Goal: Task Accomplishment & Management: Use online tool/utility

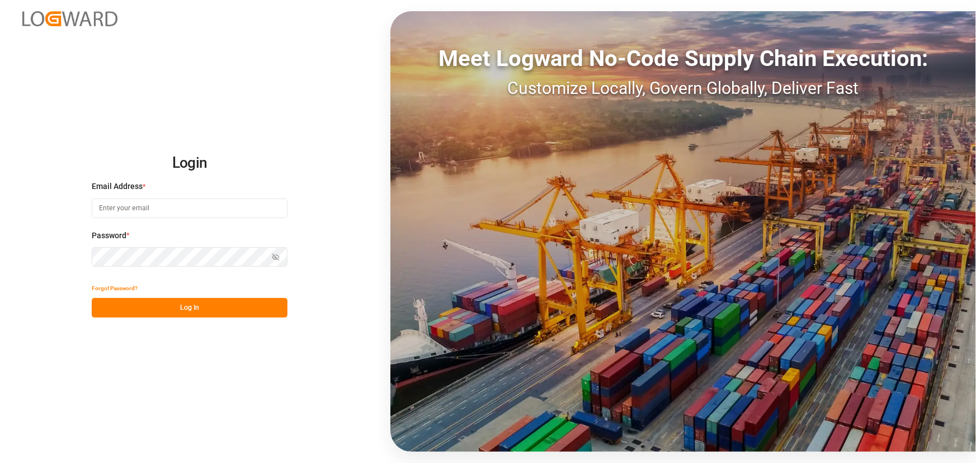
drag, startPoint x: 168, startPoint y: 211, endPoint x: 175, endPoint y: 196, distance: 16.5
click at [168, 211] on input at bounding box center [190, 209] width 196 height 20
type input "[PERSON_NAME][EMAIL_ADDRESS][PERSON_NAME][DOMAIN_NAME]"
click at [252, 296] on div "Forgot Password?" at bounding box center [190, 289] width 196 height 20
click at [252, 302] on button "Log In" at bounding box center [190, 308] width 196 height 20
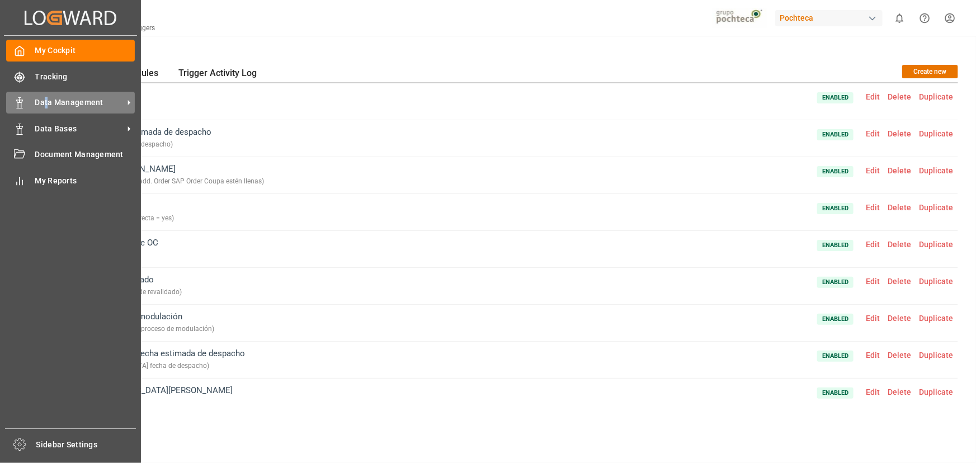
click at [46, 98] on span "Data Management" at bounding box center [79, 103] width 88 height 12
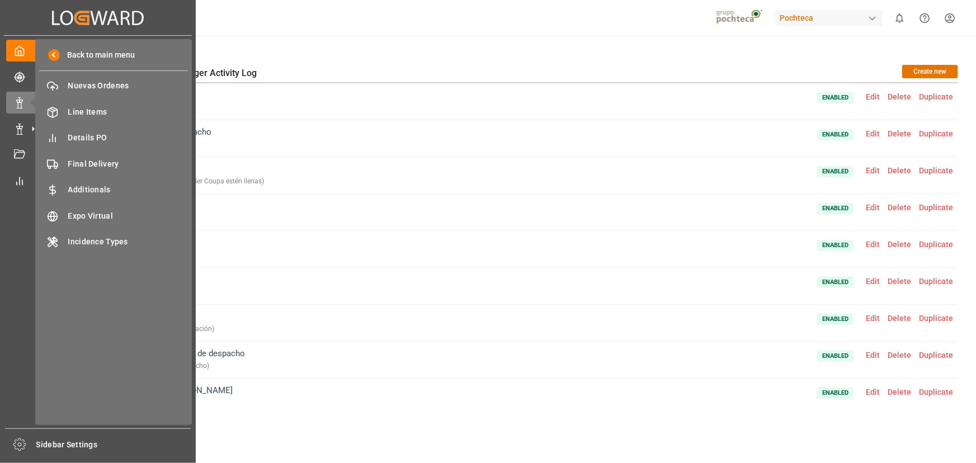
click at [89, 300] on div "Back to main menu Nuevas Ordenes Nuevas Ordenes Line Items Line Items Details P…" at bounding box center [113, 232] width 157 height 386
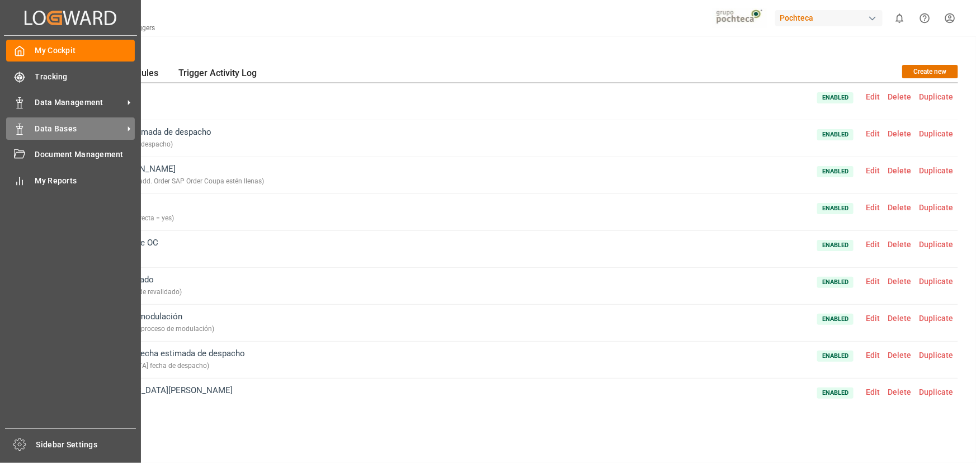
click at [30, 130] on div "Data Bases Data Bases" at bounding box center [70, 128] width 129 height 22
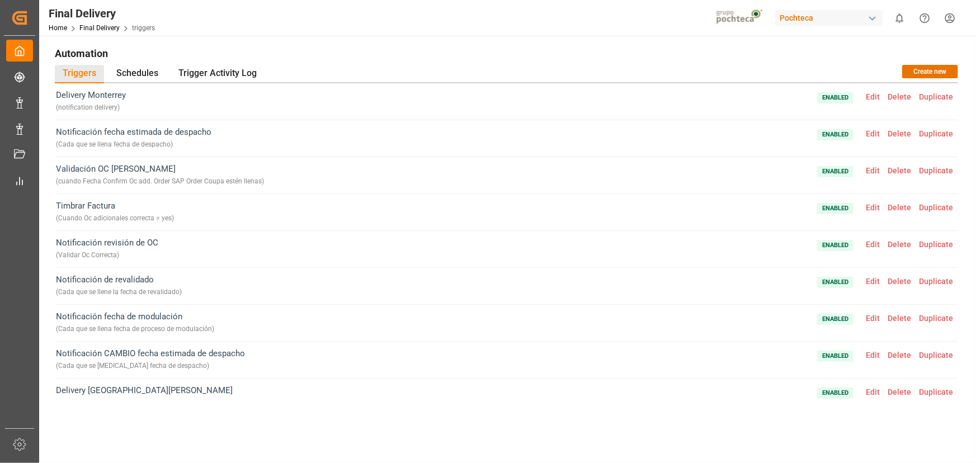
click at [471, 70] on div "Triggers Schedules Trigger Activity Log Create new" at bounding box center [506, 74] width 903 height 18
click at [914, 67] on button "Create new" at bounding box center [930, 71] width 56 height 13
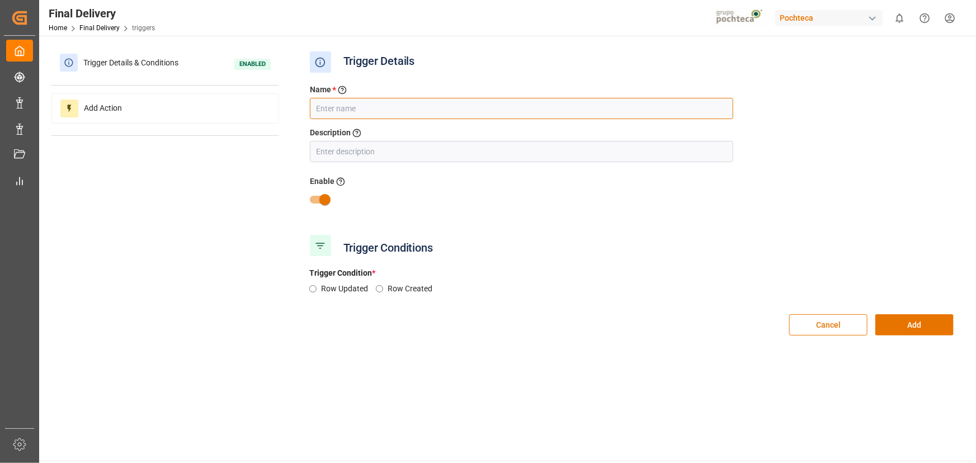
click at [362, 102] on input "text" at bounding box center [521, 108] width 423 height 21
type input "Notificacipon actualización SFTP"
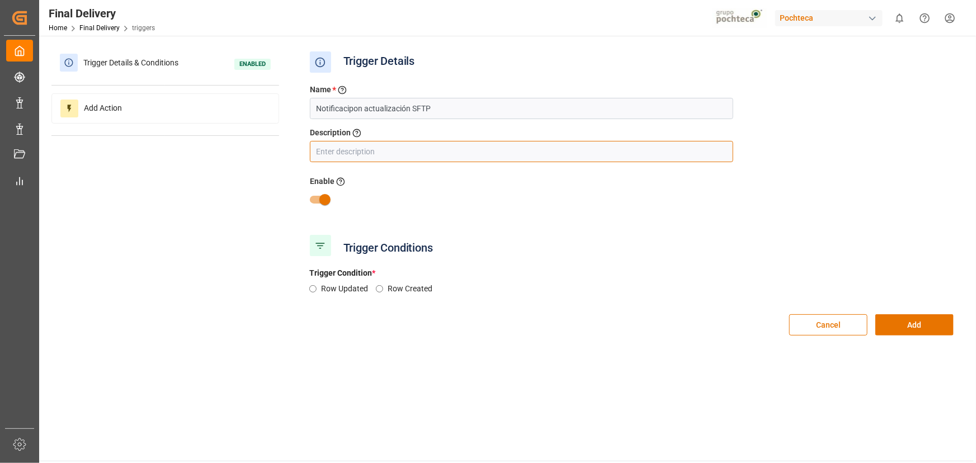
click at [383, 152] on input "text" at bounding box center [521, 151] width 423 height 21
click at [564, 143] on input "Cada que se llene fecha de proceso de modulación y resultado de" at bounding box center [521, 151] width 423 height 21
click at [591, 157] on input "Cada que se llene fecha de proceso de modulación y resultado de" at bounding box center [521, 151] width 423 height 21
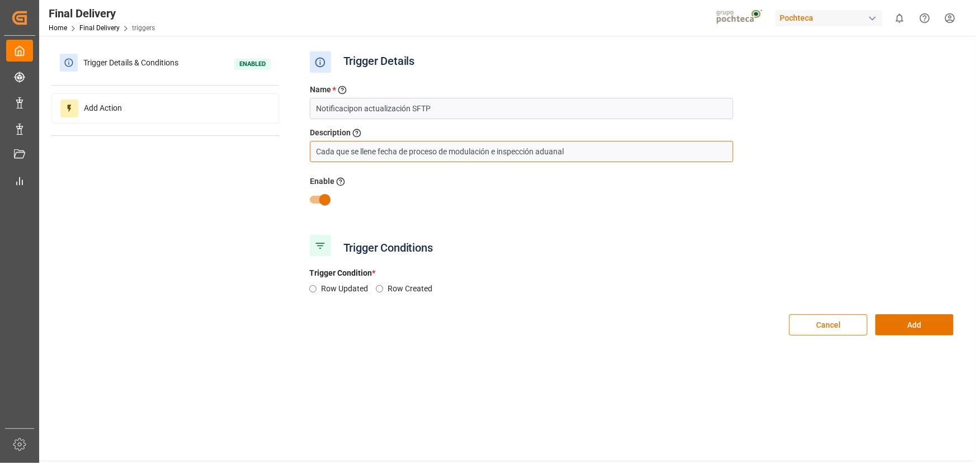
type input "Cada que se llene fecha de proceso de modulación e inspección aduanal"
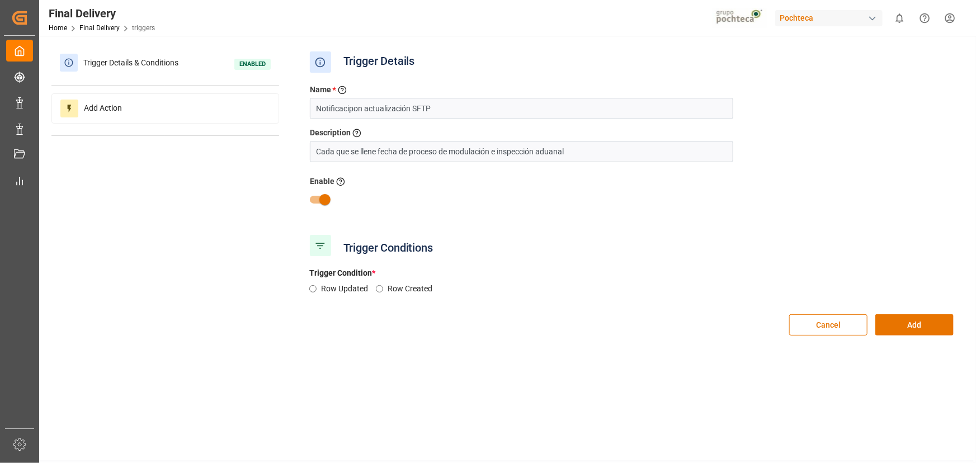
click at [327, 284] on label "Row Updated" at bounding box center [348, 289] width 55 height 12
click at [317, 285] on input "Row Updated" at bounding box center [312, 288] width 7 height 7
radio input "true"
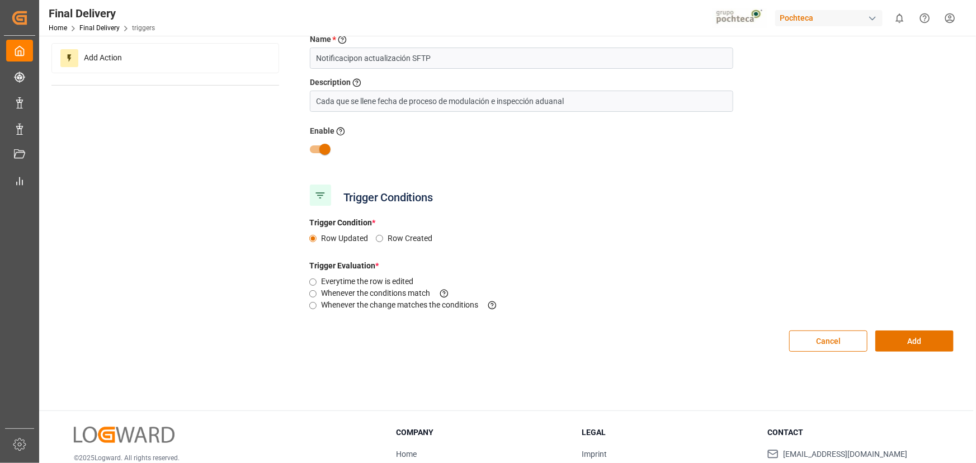
click at [389, 303] on label "Whenever the change matches the conditions This criteria is evaluated when a fi…" at bounding box center [414, 305] width 186 height 12
click at [317, 303] on input "Whenever the change matches the conditions This criteria is evaluated when a fi…" at bounding box center [312, 305] width 7 height 7
radio input "true"
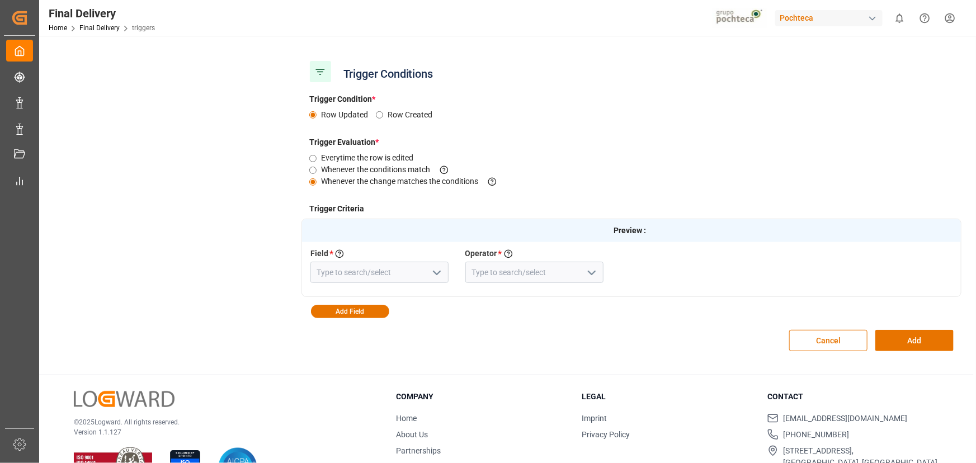
scroll to position [203, 0]
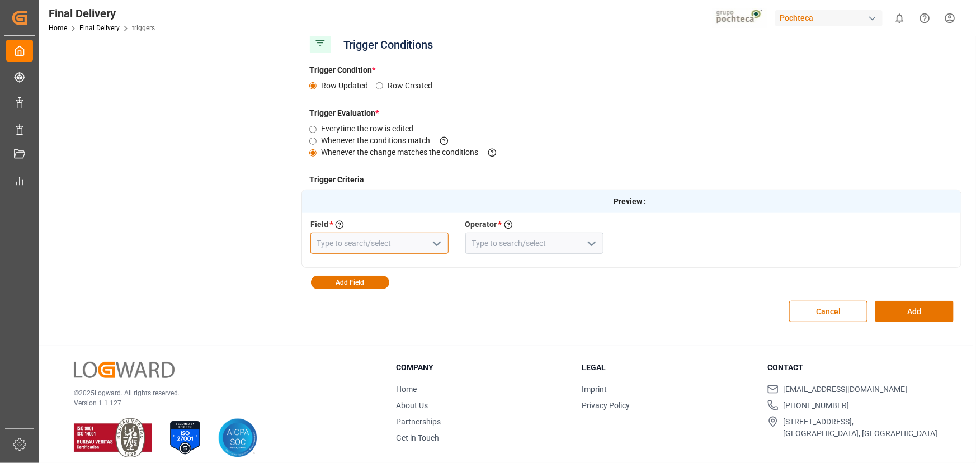
click at [391, 244] on input at bounding box center [379, 243] width 138 height 21
click at [405, 239] on input at bounding box center [379, 243] width 138 height 21
click at [405, 262] on div "Inspeccion Aduanal" at bounding box center [379, 268] width 137 height 25
type input "Inspeccion Aduanal"
click at [598, 247] on icon "open menu" at bounding box center [591, 243] width 13 height 13
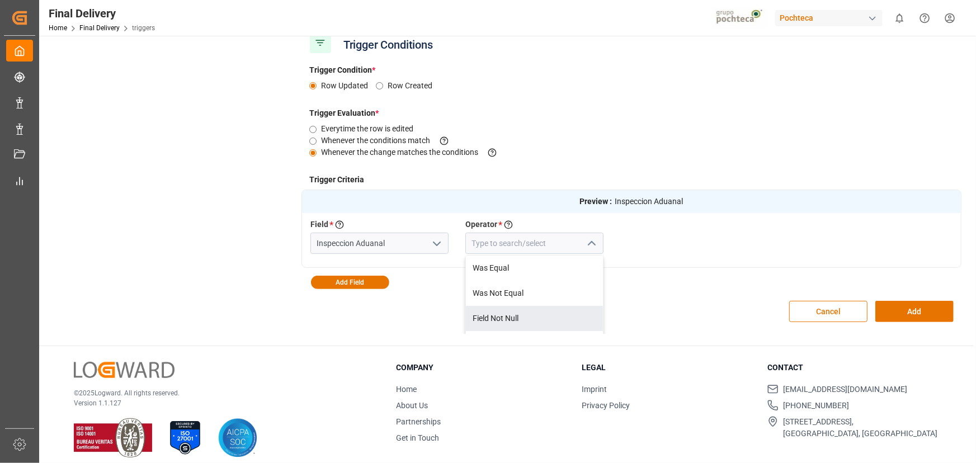
scroll to position [101, 0]
click at [528, 296] on div "Field Was Null" at bounding box center [534, 292] width 137 height 25
type input "Field Was Null"
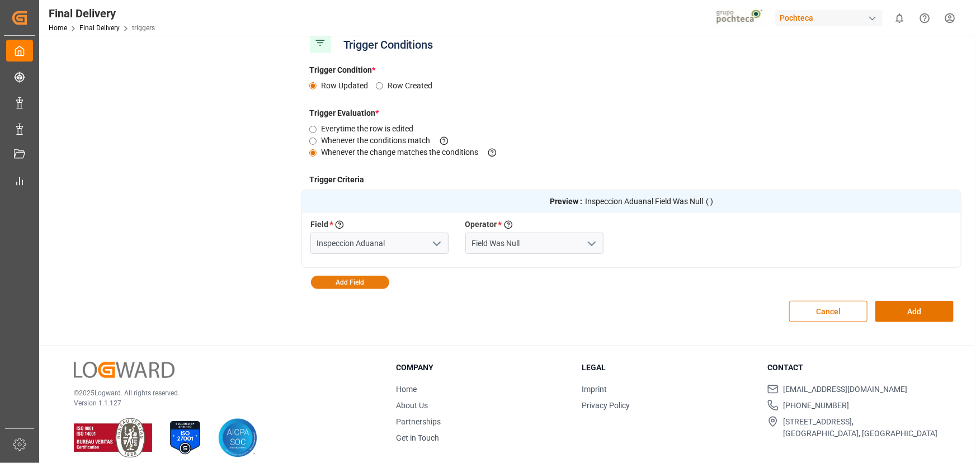
click at [380, 280] on button "Add Field" at bounding box center [350, 282] width 78 height 13
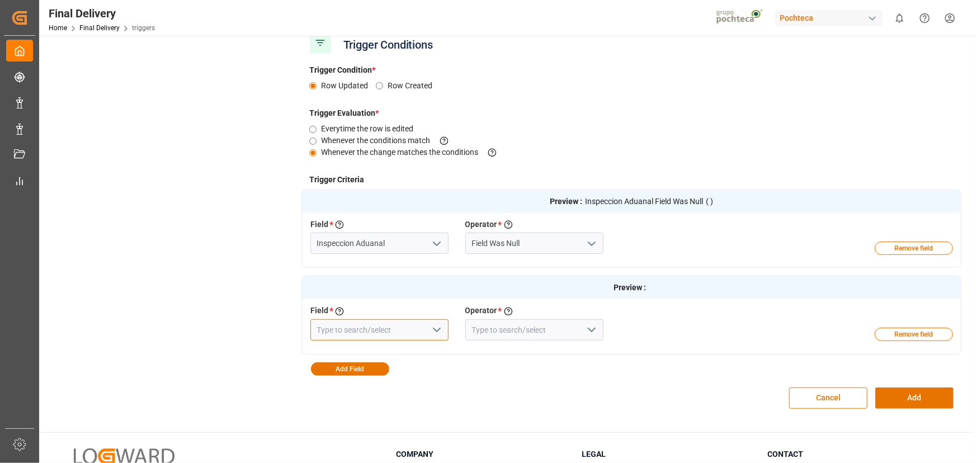
click at [407, 323] on input at bounding box center [379, 329] width 138 height 21
type input "f"
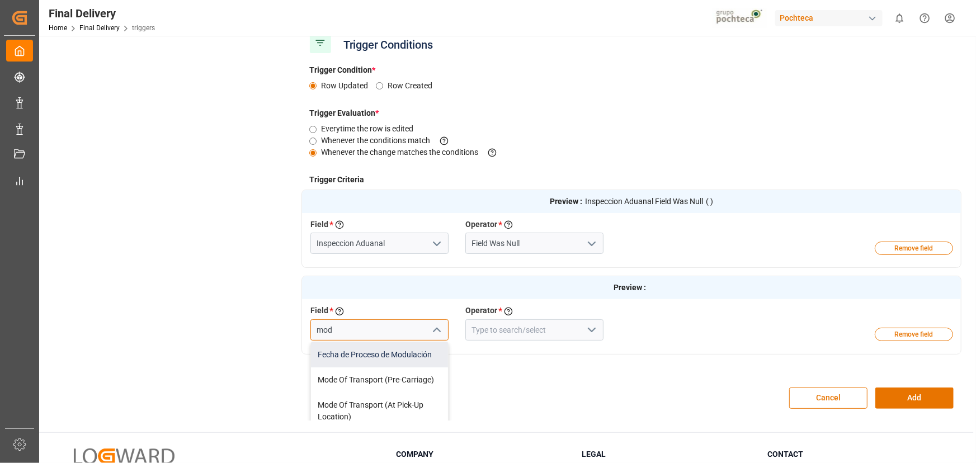
click at [386, 358] on div "Fecha de Proceso de Modulación" at bounding box center [379, 354] width 137 height 25
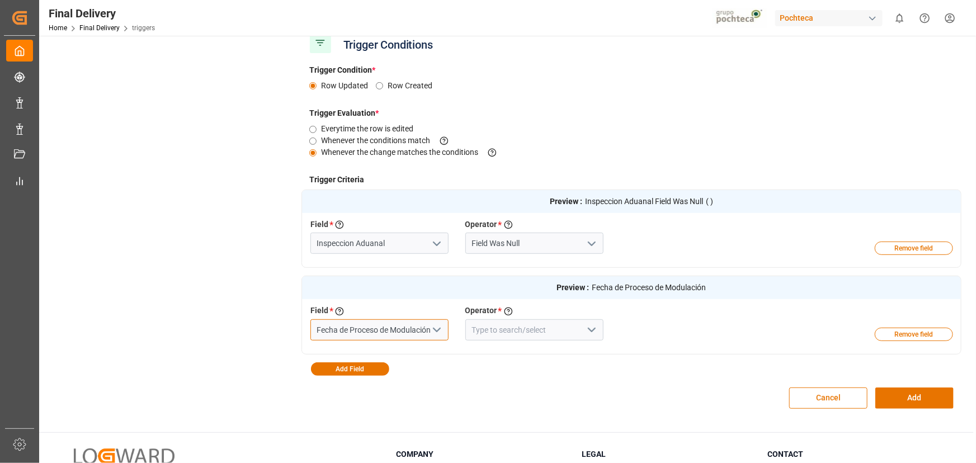
type input "Fecha de Proceso de Modulación"
click at [584, 324] on button "open menu" at bounding box center [590, 330] width 17 height 17
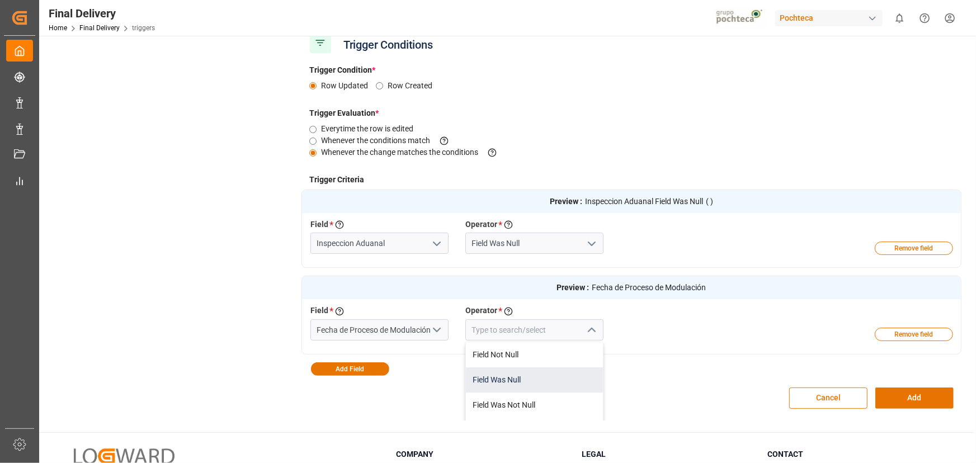
click at [549, 385] on div "Field Was Null" at bounding box center [534, 379] width 137 height 25
type input "Field Was Null"
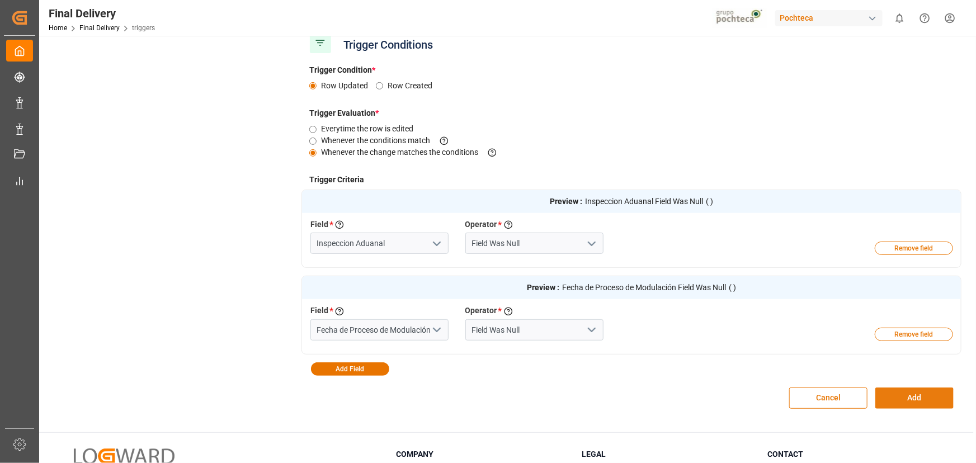
click at [907, 404] on button "Add" at bounding box center [914, 398] width 78 height 21
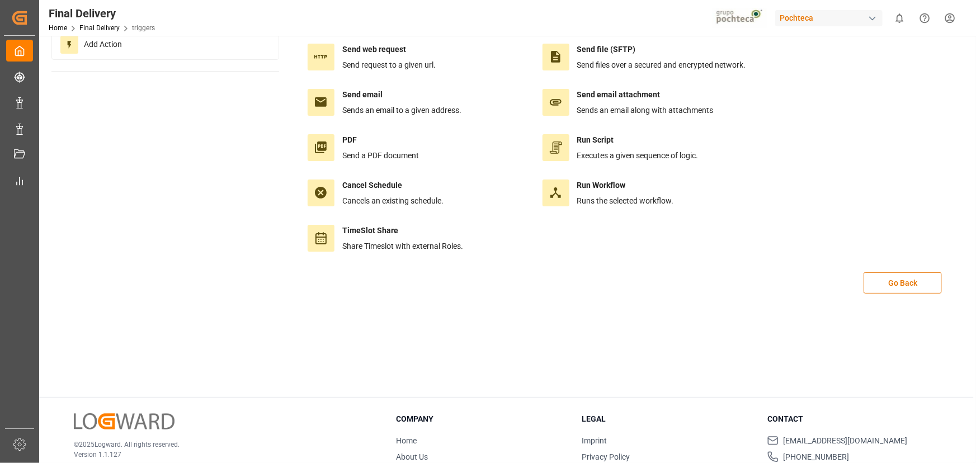
scroll to position [0, 0]
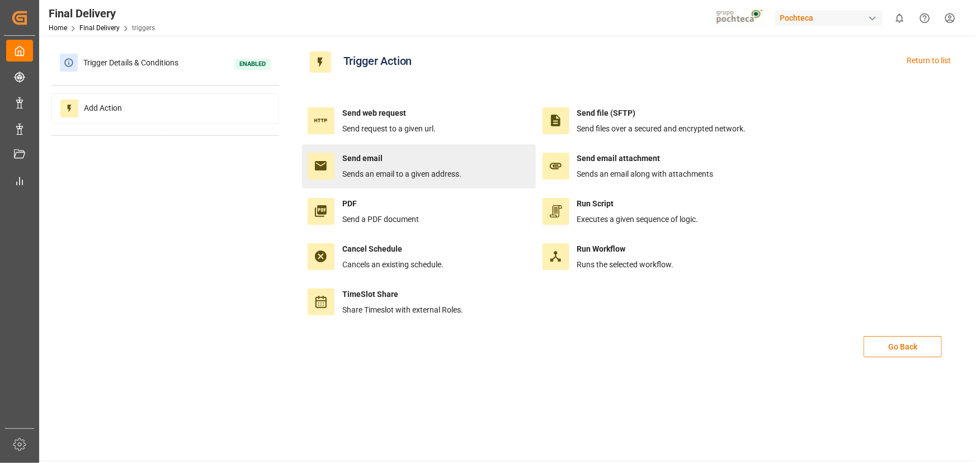
click at [474, 175] on div "Send email Sends an email to a given address." at bounding box center [419, 166] width 223 height 27
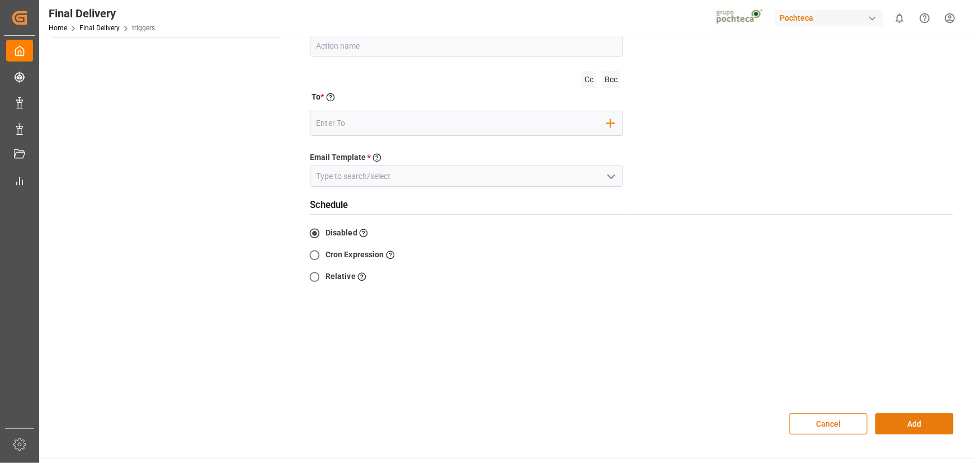
scroll to position [101, 0]
click at [941, 426] on button "Add" at bounding box center [914, 421] width 78 height 21
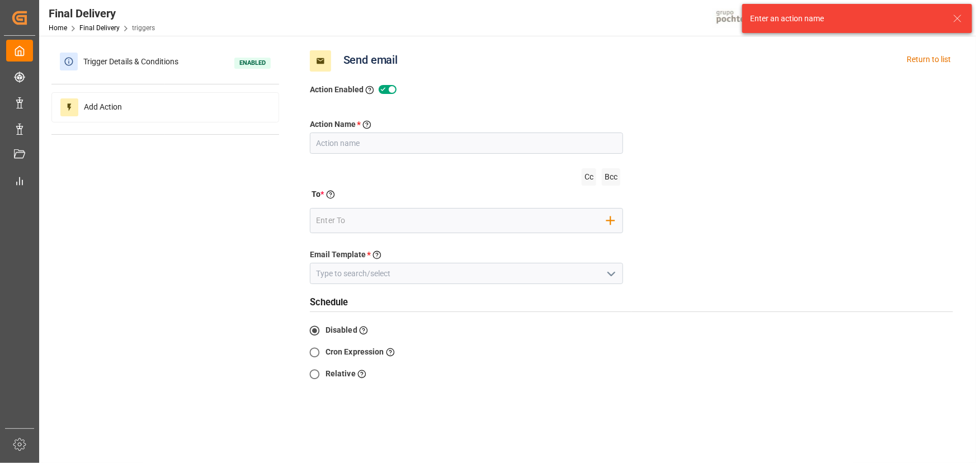
scroll to position [0, 0]
click at [432, 152] on input "text" at bounding box center [466, 144] width 313 height 21
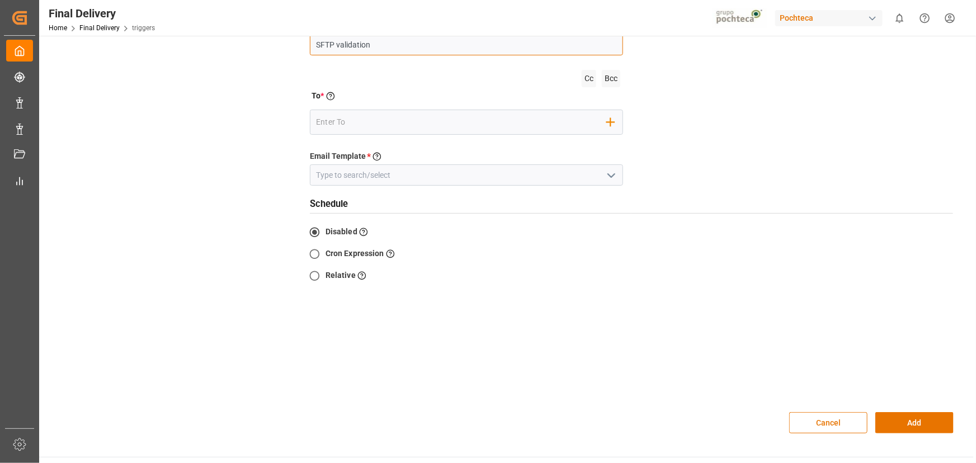
scroll to position [152, 0]
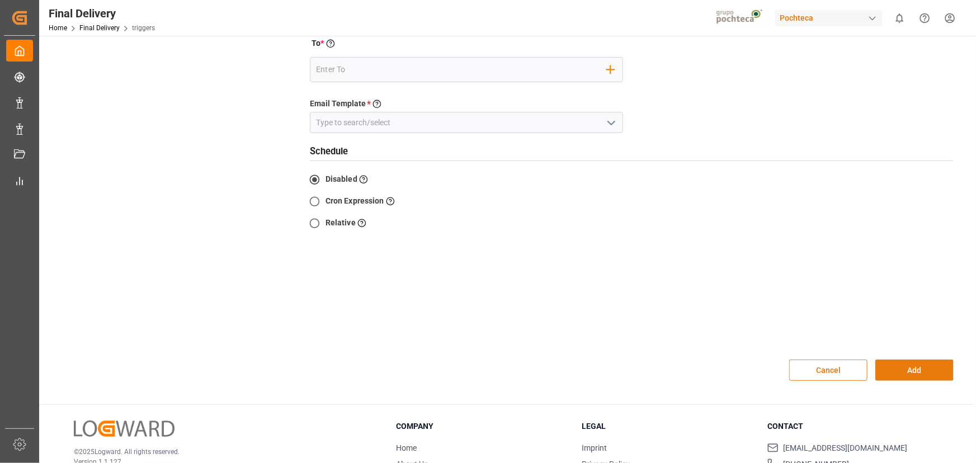
type input "SFTP validation"
click at [918, 380] on button "Add" at bounding box center [914, 370] width 78 height 21
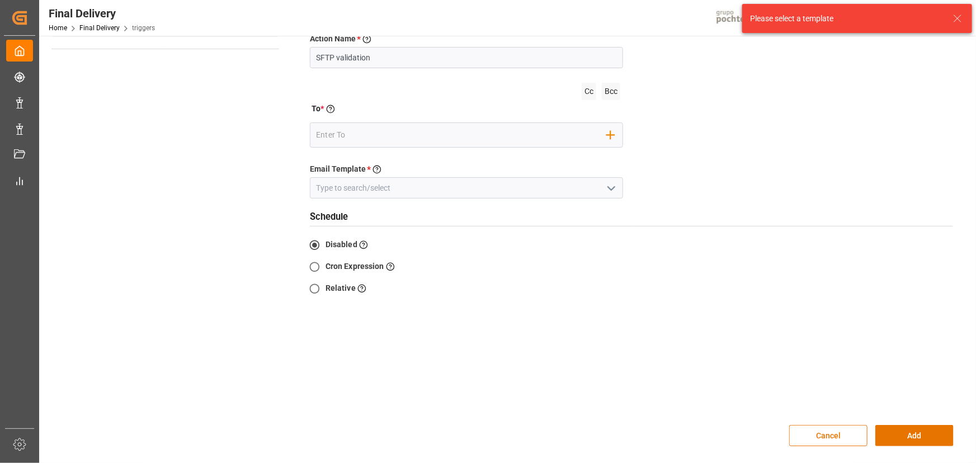
scroll to position [0, 0]
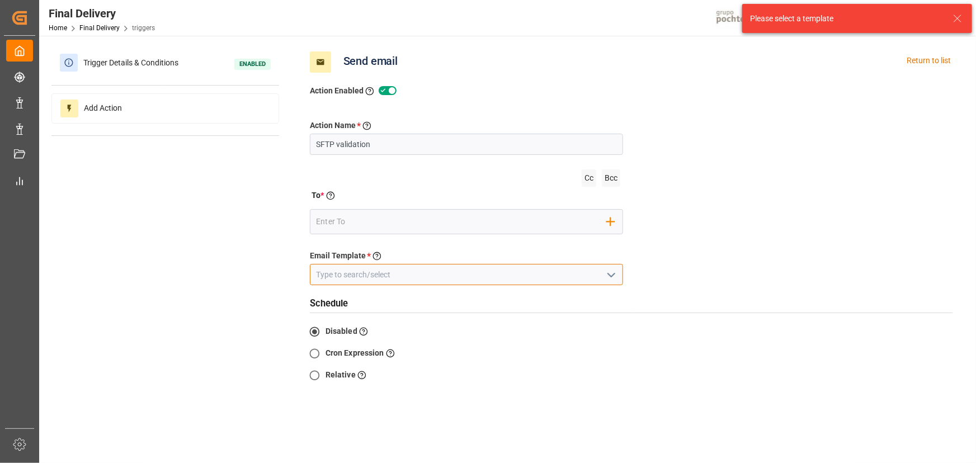
drag, startPoint x: 583, startPoint y: 263, endPoint x: 612, endPoint y: 279, distance: 33.5
click at [583, 264] on input at bounding box center [466, 274] width 313 height 21
click at [612, 279] on icon "open menu" at bounding box center [611, 274] width 13 height 13
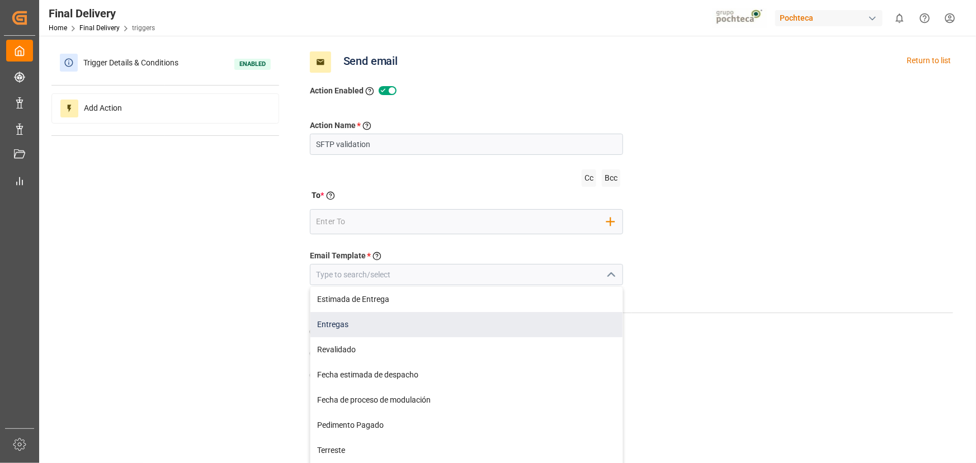
click at [508, 324] on div "Entregas" at bounding box center [466, 324] width 312 height 25
type input "Entregas"
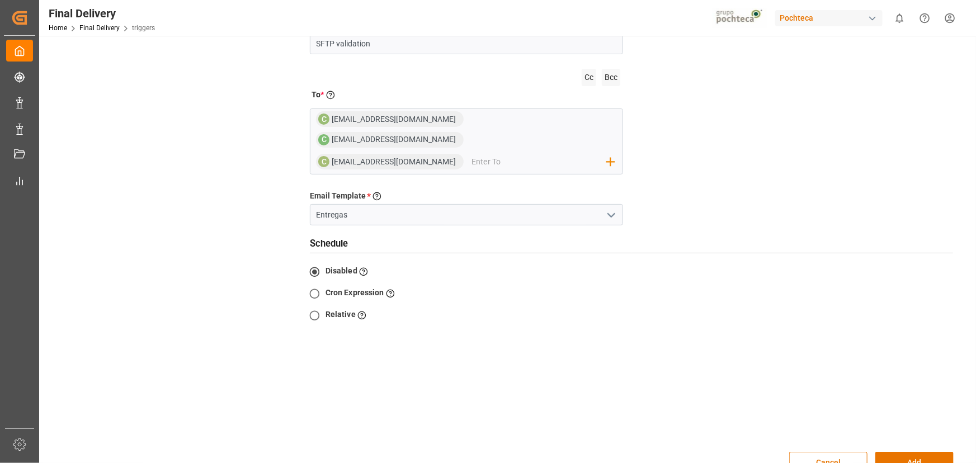
scroll to position [101, 0]
click at [917, 451] on button "Add" at bounding box center [914, 461] width 78 height 21
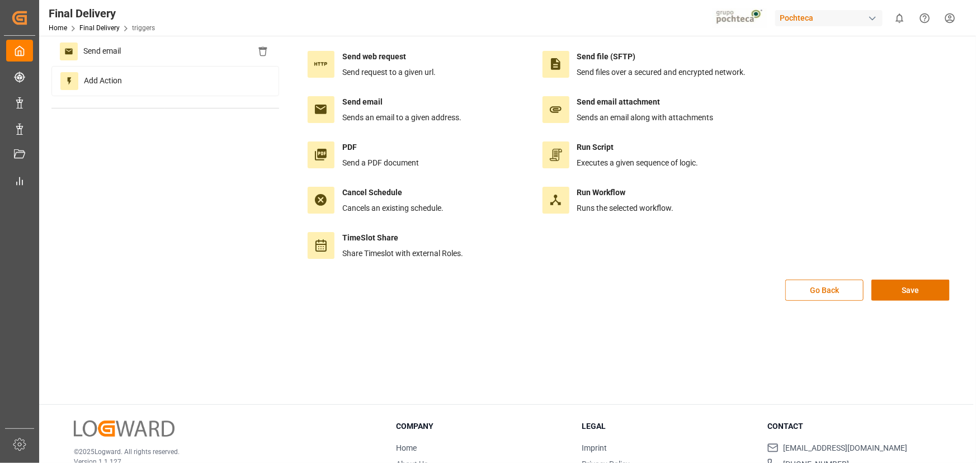
scroll to position [0, 0]
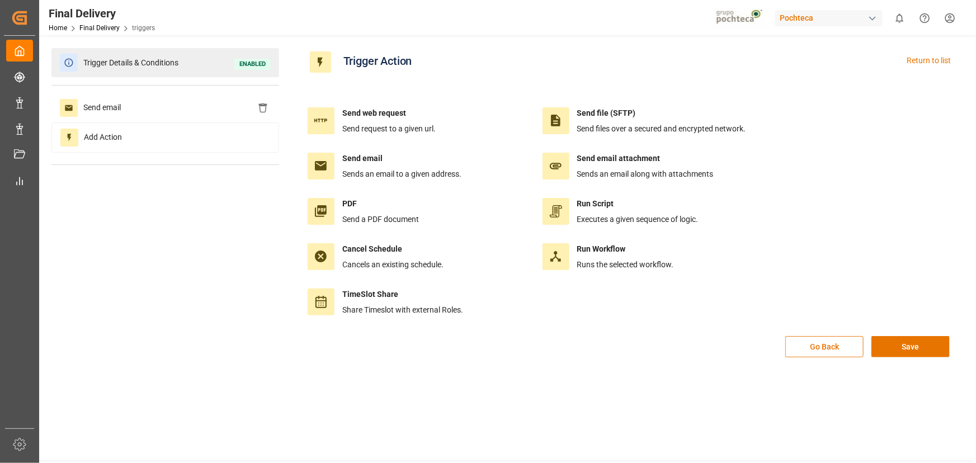
click at [198, 72] on div "Trigger Details & Conditions Enabled" at bounding box center [165, 62] width 228 height 29
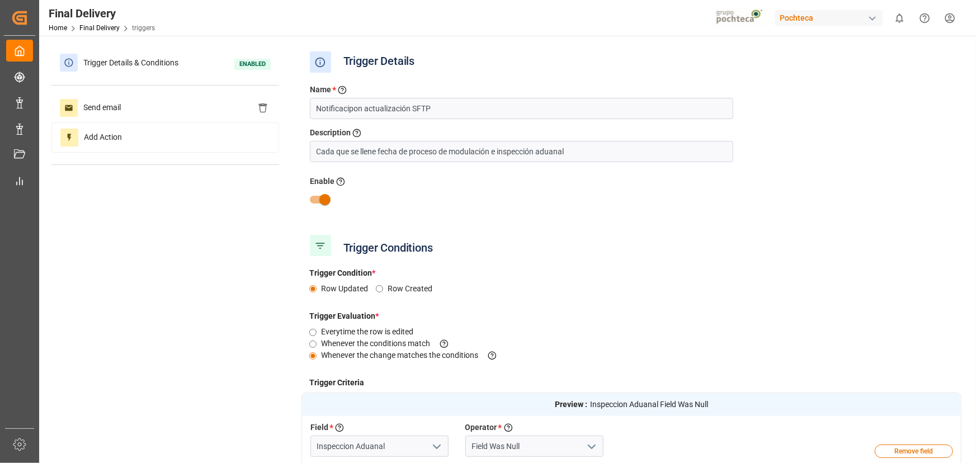
click at [315, 196] on input "checkbox" at bounding box center [325, 199] width 64 height 21
checkbox input "false"
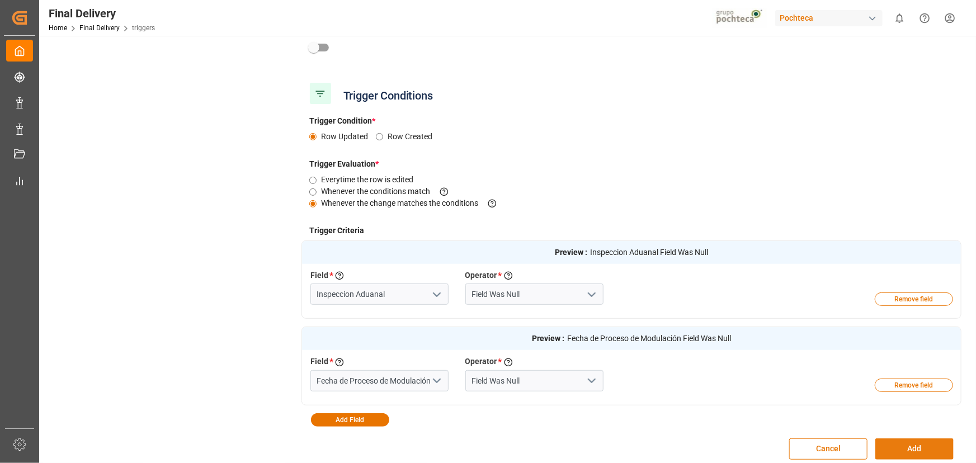
click at [926, 446] on button "Add" at bounding box center [914, 448] width 78 height 21
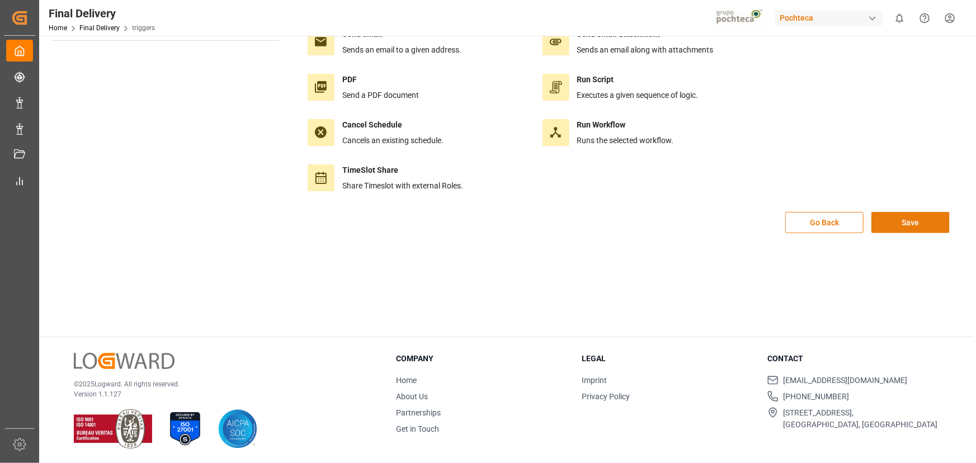
click at [922, 222] on button "Save" at bounding box center [910, 222] width 78 height 21
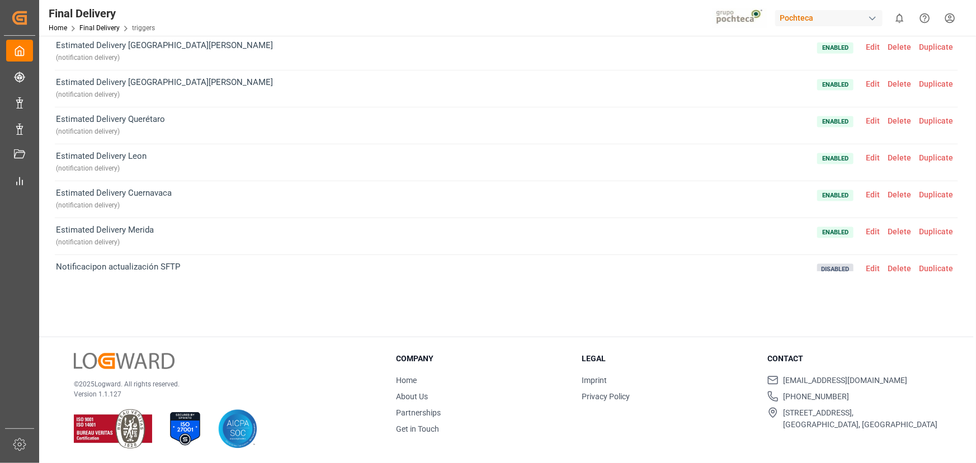
scroll to position [716, 0]
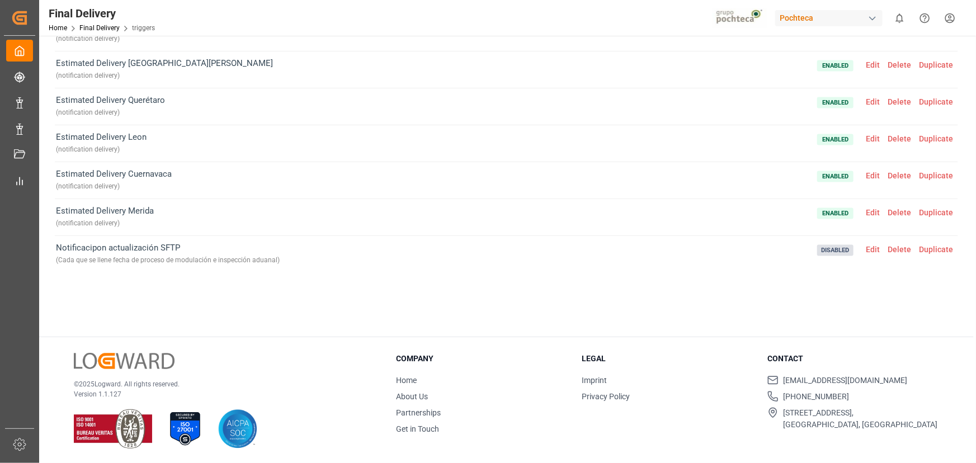
click at [871, 249] on span "Edit" at bounding box center [873, 249] width 22 height 9
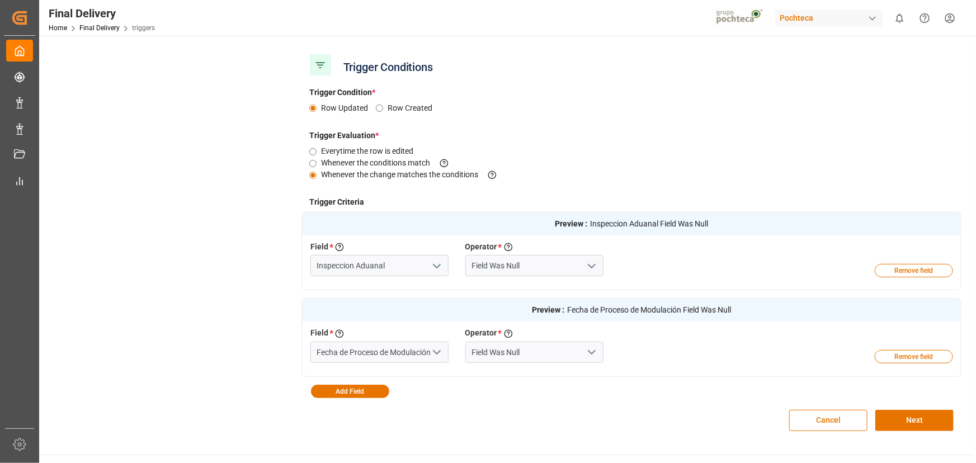
scroll to position [226, 0]
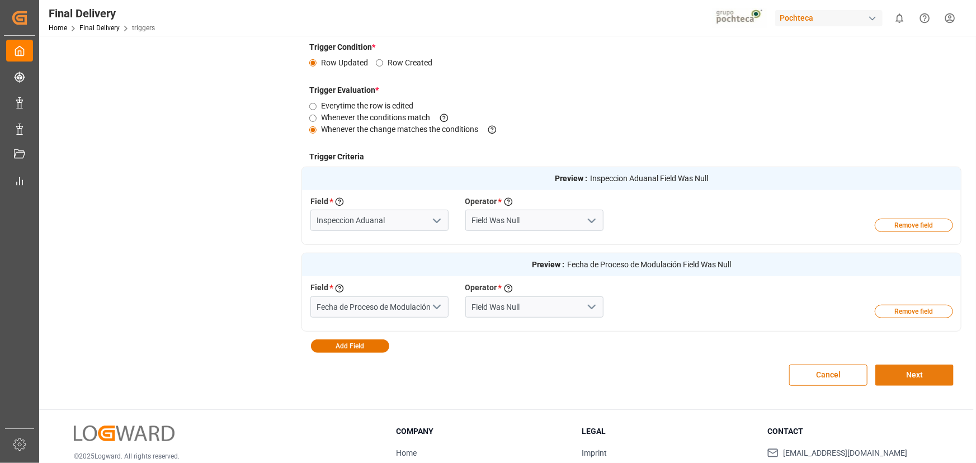
click at [903, 366] on button "Next" at bounding box center [914, 375] width 78 height 21
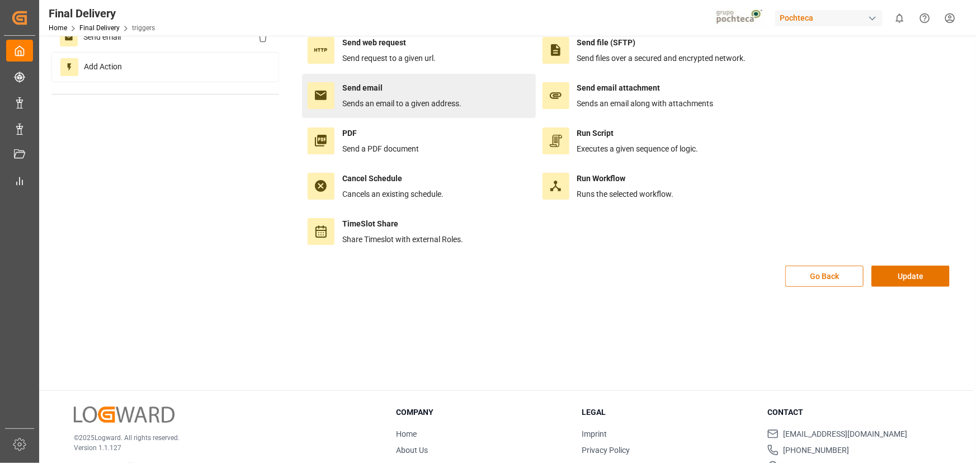
scroll to position [0, 0]
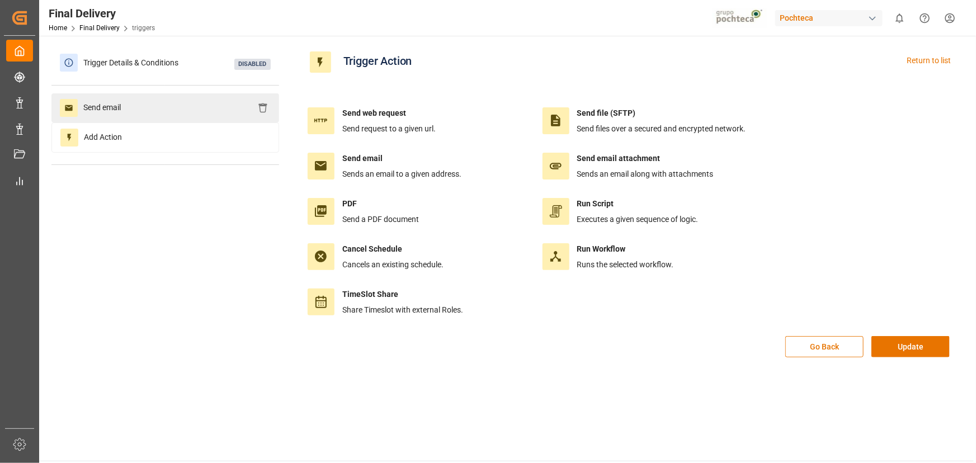
click at [168, 106] on div "Send email" at bounding box center [165, 107] width 228 height 29
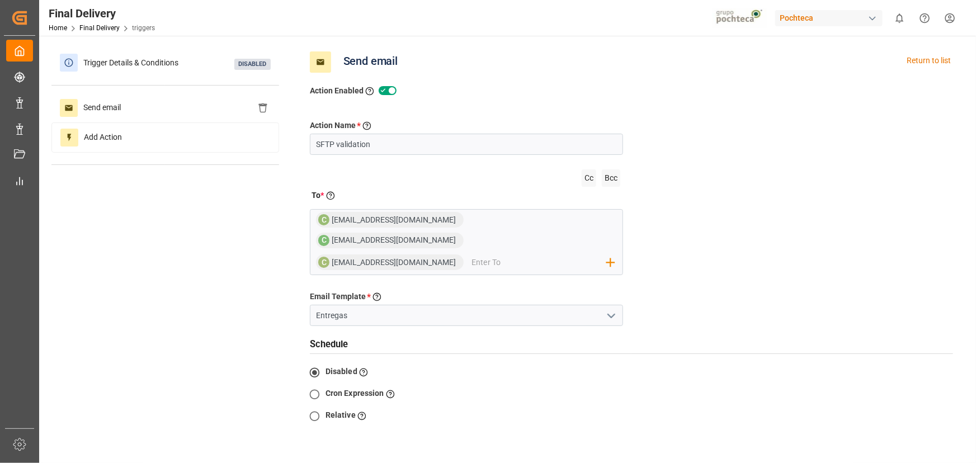
click at [604, 307] on button "open menu" at bounding box center [610, 315] width 17 height 17
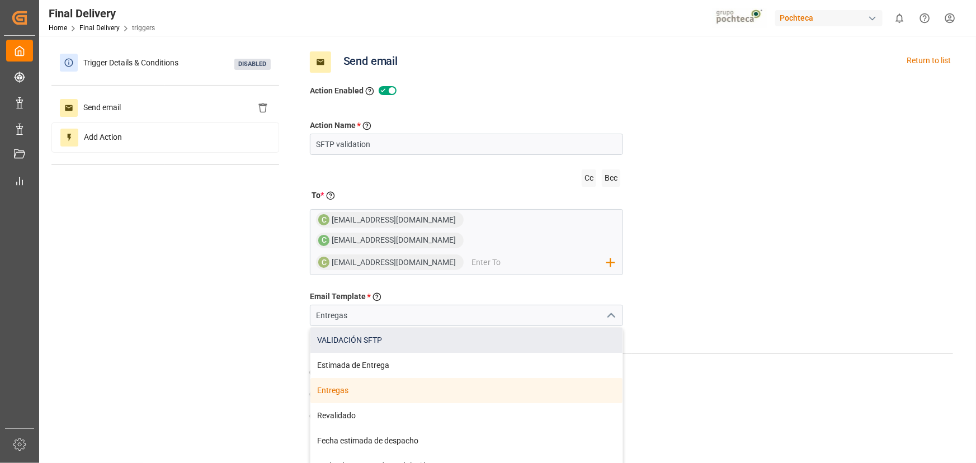
click at [489, 328] on div "VALIDACIÓN SFTP" at bounding box center [466, 340] width 312 height 25
type input "VALIDACIÓN SFTP"
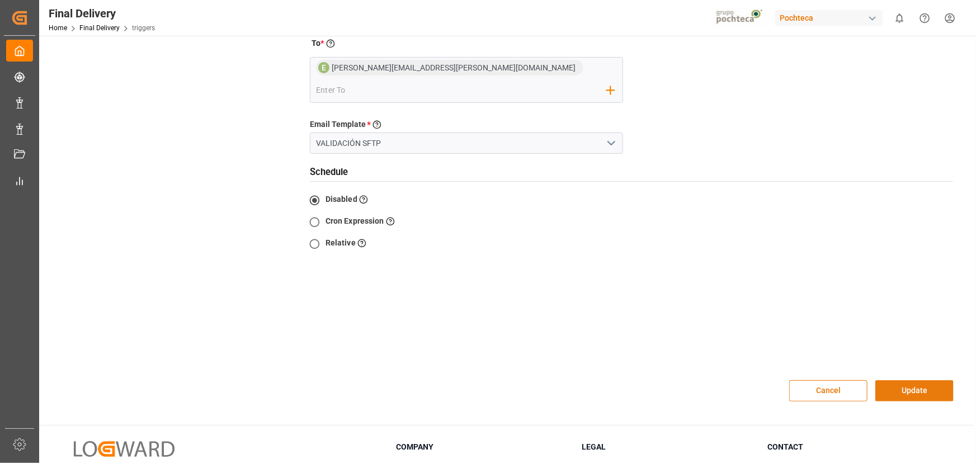
click at [902, 380] on button "Update" at bounding box center [914, 390] width 78 height 21
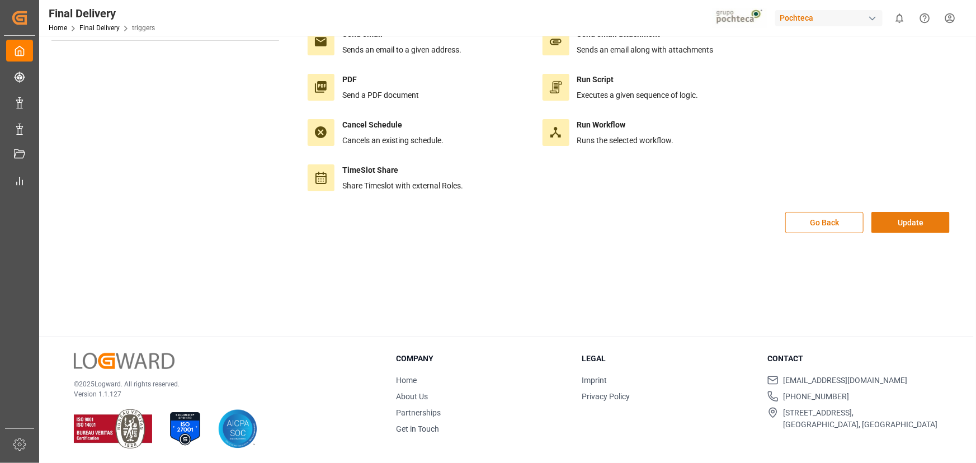
click at [901, 220] on button "Update" at bounding box center [910, 222] width 78 height 21
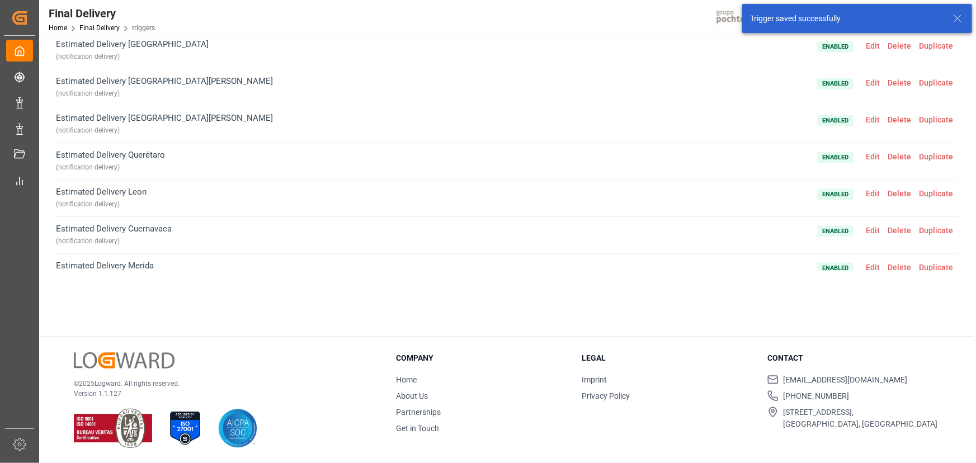
scroll to position [716, 0]
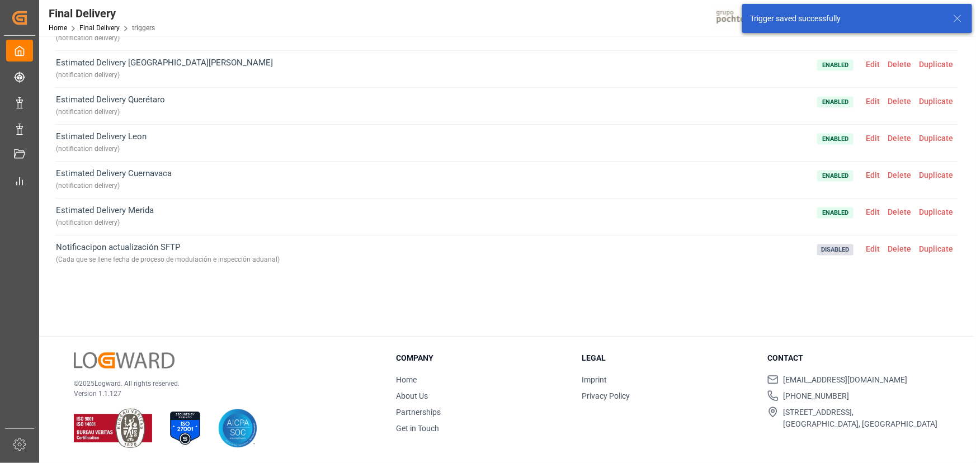
click at [871, 246] on span "Edit" at bounding box center [873, 248] width 22 height 9
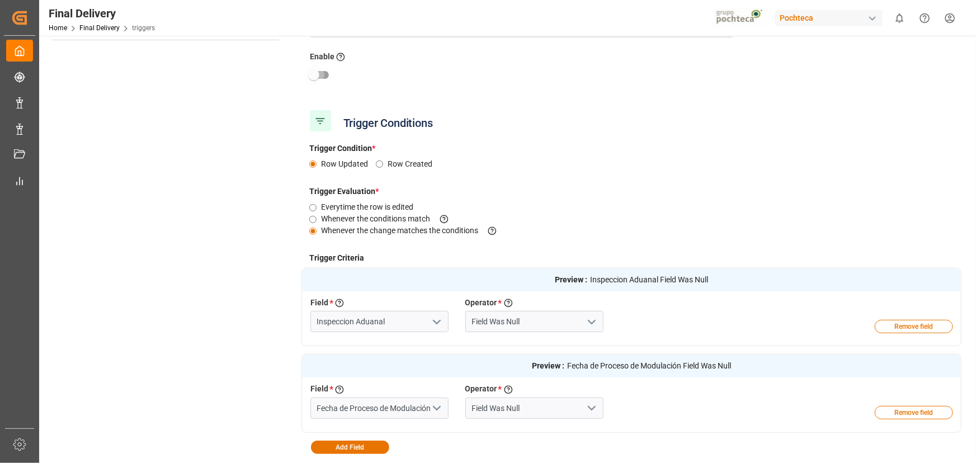
click at [331, 76] on input "checkbox" at bounding box center [314, 74] width 64 height 21
checkbox input "true"
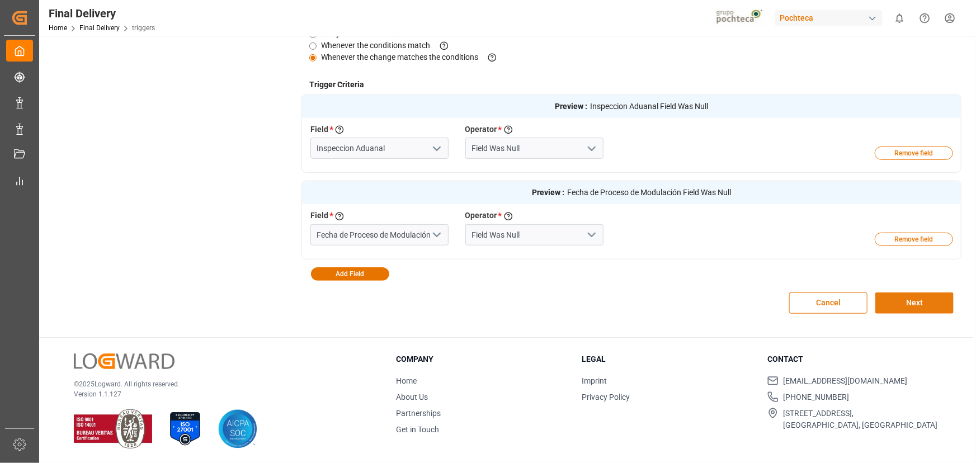
click at [890, 305] on button "Next" at bounding box center [914, 303] width 78 height 21
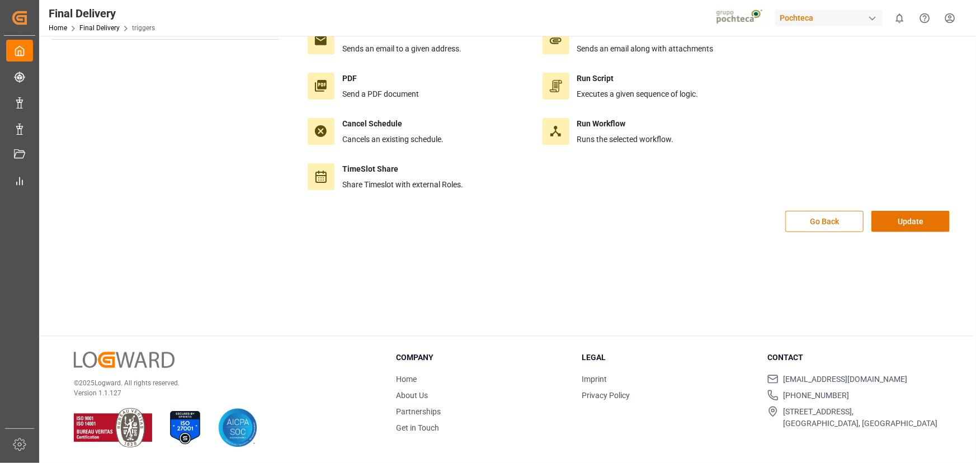
scroll to position [124, 0]
click at [879, 220] on button "Update" at bounding box center [910, 222] width 78 height 21
click at [891, 224] on button "Update" at bounding box center [910, 222] width 78 height 21
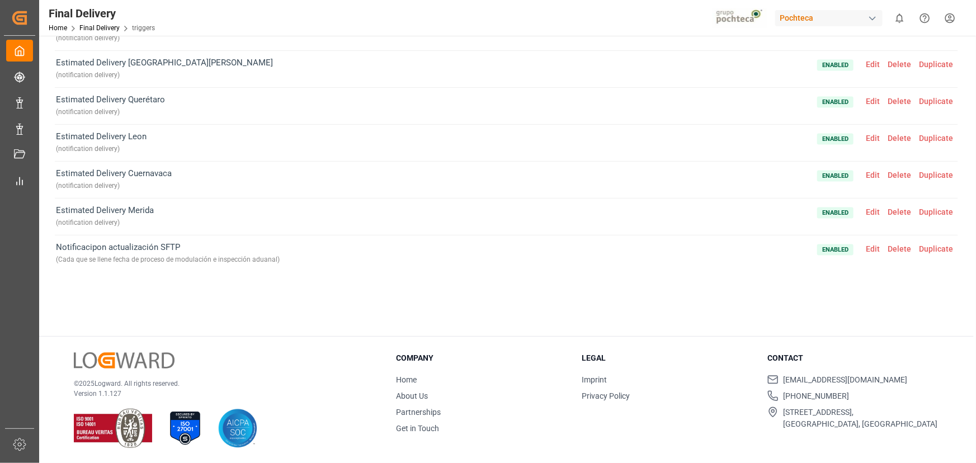
scroll to position [0, 0]
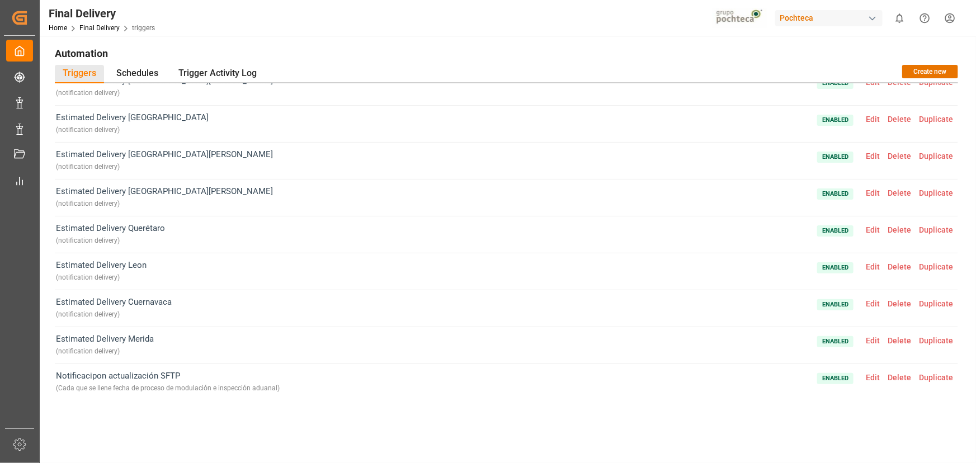
click at [616, 68] on div "Triggers Schedules Trigger Activity Log Create new" at bounding box center [506, 74] width 903 height 18
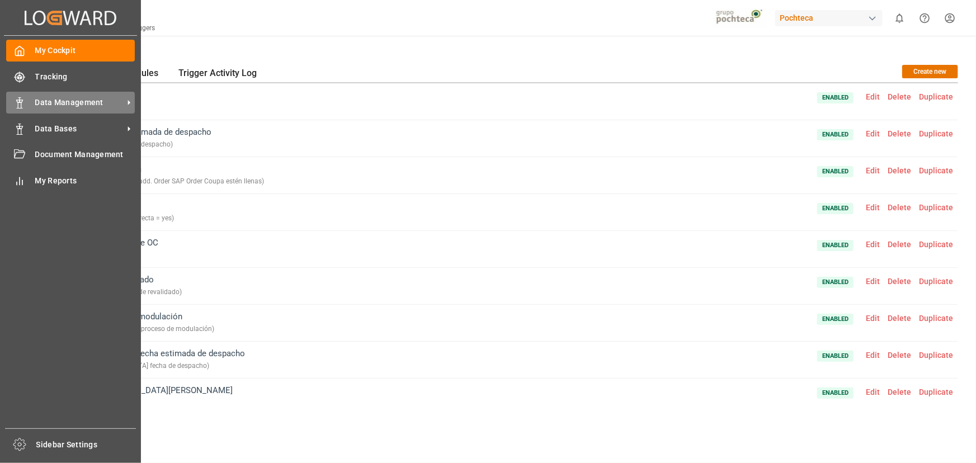
click at [45, 102] on span "Data Management" at bounding box center [79, 103] width 88 height 12
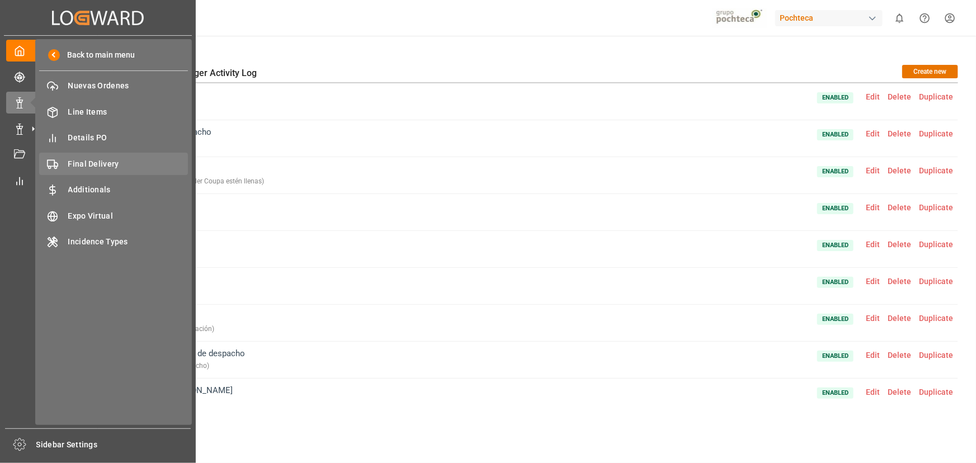
click at [97, 162] on span "Final Delivery" at bounding box center [128, 164] width 120 height 12
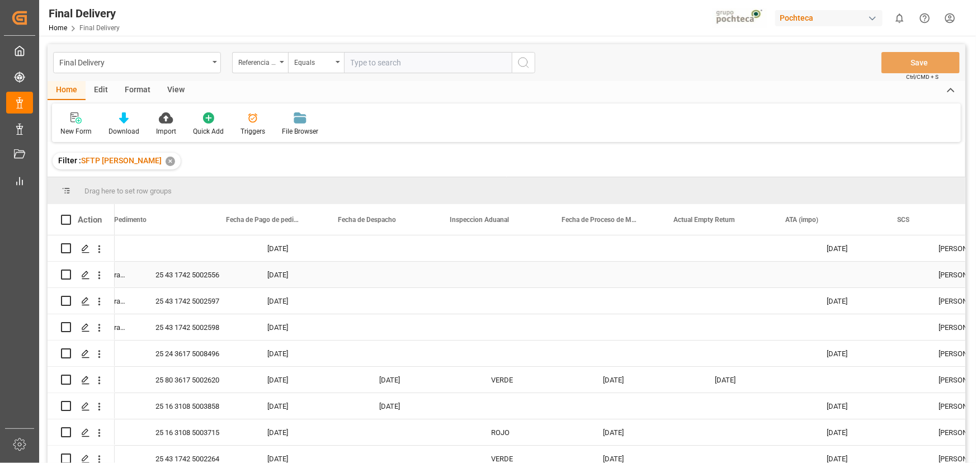
scroll to position [0, 238]
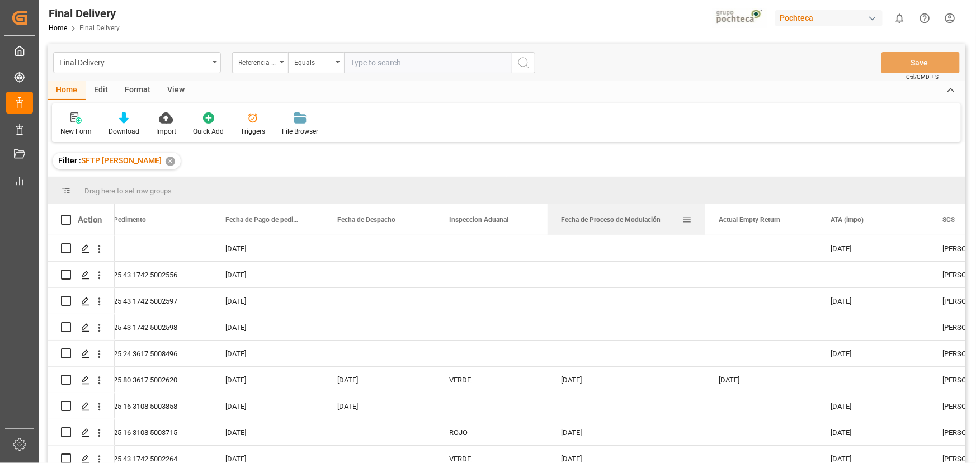
drag, startPoint x: 659, startPoint y: 229, endPoint x: 705, endPoint y: 230, distance: 45.9
click at [705, 230] on div at bounding box center [705, 219] width 4 height 31
click at [99, 84] on div "Edit" at bounding box center [101, 90] width 31 height 19
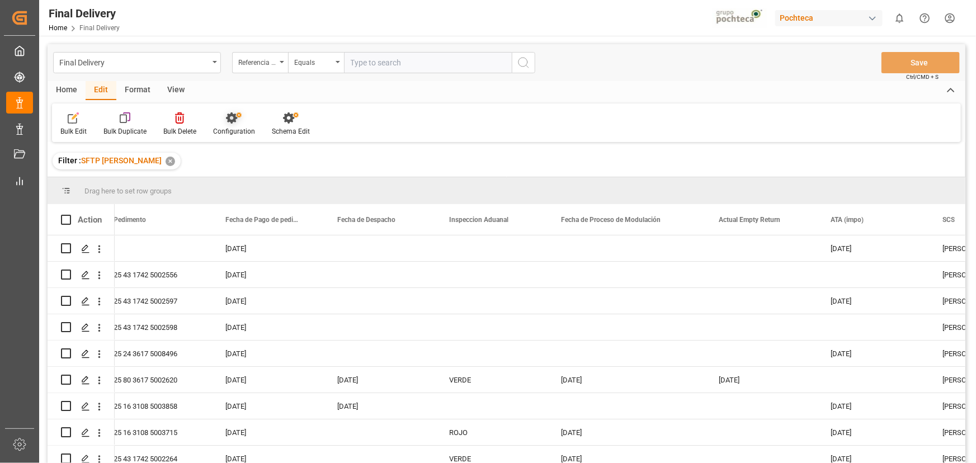
click at [232, 129] on div "Configuration" at bounding box center [234, 131] width 42 height 10
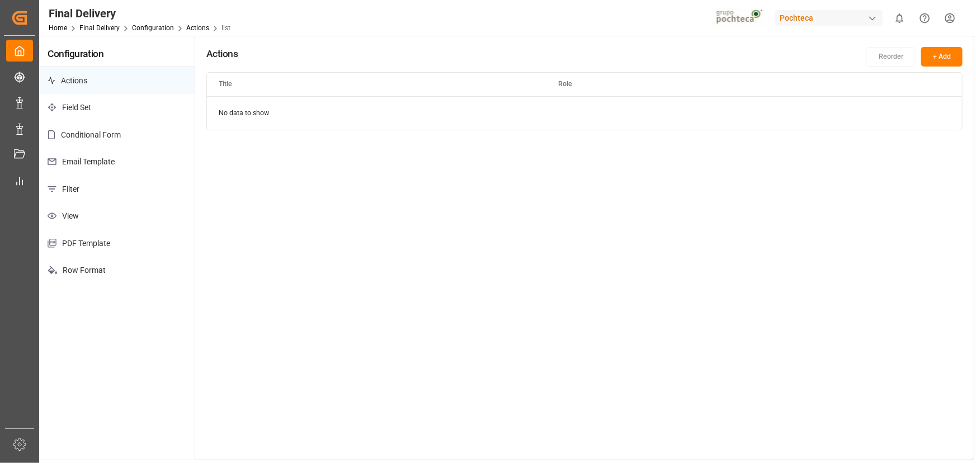
click at [117, 166] on p "Email Template" at bounding box center [116, 161] width 155 height 27
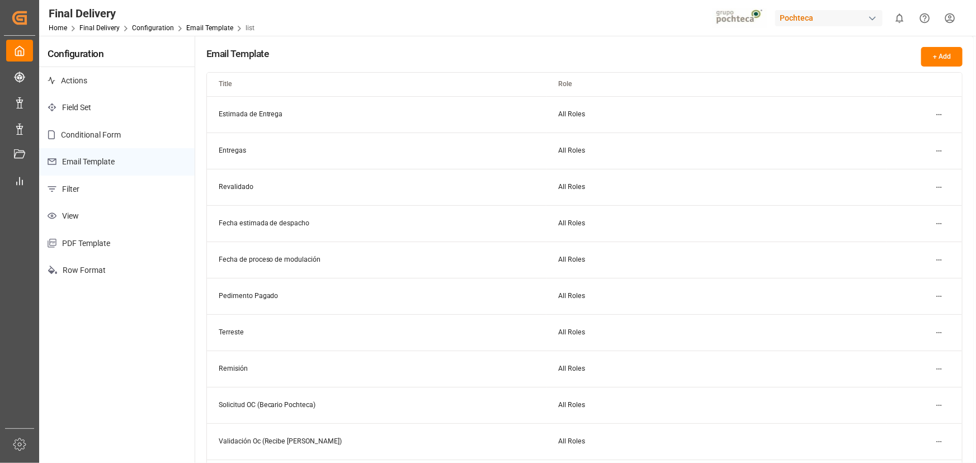
click at [937, 62] on button "+ Add" at bounding box center [941, 57] width 41 height 20
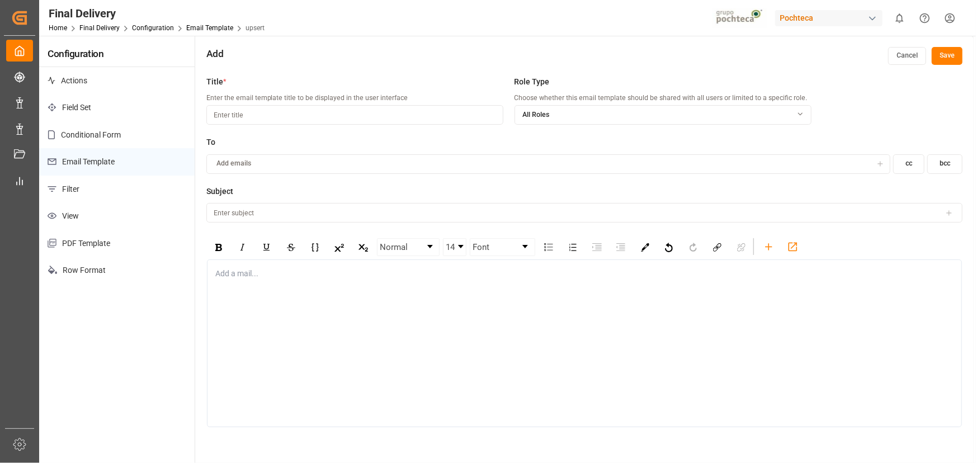
click at [417, 114] on input at bounding box center [354, 115] width 297 height 20
type input "VALIDACIÓN SFTP"
click at [345, 162] on div "Add emails" at bounding box center [540, 164] width 663 height 10
type input "E"
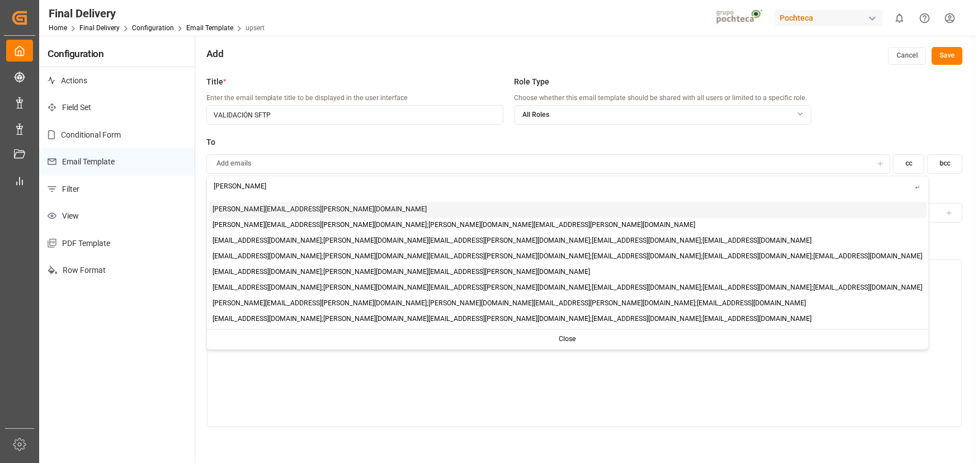
type input "elsie"
click at [316, 214] on div "elsie.sanchez@leschaco.com" at bounding box center [568, 210] width 718 height 16
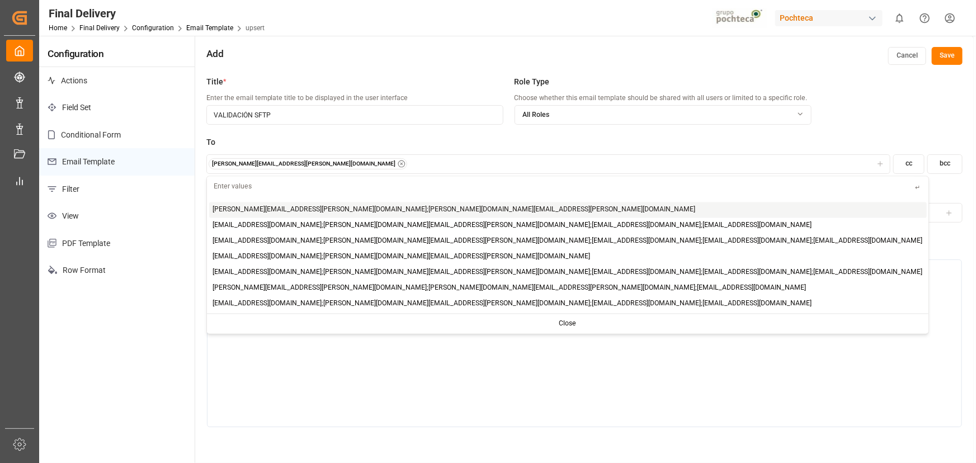
click at [749, 143] on label "To" at bounding box center [584, 142] width 756 height 12
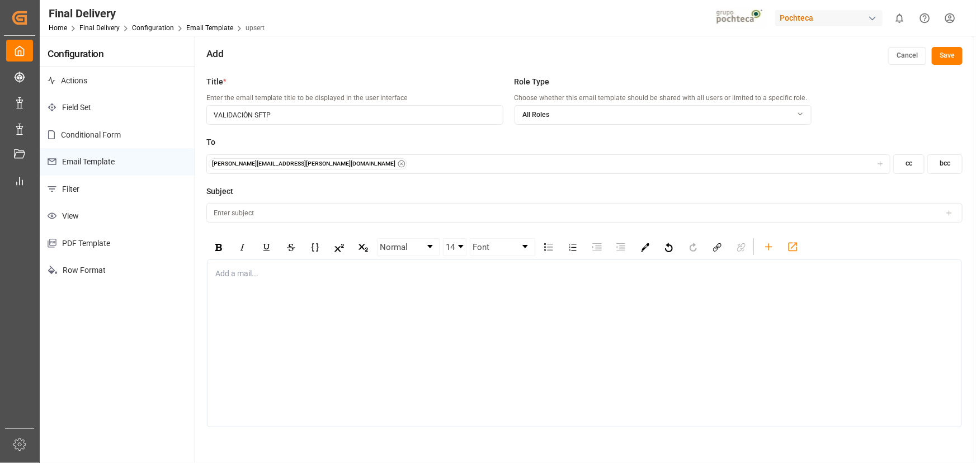
click at [956, 166] on button "bcc" at bounding box center [944, 164] width 35 height 20
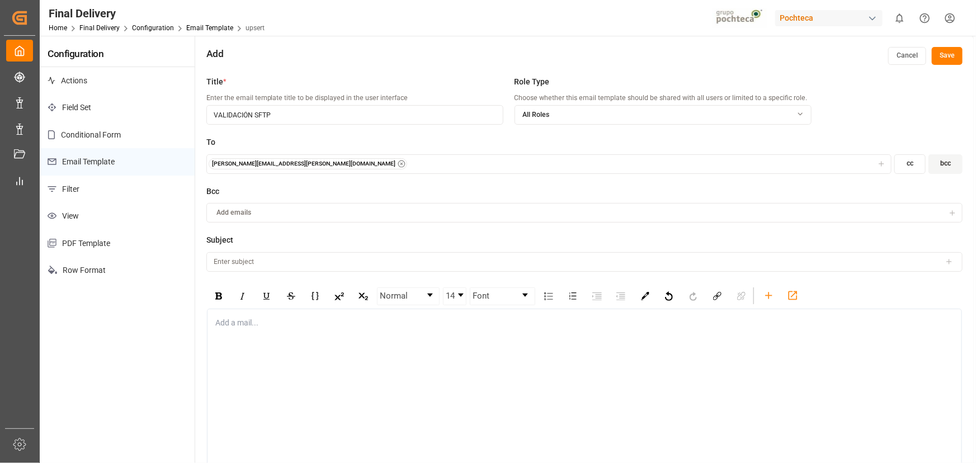
click at [616, 210] on div "Add emails" at bounding box center [576, 213] width 735 height 10
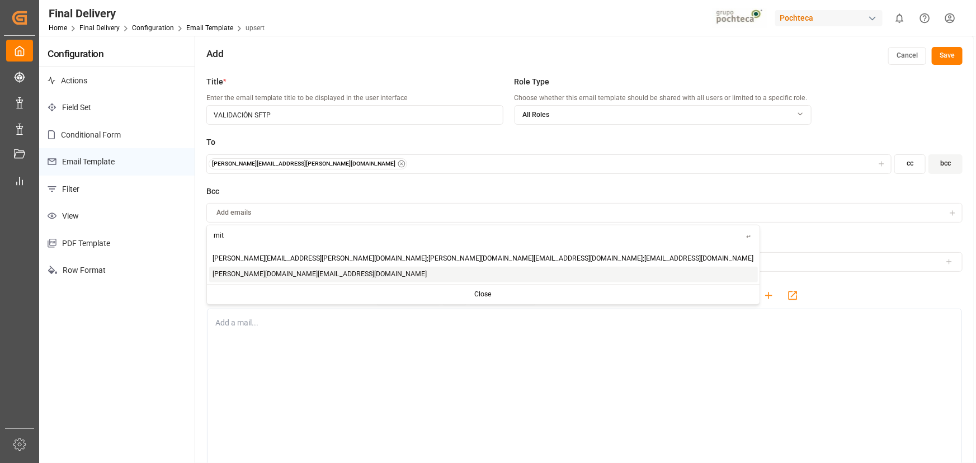
type input "mit"
click at [351, 276] on div "mitzi.madrid@leschaco.com" at bounding box center [483, 274] width 549 height 16
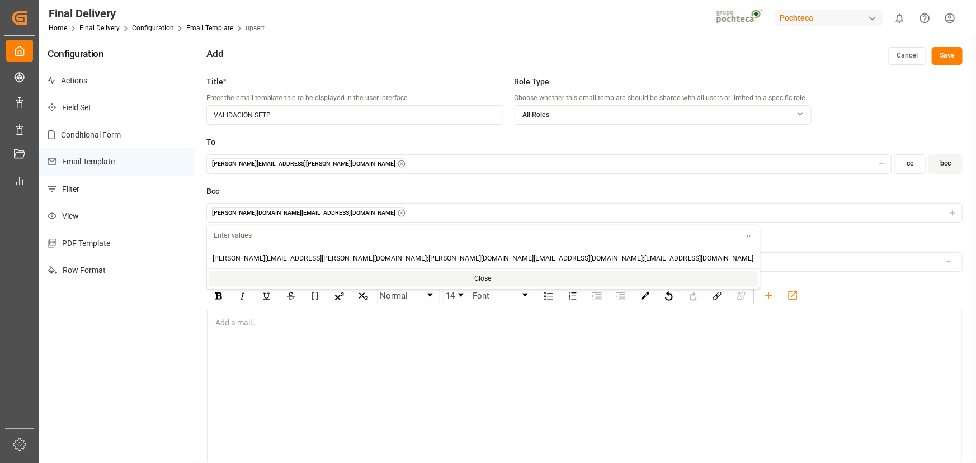
click at [534, 225] on div "Bcc mitzi.madrid@leschaco.com" at bounding box center [584, 210] width 756 height 49
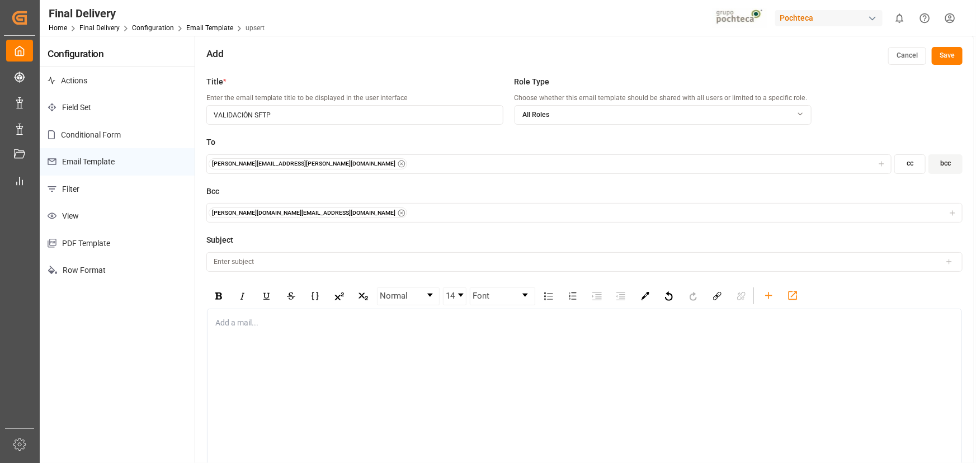
click at [324, 270] on input at bounding box center [584, 262] width 756 height 20
type input "v"
type input "POCHTECA || VALIDACIÓN SFTP"
click at [288, 339] on div "Add a mail..." at bounding box center [584, 393] width 755 height 168
drag, startPoint x: 419, startPoint y: 365, endPoint x: 416, endPoint y: 352, distance: 13.3
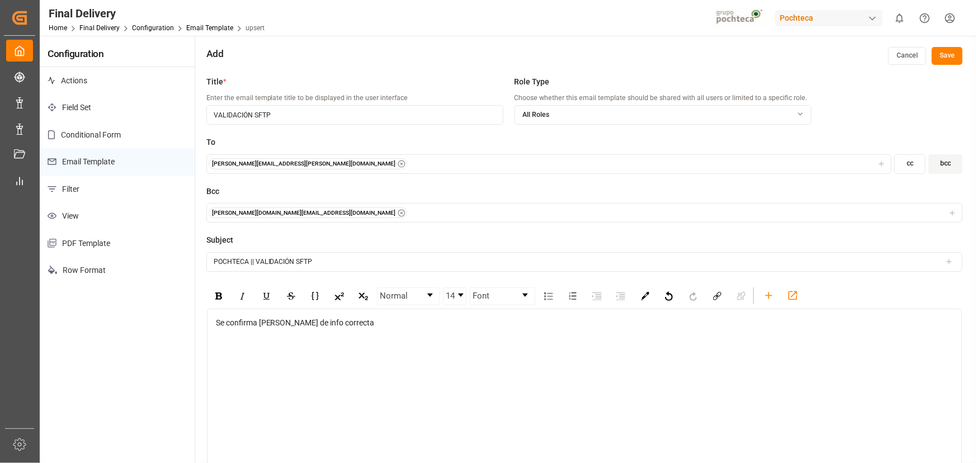
click at [419, 365] on div "Se confirma cruce de info correcta" at bounding box center [584, 393] width 755 height 168
click at [407, 331] on div "Se confirma cruce de info correcta" at bounding box center [584, 393] width 755 height 168
click at [408, 315] on div "Se confirma cruce de info correcta" at bounding box center [584, 393] width 755 height 168
click at [374, 320] on div "Se confirma cruce de info correcta" at bounding box center [585, 323] width 738 height 12
click at [355, 348] on div "Fecha de proceso de modulación" at bounding box center [585, 347] width 738 height 12
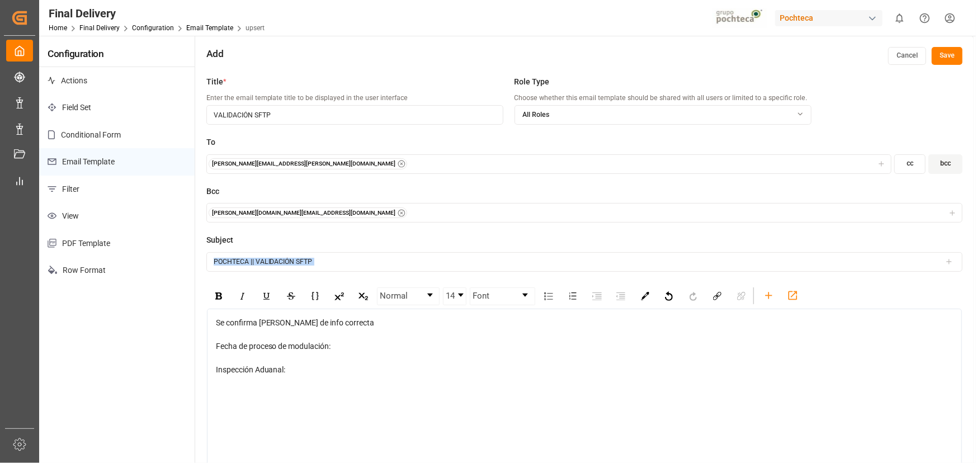
drag, startPoint x: 303, startPoint y: 377, endPoint x: 215, endPoint y: 340, distance: 94.7
click at [215, 340] on div "Se confirma cruce de info correcta Fecha de proceso de modulación: Inspección A…" at bounding box center [584, 393] width 755 height 168
click at [298, 374] on div "Inspección Aduanal:" at bounding box center [585, 370] width 738 height 12
drag, startPoint x: 291, startPoint y: 375, endPoint x: 216, endPoint y: 348, distance: 80.1
click at [216, 348] on div "Se confirma cruce de info correcta Fecha de proceso de modulación: Inspección A…" at bounding box center [585, 346] width 738 height 59
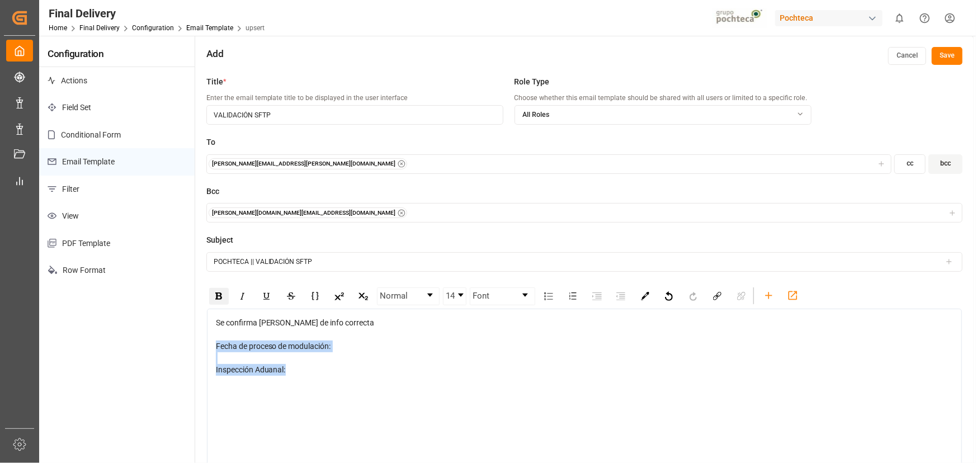
click at [215, 294] on img "rdw-inline-control" at bounding box center [218, 296] width 7 height 7
click at [347, 345] on div "Fecha de proceso de modulación:" at bounding box center [585, 347] width 738 height 12
drag, startPoint x: 313, startPoint y: 372, endPoint x: 215, endPoint y: 347, distance: 100.5
click at [216, 347] on div "Se confirma cruce de info correcta Fecha de proceso de modulación: Inspección A…" at bounding box center [585, 346] width 738 height 59
click at [643, 292] on img "rdw-color-picker" at bounding box center [645, 296] width 8 height 8
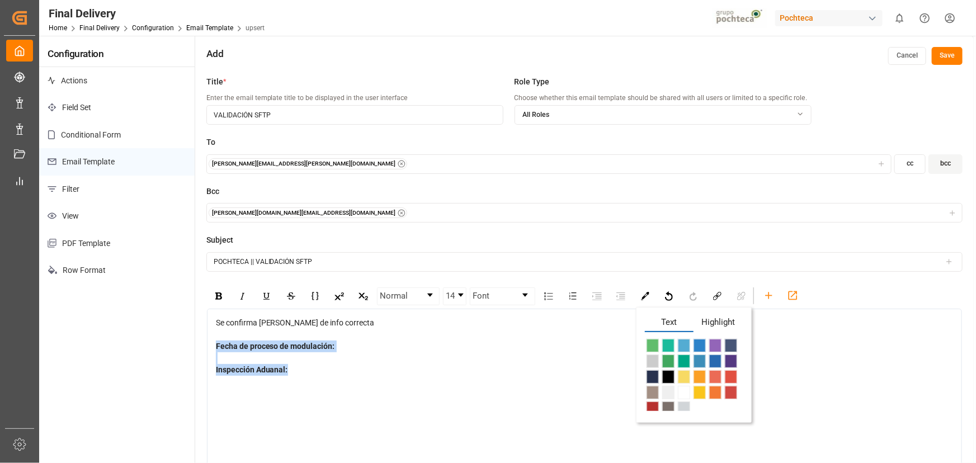
click at [729, 360] on span "rdw-color-picker" at bounding box center [731, 361] width 12 height 13
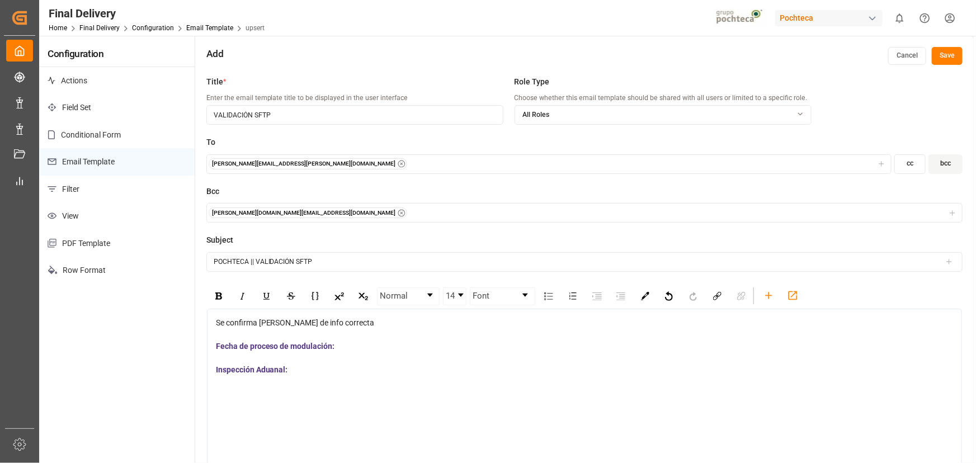
click at [336, 329] on div "rdw-editor" at bounding box center [585, 335] width 738 height 12
click at [358, 352] on div "rdw-editor" at bounding box center [585, 358] width 738 height 12
click at [362, 347] on div "Fecha de proceso de modulación:" at bounding box center [585, 347] width 738 height 12
click at [766, 298] on icon "rdw-toolbar" at bounding box center [769, 296] width 12 height 12
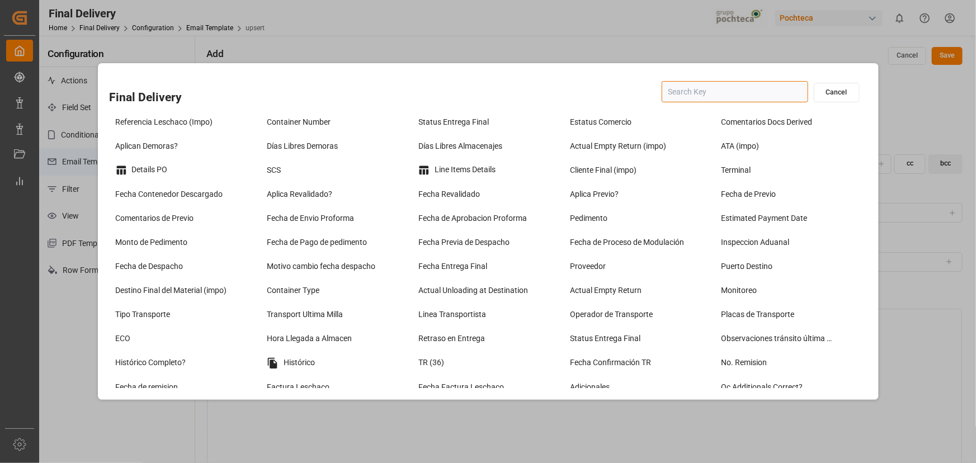
click at [713, 100] on input "text" at bounding box center [735, 91] width 147 height 21
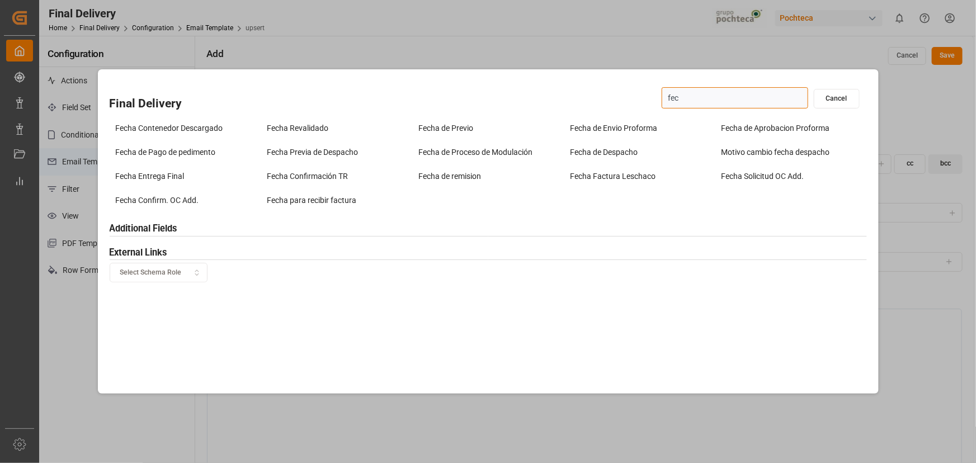
type input "fech"
click at [502, 153] on div "Fecha de Proceso de Modulación" at bounding box center [488, 152] width 146 height 18
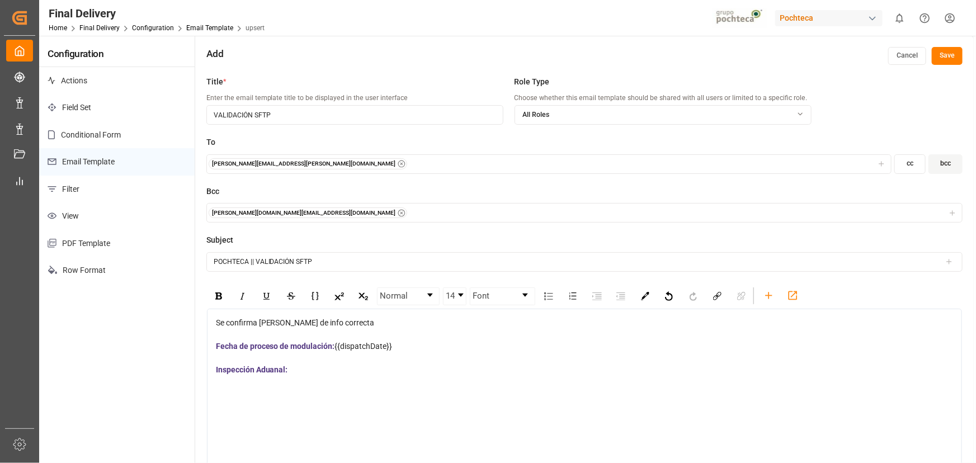
click at [380, 364] on div "Inspección Aduanal:" at bounding box center [585, 370] width 738 height 12
click at [761, 296] on div "rdw-toolbar" at bounding box center [769, 295] width 20 height 17
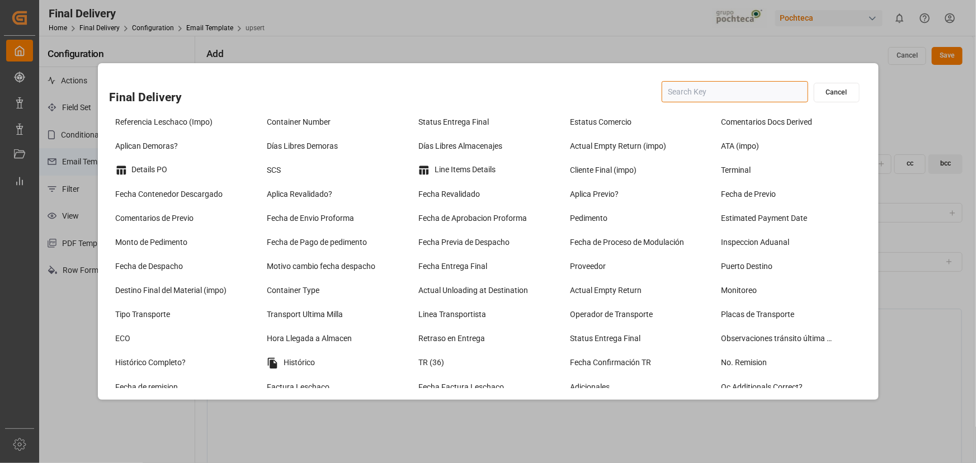
click at [688, 88] on input "text" at bounding box center [735, 91] width 147 height 21
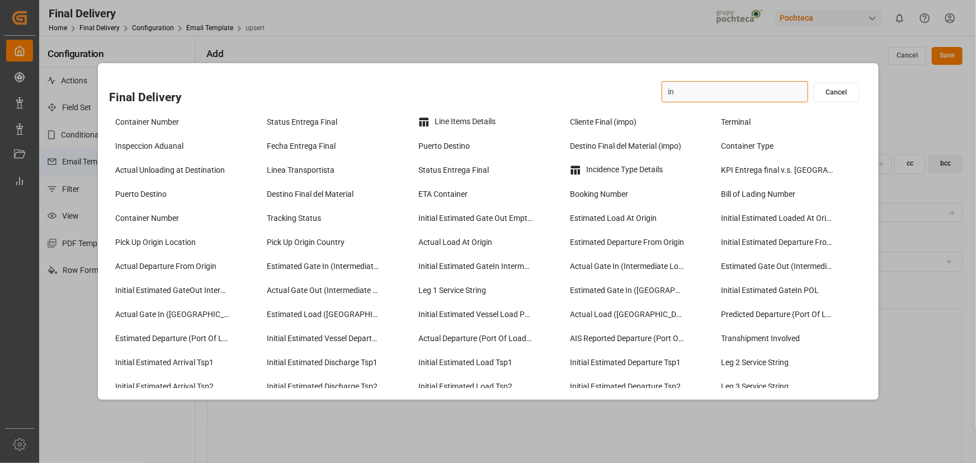
type input "ins"
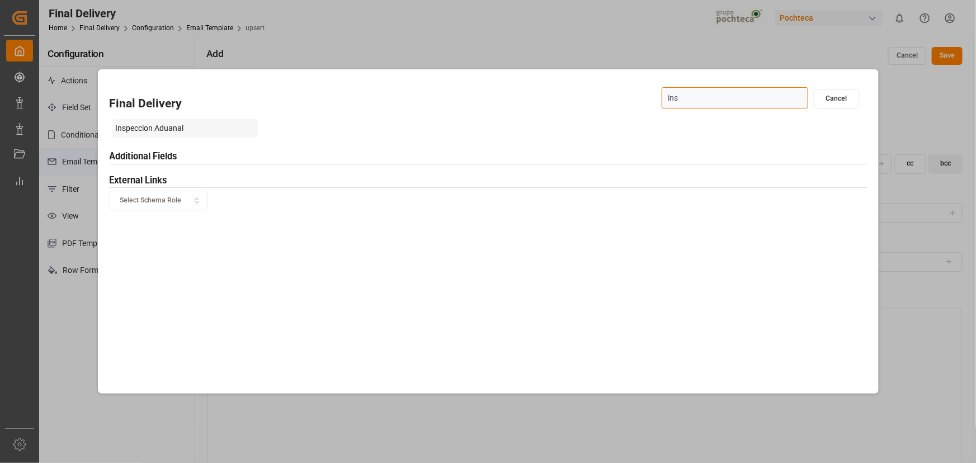
click at [203, 134] on div "Inspeccion Aduanal" at bounding box center [185, 128] width 146 height 18
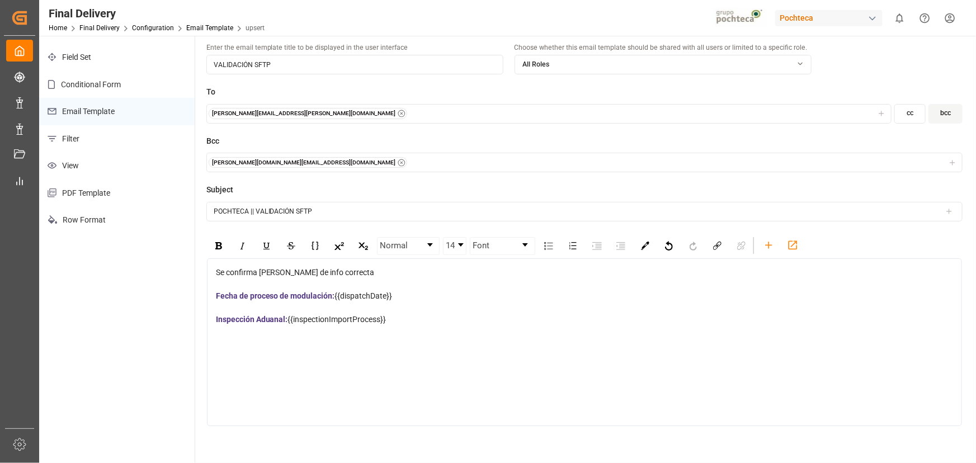
scroll to position [50, 0]
click at [424, 360] on div "Se confirma cruce de info correcta Fecha de proceso de modulación: {{dispatchDa…" at bounding box center [584, 342] width 755 height 168
click at [410, 312] on div "rdw-editor" at bounding box center [585, 308] width 738 height 12
click at [412, 318] on div "Inspección Aduanal: {{inspectionImportProcess}}" at bounding box center [585, 320] width 738 height 12
drag, startPoint x: 486, startPoint y: 344, endPoint x: 216, endPoint y: 378, distance: 272.2
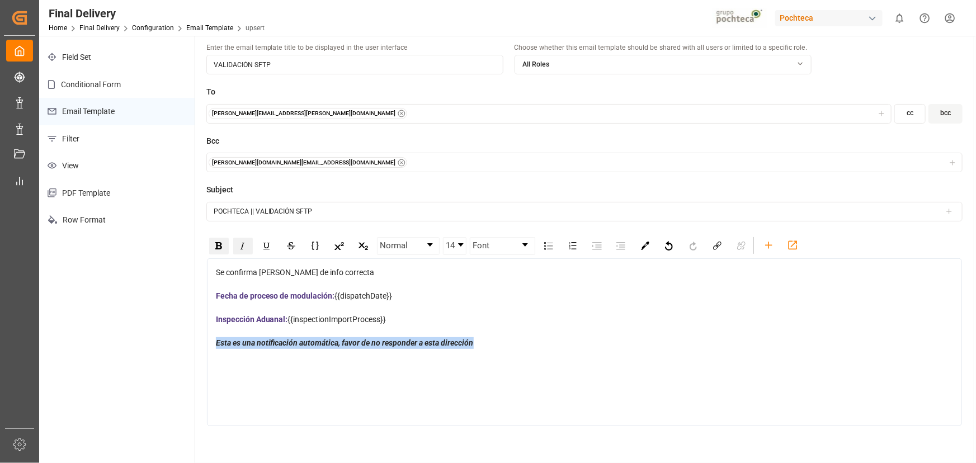
click at [216, 378] on div "Se confirma cruce de info correcta Fecha de proceso de modulación: {{dispatchDa…" at bounding box center [584, 342] width 755 height 168
click at [649, 247] on div "rdw-color-picker" at bounding box center [645, 246] width 20 height 17
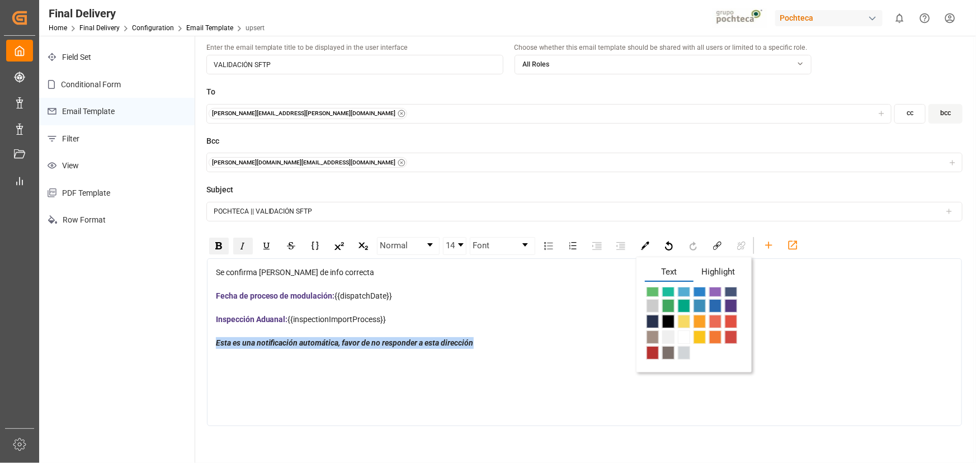
scroll to position [8, 0]
click at [650, 352] on span "rdw-color-picker" at bounding box center [653, 352] width 12 height 13
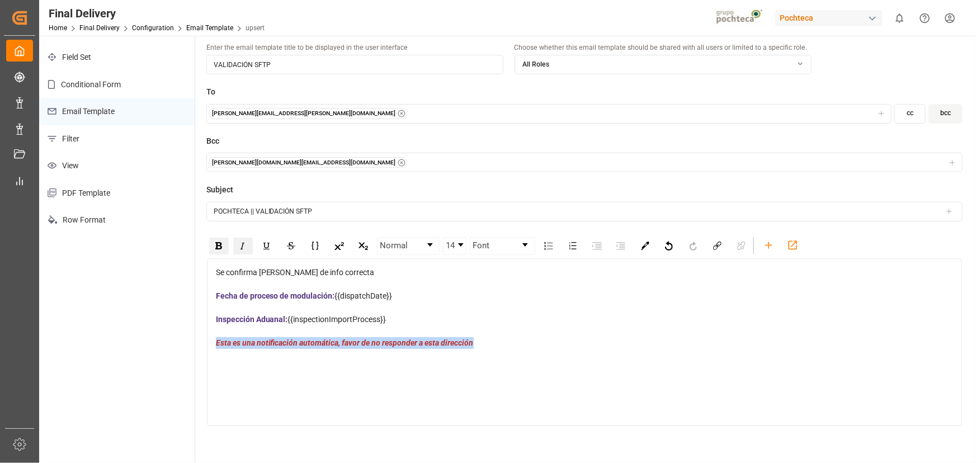
click at [720, 339] on div "Esta es una notificación automática, favor de no responder a esta dirección" at bounding box center [585, 343] width 738 height 12
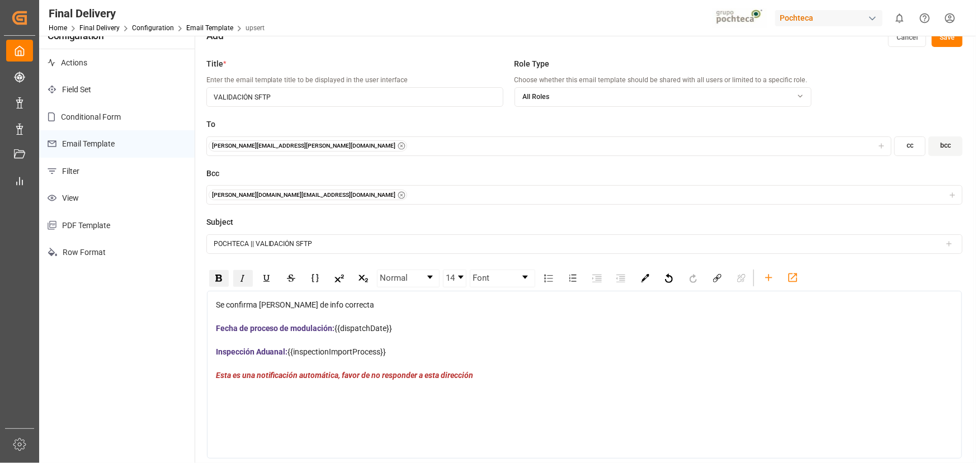
scroll to position [0, 0]
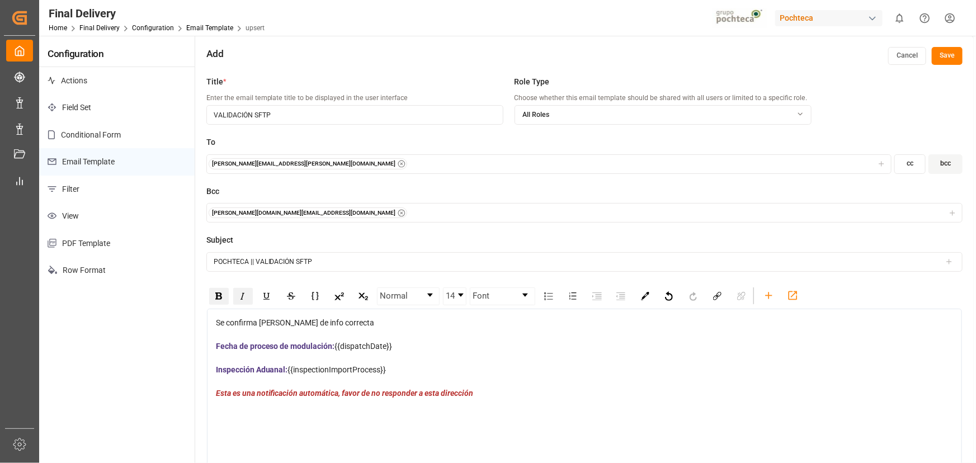
click at [355, 319] on div "Se confirma cruce de info correcta" at bounding box center [585, 323] width 738 height 12
click at [474, 265] on input "POCHTECA || VALIDACIÓN SFTP" at bounding box center [584, 262] width 756 height 20
click at [384, 334] on div "rdw-editor" at bounding box center [585, 335] width 738 height 12
click at [408, 370] on div "Inspección Aduanal: {{inspectionImportProcess}}" at bounding box center [585, 370] width 738 height 12
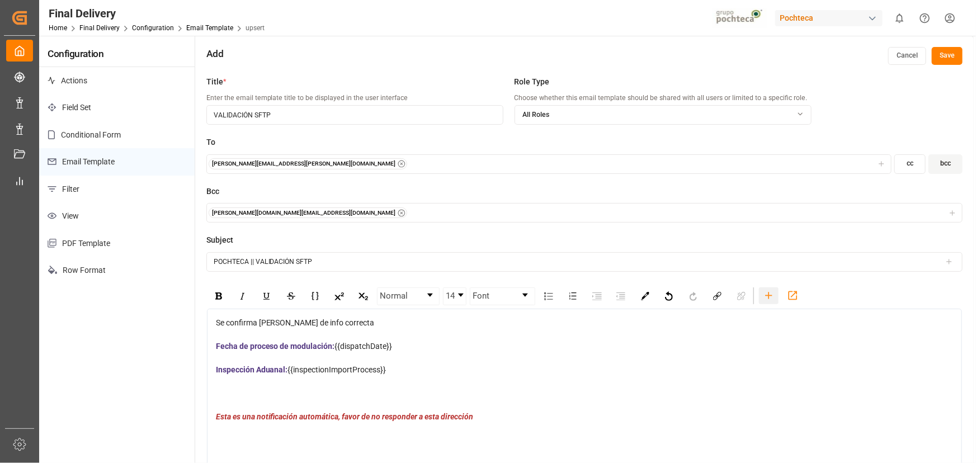
click at [760, 297] on div "rdw-toolbar" at bounding box center [769, 295] width 20 height 17
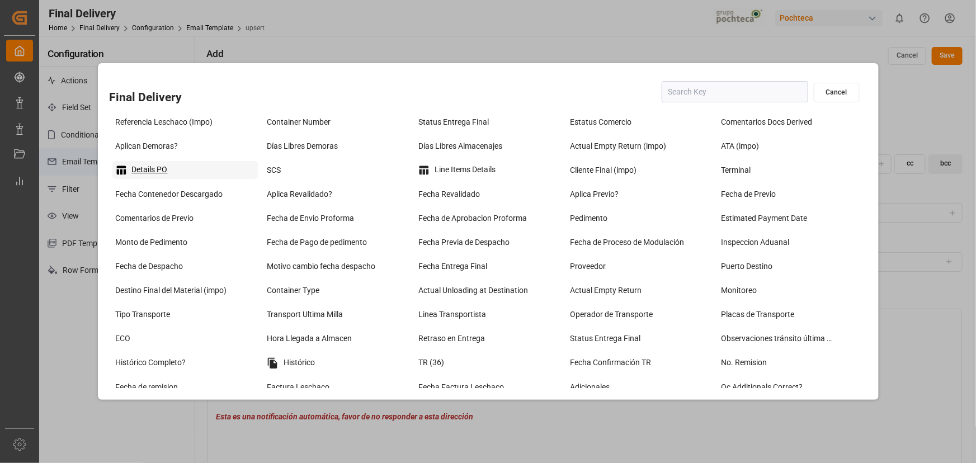
click at [150, 173] on div "Details PO" at bounding box center [185, 170] width 146 height 18
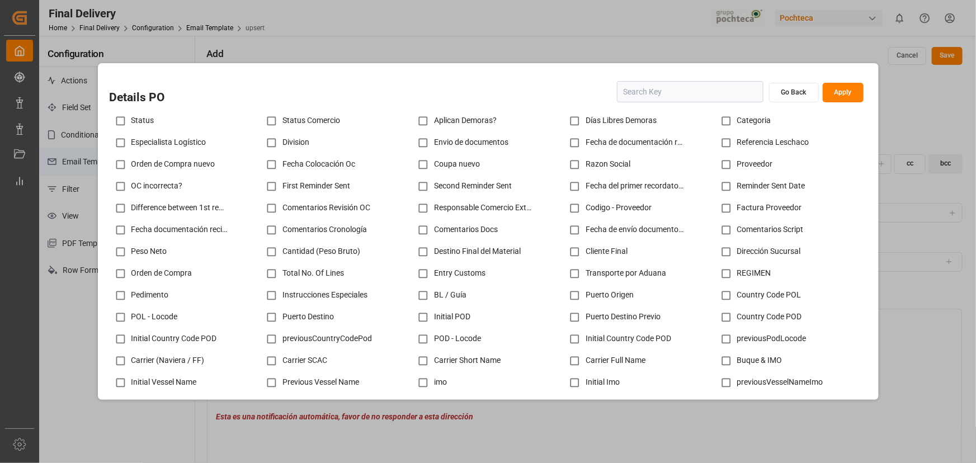
click at [169, 145] on div "Especialista Logístico" at bounding box center [186, 143] width 152 height 22
click at [171, 143] on div "Especialista Logístico" at bounding box center [186, 143] width 152 height 22
click at [117, 141] on input "checkbox" at bounding box center [121, 143] width 22 height 22
checkbox input "true"
click at [740, 146] on div "Referencia Leschaco" at bounding box center [791, 143] width 152 height 22
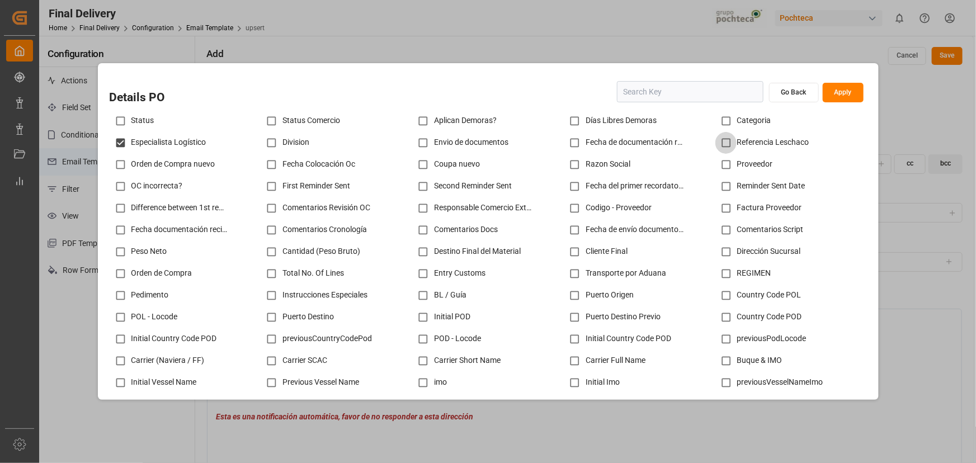
click at [727, 145] on input "checkbox" at bounding box center [726, 143] width 22 height 22
checkbox input "true"
click at [268, 138] on input "checkbox" at bounding box center [272, 143] width 22 height 22
checkbox input "true"
click at [122, 169] on input "checkbox" at bounding box center [121, 165] width 22 height 22
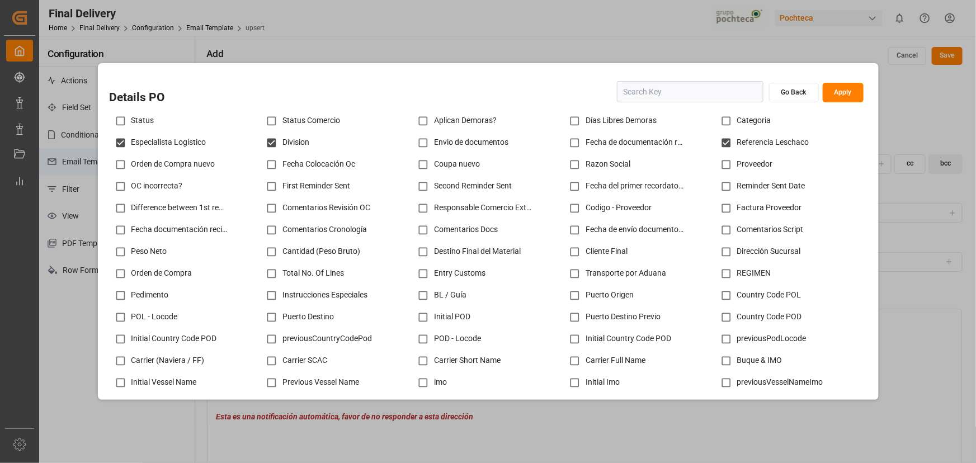
checkbox input "true"
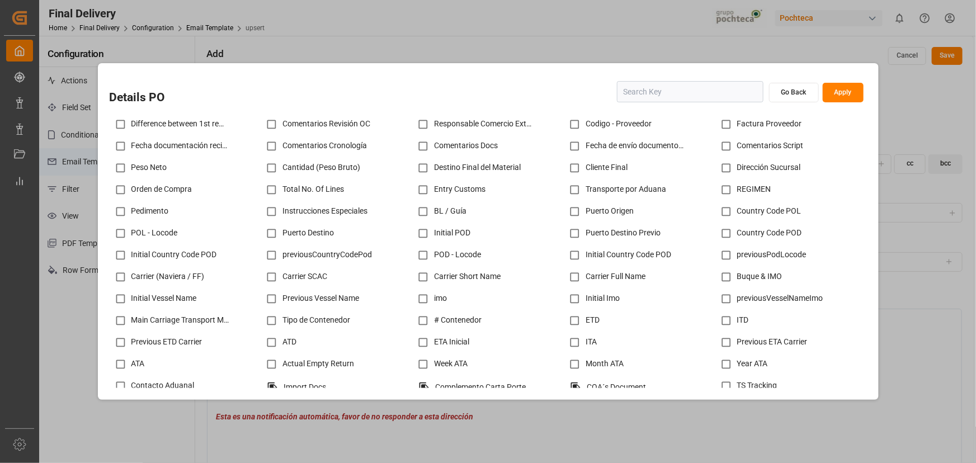
scroll to position [101, 0]
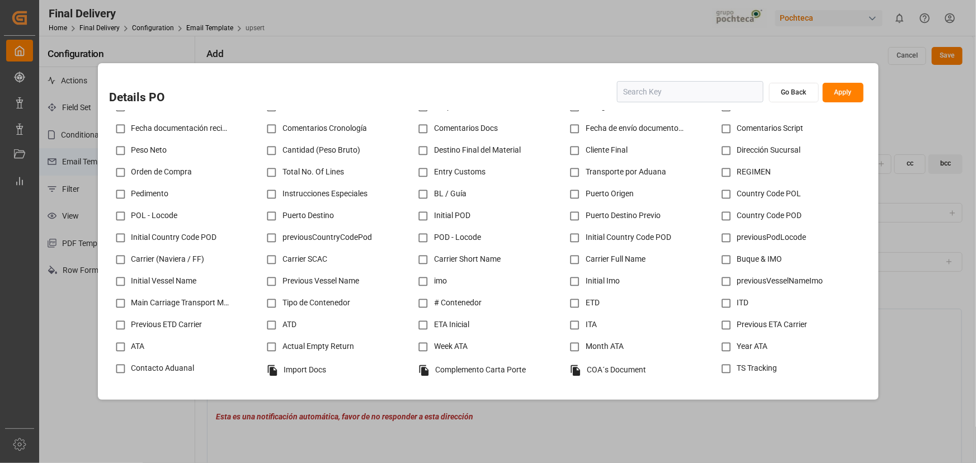
click at [122, 197] on input "checkbox" at bounding box center [121, 194] width 22 height 22
checkbox input "true"
click at [422, 304] on input "checkbox" at bounding box center [423, 304] width 22 height 22
checkbox input "true"
click at [423, 331] on input "checkbox" at bounding box center [423, 325] width 22 height 22
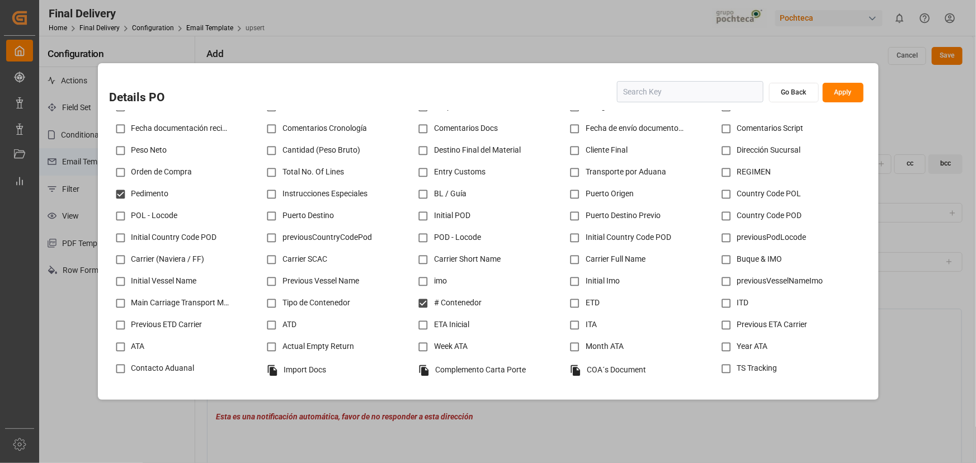
checkbox input "true"
click at [124, 354] on input "checkbox" at bounding box center [121, 347] width 22 height 22
checkbox input "true"
click at [123, 369] on input "checkbox" at bounding box center [121, 369] width 22 height 22
checkbox input "true"
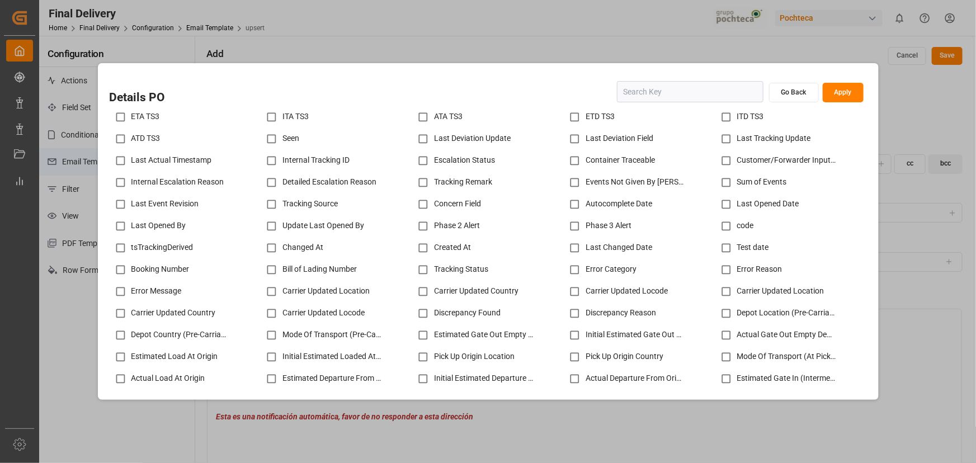
scroll to position [559, 0]
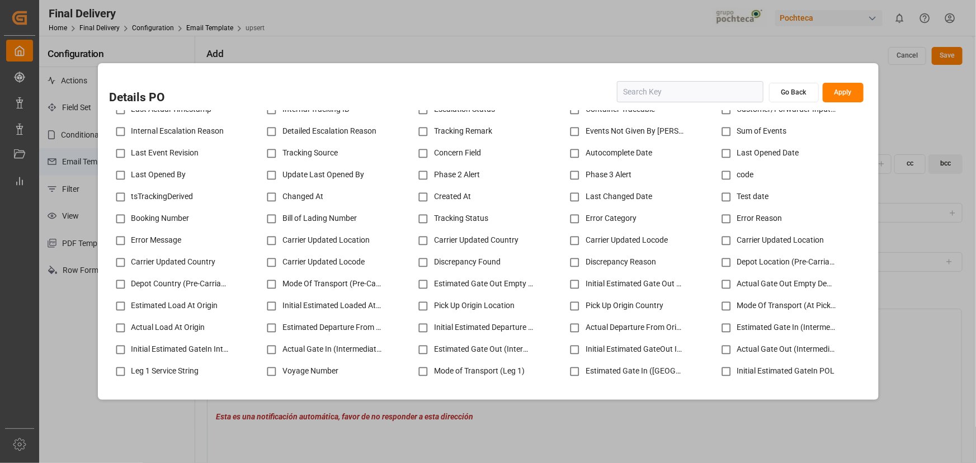
click at [291, 223] on div "Bill of Lading Number" at bounding box center [337, 219] width 152 height 22
click at [838, 89] on button "Apply" at bounding box center [843, 93] width 41 height 20
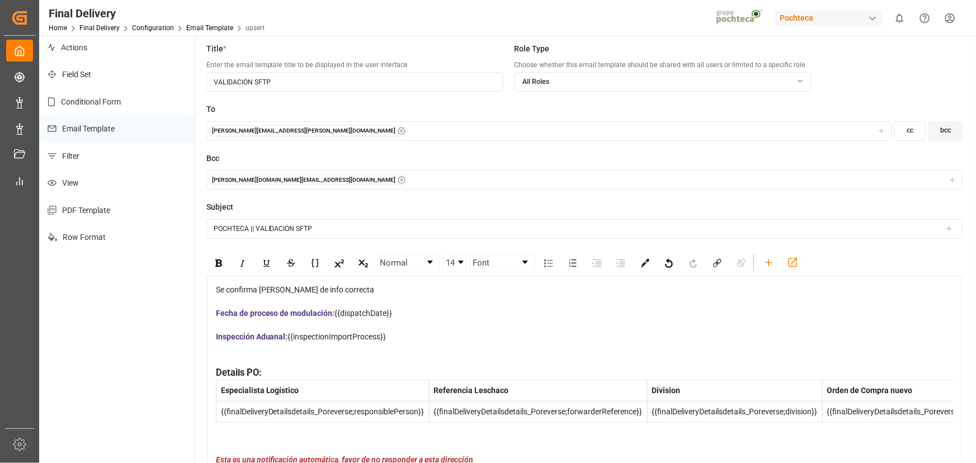
scroll to position [50, 0]
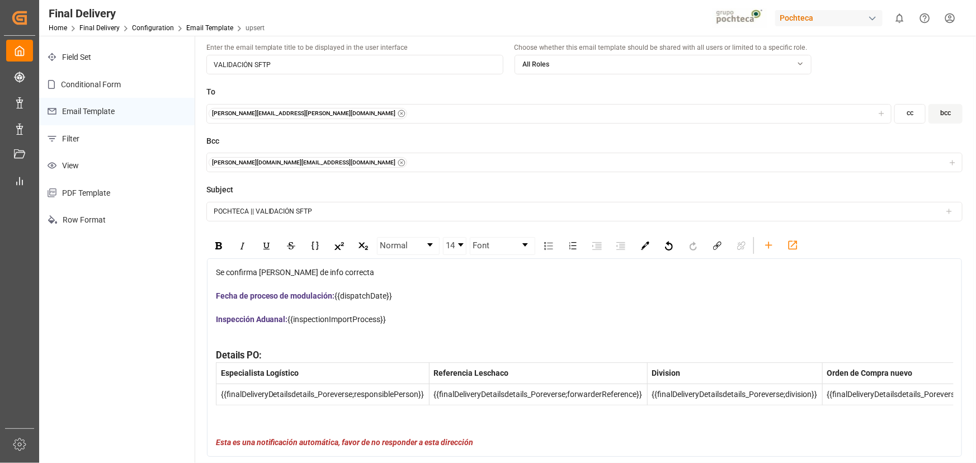
drag, startPoint x: 272, startPoint y: 358, endPoint x: 215, endPoint y: 357, distance: 57.1
click at [216, 357] on div "Details PO:" at bounding box center [585, 356] width 738 height 14
click at [642, 246] on img "rdw-color-picker" at bounding box center [645, 246] width 8 height 8
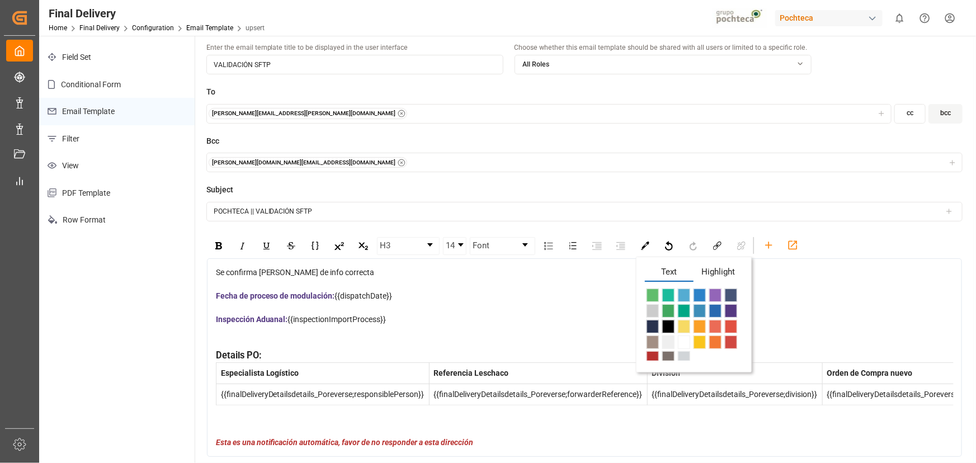
click at [729, 308] on span "rdw-color-picker" at bounding box center [731, 310] width 12 height 13
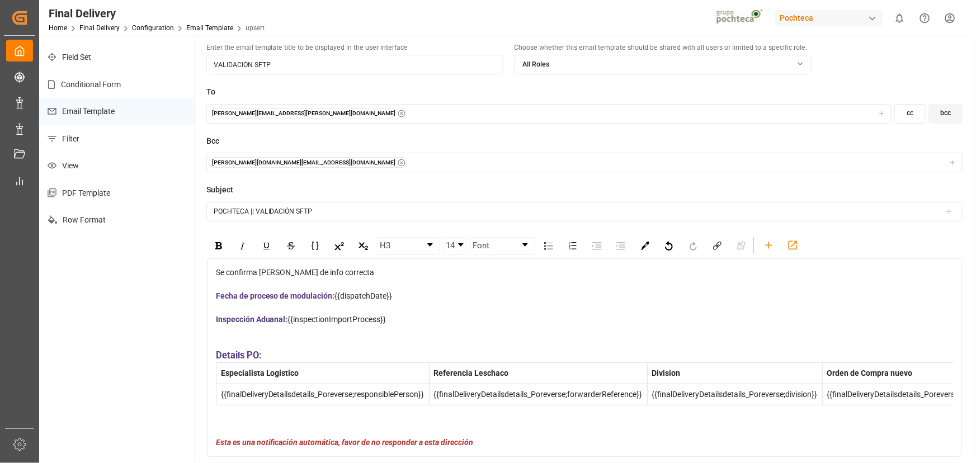
click at [398, 358] on div "Details PO:" at bounding box center [585, 356] width 738 height 14
drag, startPoint x: 395, startPoint y: 314, endPoint x: 290, endPoint y: 322, distance: 106.0
click at [290, 322] on div "Inspección Aduanal: {{inspectionImportProcess}}" at bounding box center [585, 320] width 738 height 12
click at [649, 243] on div "rdw-color-picker" at bounding box center [645, 246] width 20 height 17
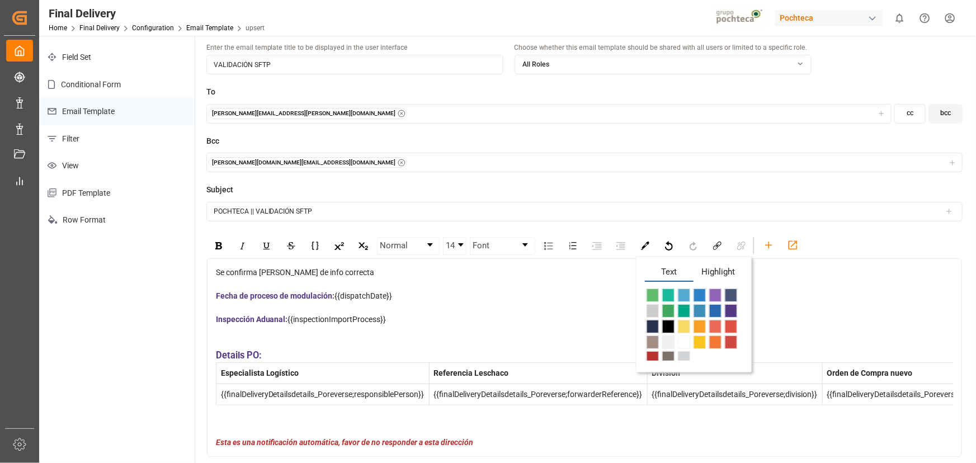
click at [718, 276] on span "Highlight" at bounding box center [718, 274] width 49 height 17
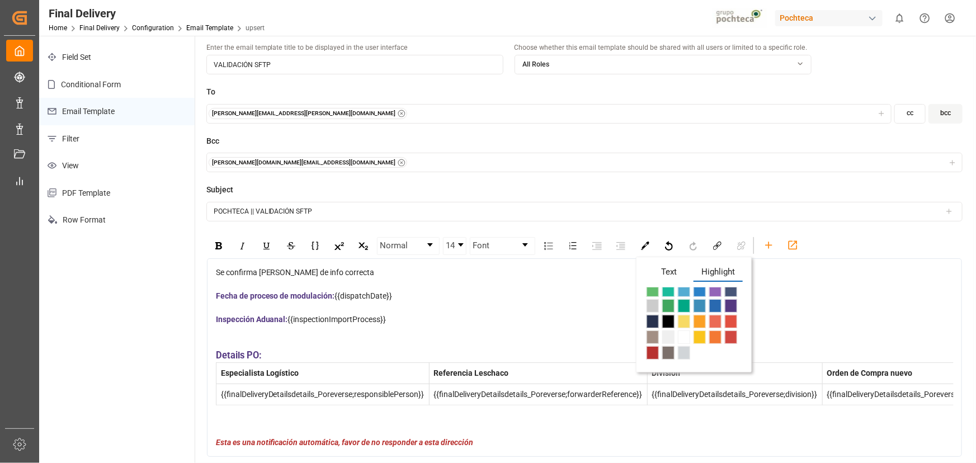
scroll to position [0, 0]
click at [711, 298] on span "rdw-color-picker" at bounding box center [715, 295] width 12 height 13
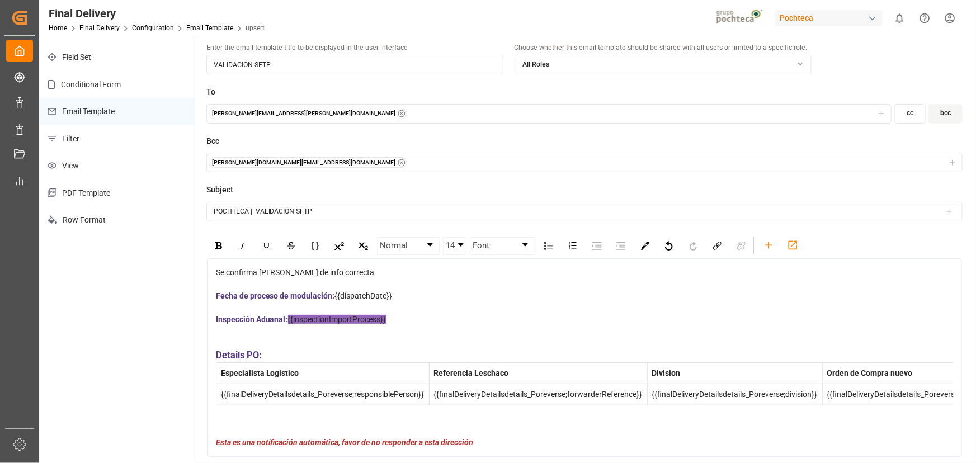
click at [393, 291] on span "{{dispatchDate}}" at bounding box center [364, 295] width 58 height 9
drag, startPoint x: 386, startPoint y: 298, endPoint x: 337, endPoint y: 300, distance: 49.2
click at [337, 300] on div "Fecha de proceso de modulación: {{dispatchDate}}" at bounding box center [585, 296] width 738 height 12
click at [648, 251] on div "rdw-color-picker" at bounding box center [645, 246] width 20 height 17
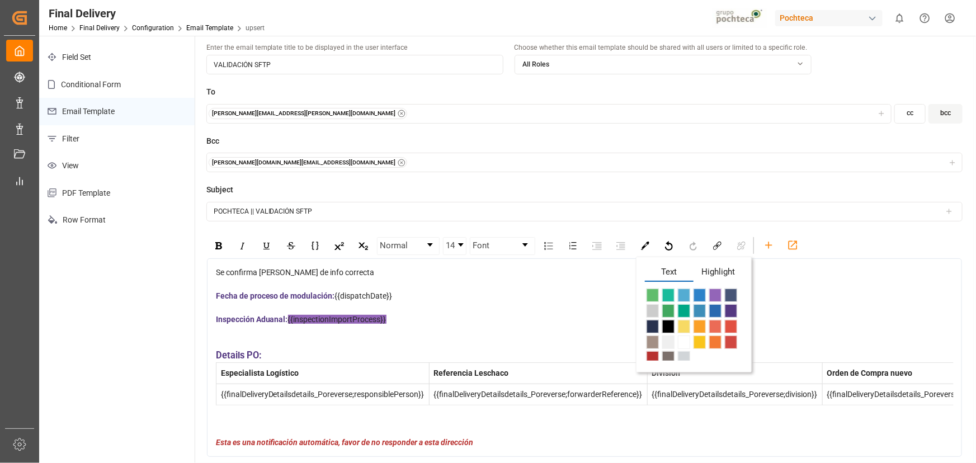
click at [654, 312] on span "rdw-color-picker" at bounding box center [653, 310] width 12 height 13
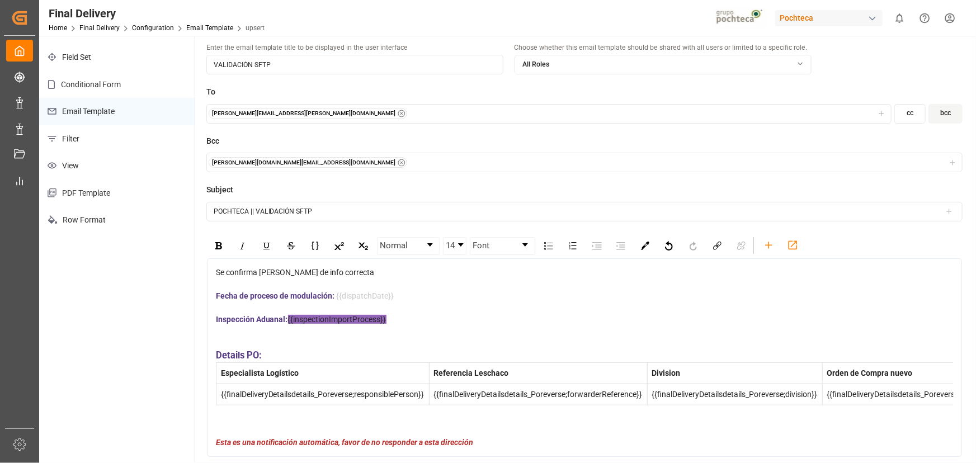
click at [411, 329] on div "rdw-editor" at bounding box center [585, 332] width 738 height 12
click at [649, 246] on div "rdw-color-picker" at bounding box center [645, 246] width 20 height 17
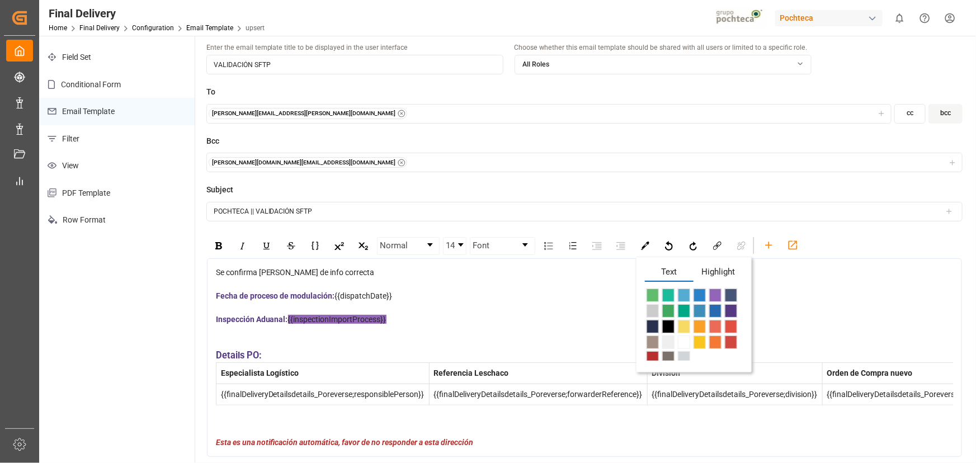
click at [710, 268] on span "Highlight" at bounding box center [718, 274] width 49 height 17
click at [653, 310] on span "rdw-color-picker" at bounding box center [653, 310] width 12 height 13
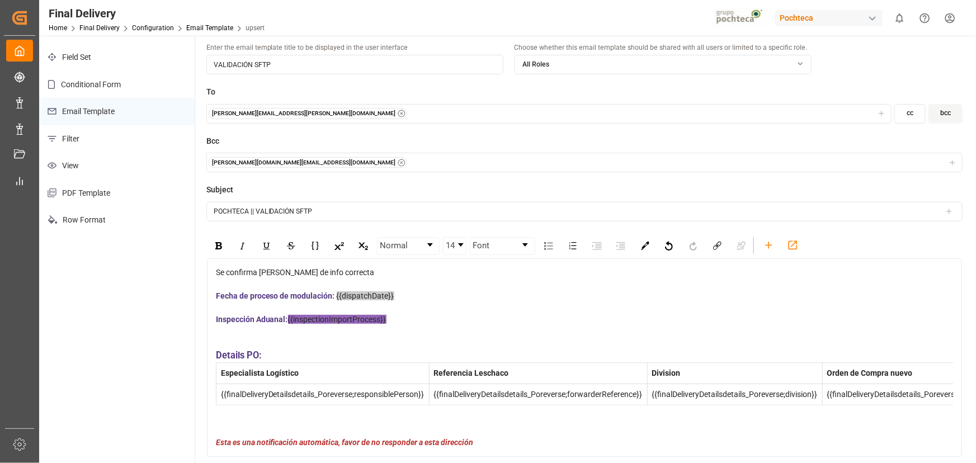
click at [447, 332] on div "rdw-editor" at bounding box center [585, 332] width 738 height 12
drag, startPoint x: 425, startPoint y: 320, endPoint x: 289, endPoint y: 319, distance: 136.5
click at [289, 319] on div "Inspección Aduanal: {{inspectionImportProcess}}" at bounding box center [585, 320] width 738 height 12
click at [649, 246] on div "rdw-color-picker" at bounding box center [645, 246] width 20 height 17
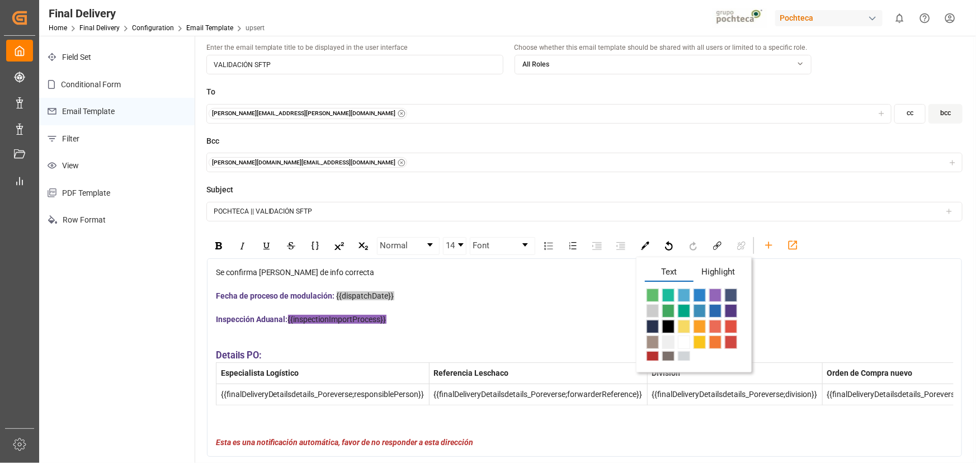
click at [708, 266] on span "Highlight" at bounding box center [718, 274] width 49 height 17
click at [649, 310] on span "rdw-color-picker" at bounding box center [653, 310] width 12 height 13
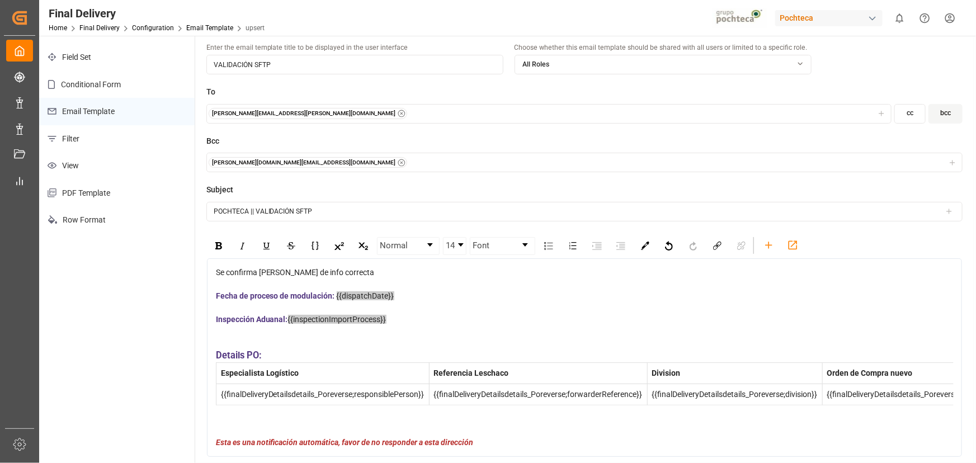
click at [623, 324] on div "Inspección Aduanal: {{inspectionImportProcess}}" at bounding box center [585, 320] width 738 height 12
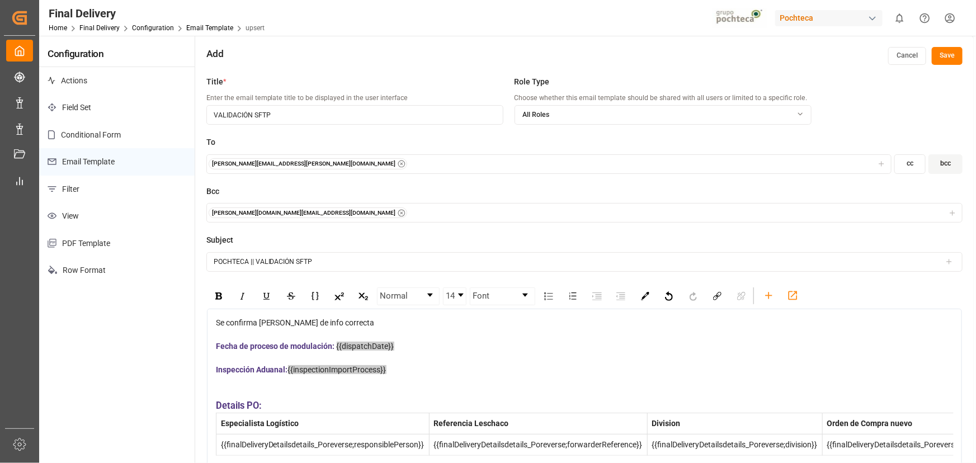
click at [954, 60] on button "Save" at bounding box center [947, 56] width 31 height 18
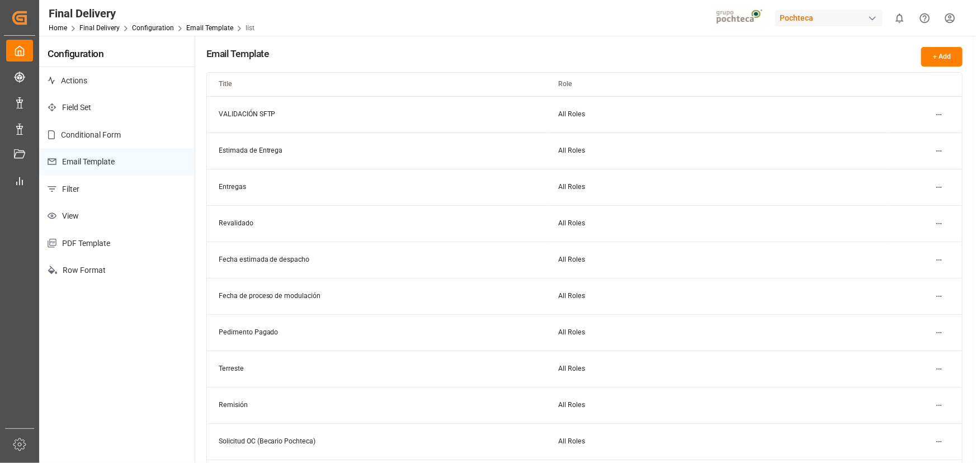
click at [823, 11] on div "Pochteca" at bounding box center [828, 18] width 107 height 16
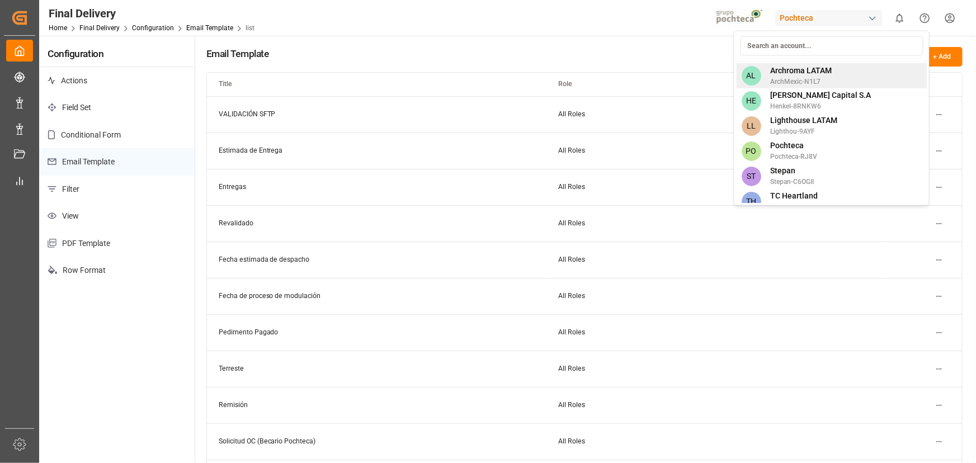
click at [805, 70] on span "Archroma LATAM" at bounding box center [801, 71] width 62 height 12
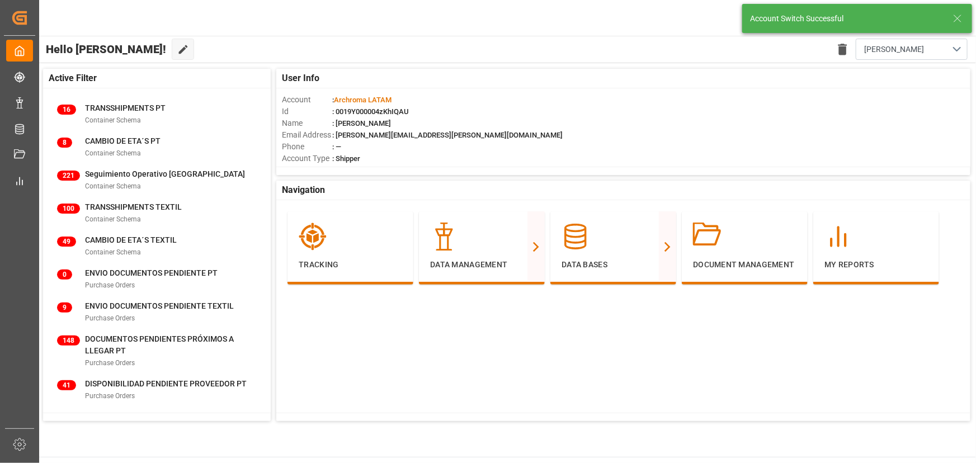
click at [961, 22] on icon at bounding box center [957, 18] width 13 height 13
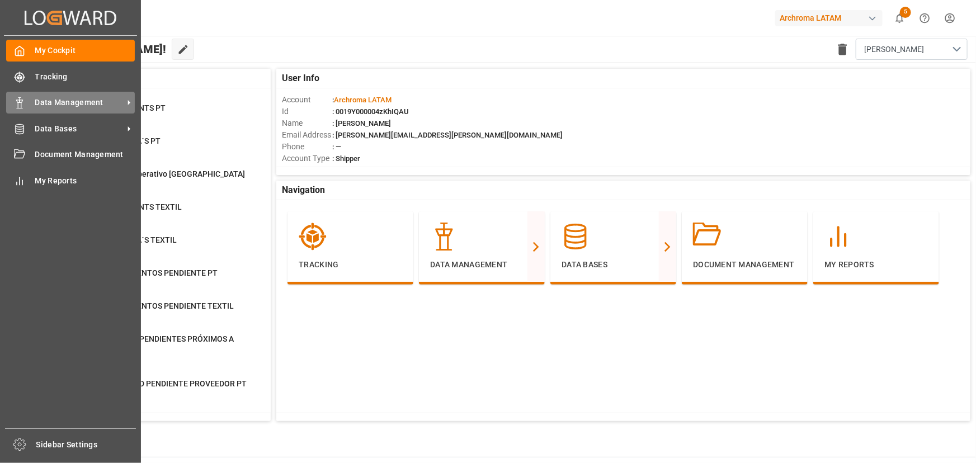
click at [88, 105] on span "Data Management" at bounding box center [79, 103] width 88 height 12
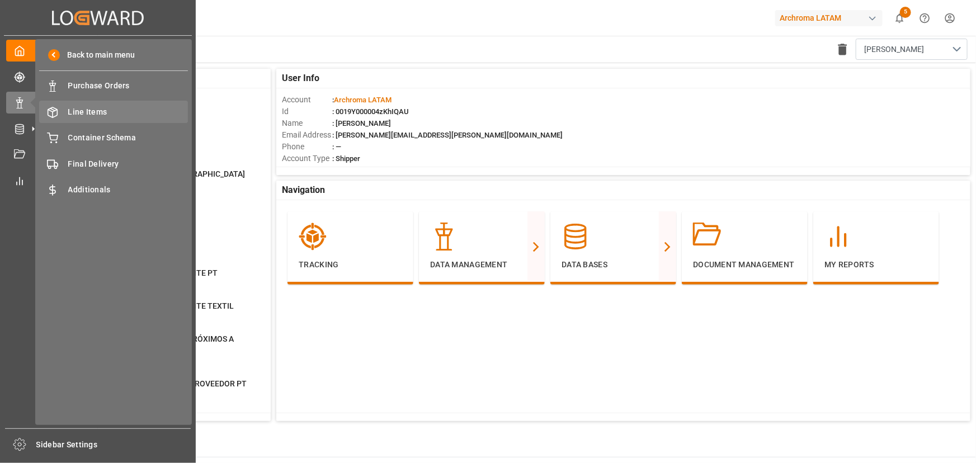
click at [130, 112] on span "Line Items" at bounding box center [128, 112] width 120 height 12
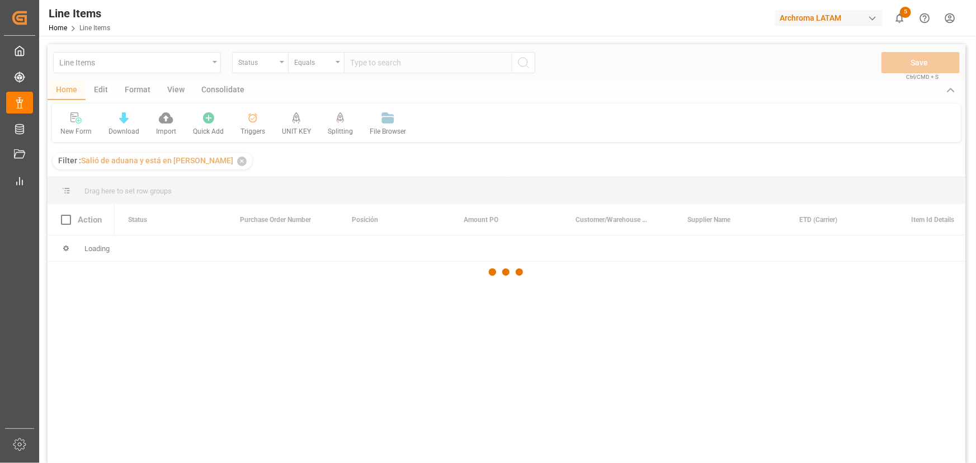
click at [105, 88] on div at bounding box center [507, 272] width 918 height 456
click at [101, 91] on div at bounding box center [507, 272] width 918 height 456
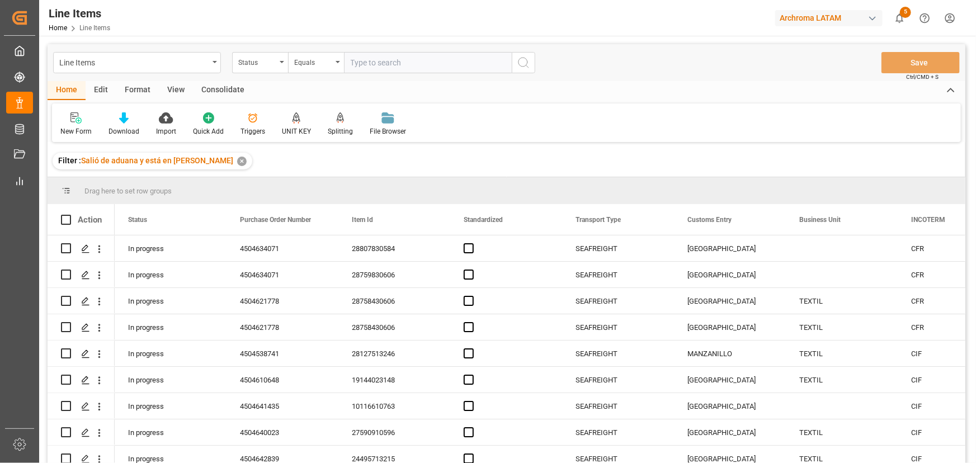
click at [101, 91] on div "Edit" at bounding box center [101, 90] width 31 height 19
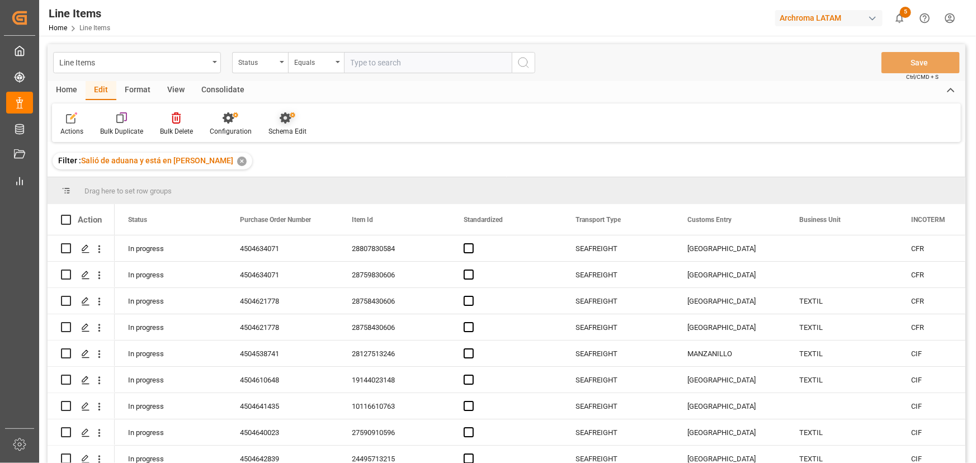
click at [274, 130] on div "Schema Edit" at bounding box center [287, 131] width 38 height 10
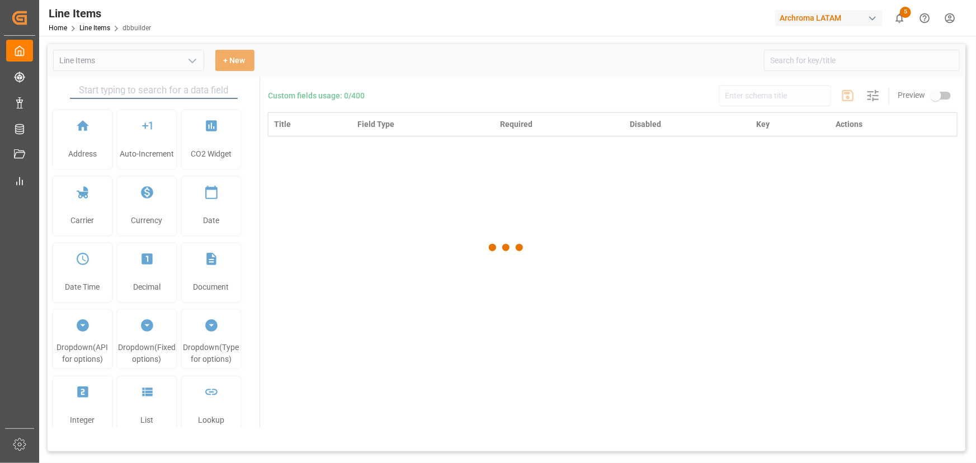
type input "Line Items"
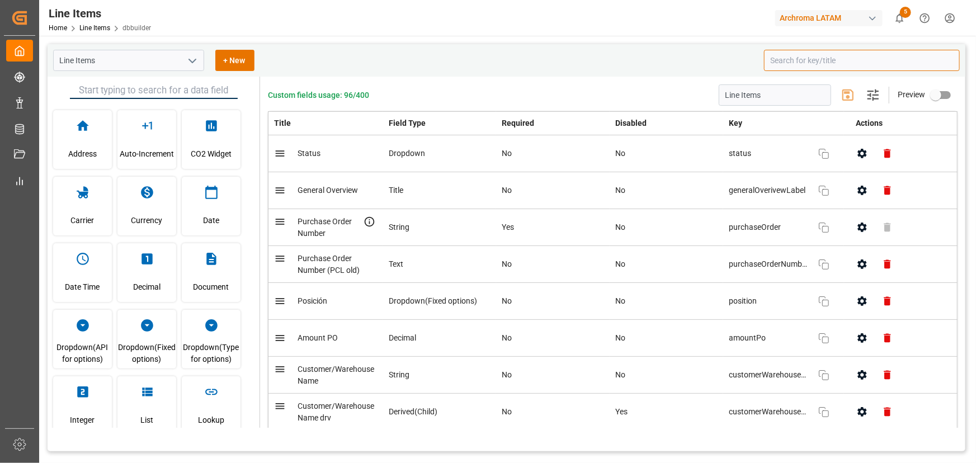
click at [789, 66] on input at bounding box center [862, 60] width 196 height 21
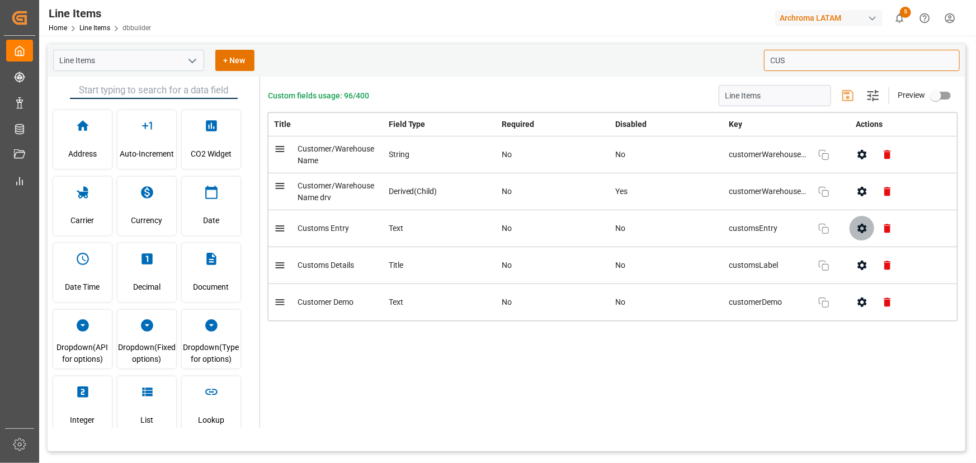
click at [861, 223] on icon "button" at bounding box center [862, 229] width 12 height 12
type input "CUS"
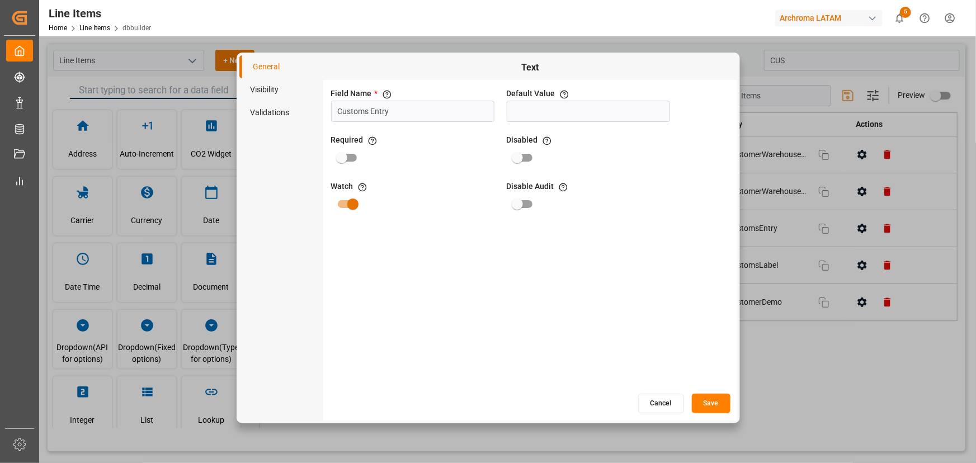
click at [659, 409] on button "Cancel" at bounding box center [661, 404] width 46 height 20
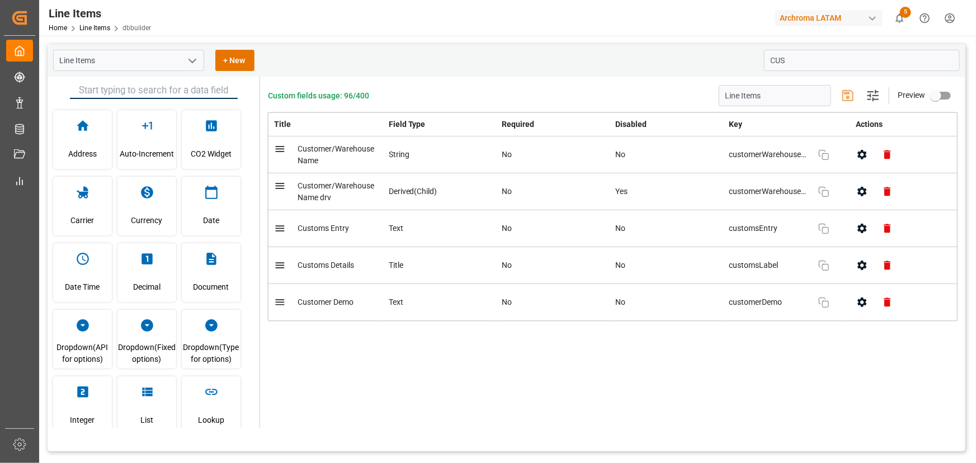
click at [667, 371] on div "Custom fields usage: 96/400 Line Items Settings Preview Title Field Type Requir…" at bounding box center [612, 252] width 705 height 351
click at [797, 346] on div "Title Field Type Required Disabled Key Actions Customer/Warehouse Name String N…" at bounding box center [613, 236] width 690 height 248
click at [189, 72] on div "Line Items + New CUS" at bounding box center [507, 60] width 918 height 32
click at [194, 59] on icon "open menu" at bounding box center [192, 60] width 13 height 13
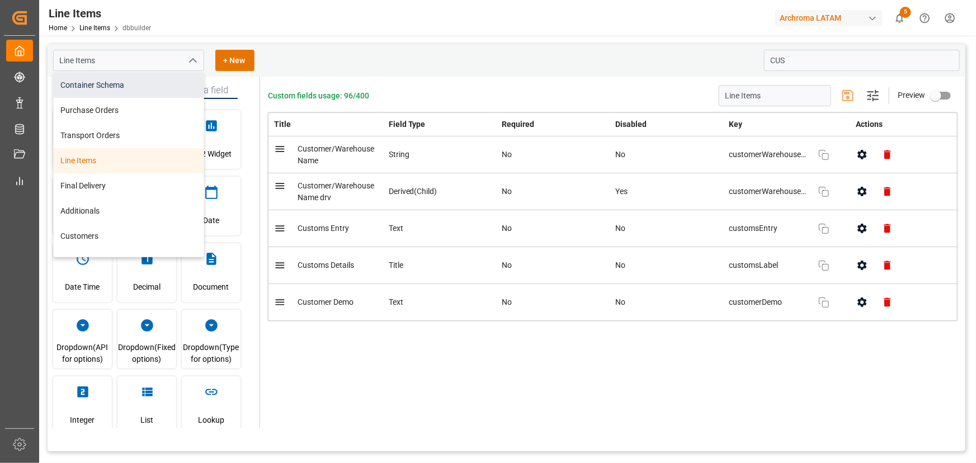
click at [119, 95] on div "Container Schema" at bounding box center [129, 85] width 150 height 25
type input "Container Schema"
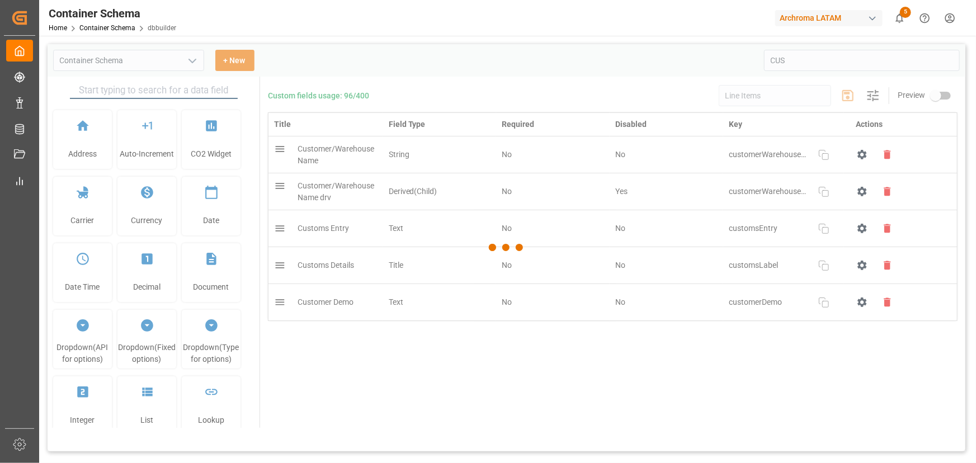
type input "Container Schema"
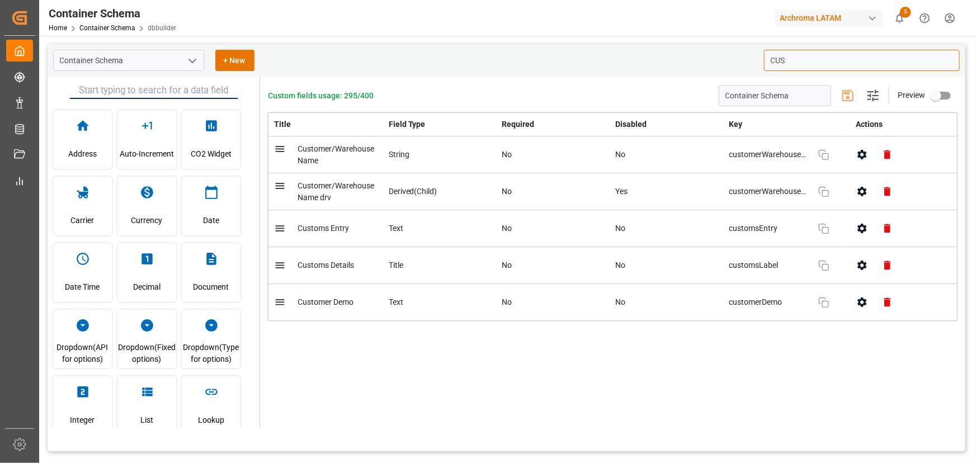
click at [806, 64] on input "CUS" at bounding box center [862, 60] width 196 height 21
type input "C"
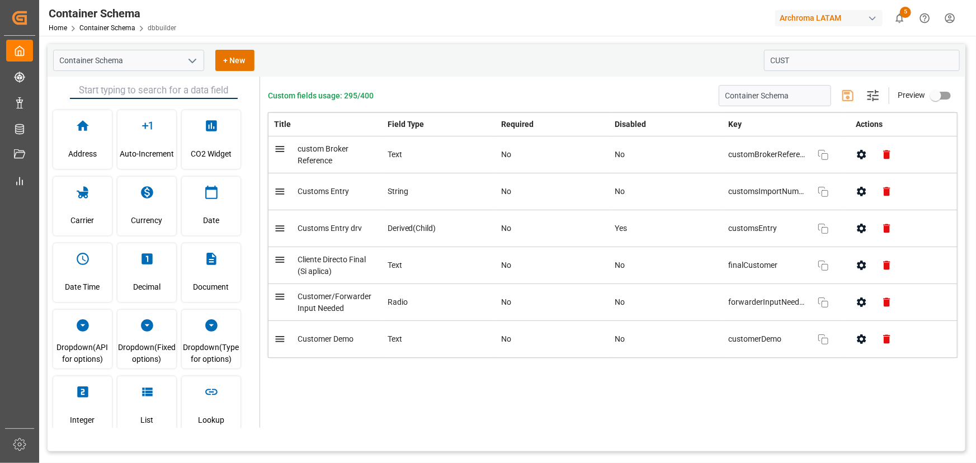
click at [747, 408] on div "Custom fields usage: 295/400 Container Schema Settings Preview Title Field Type…" at bounding box center [612, 252] width 705 height 351
click at [815, 51] on input "CUST" at bounding box center [862, 60] width 196 height 21
type input "C"
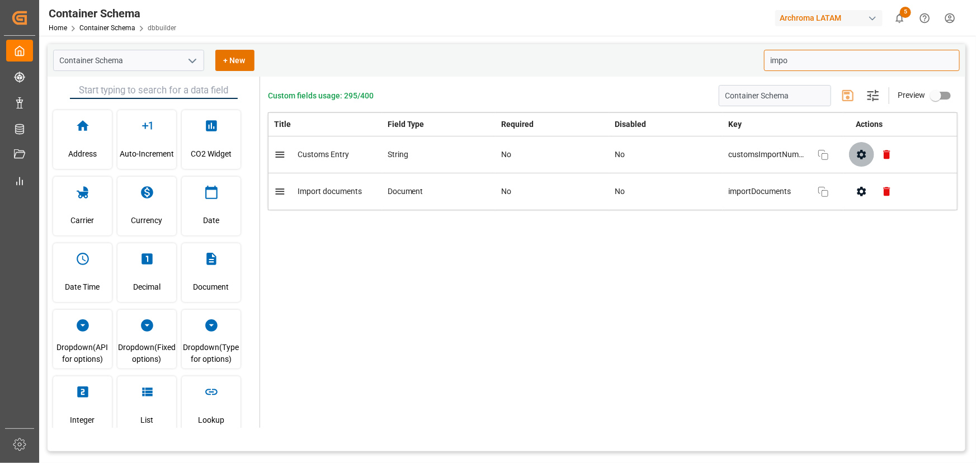
click at [862, 159] on icon "button" at bounding box center [861, 155] width 9 height 10
type input "impo"
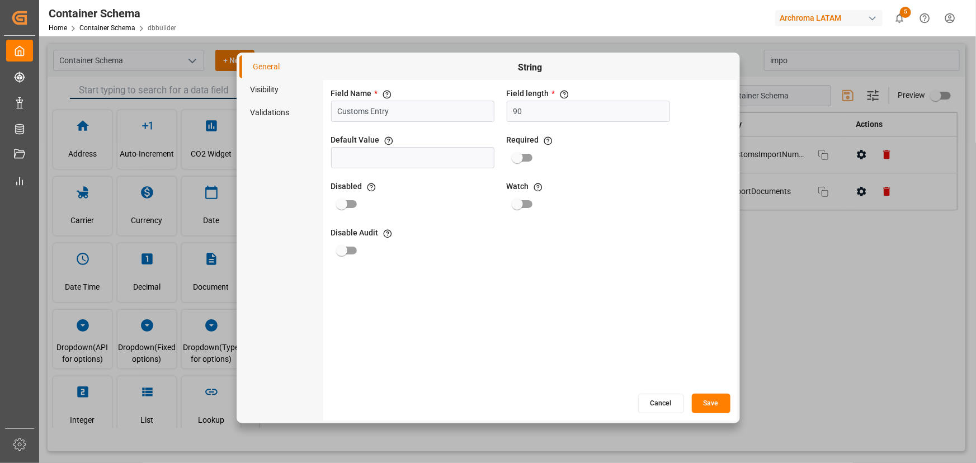
click at [661, 395] on button "Cancel" at bounding box center [661, 404] width 46 height 20
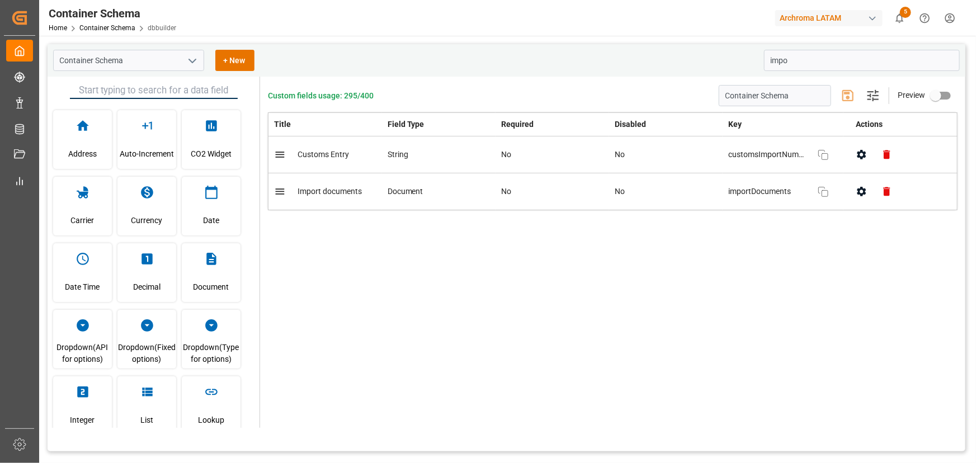
click at [694, 364] on div "Custom fields usage: 295/400 Container Schema Settings Preview Title Field Type…" at bounding box center [612, 252] width 705 height 351
click at [690, 337] on div "Custom fields usage: 295/400 Container Schema Settings Preview Title Field Type…" at bounding box center [612, 252] width 705 height 351
click at [861, 153] on icon "button" at bounding box center [862, 155] width 12 height 12
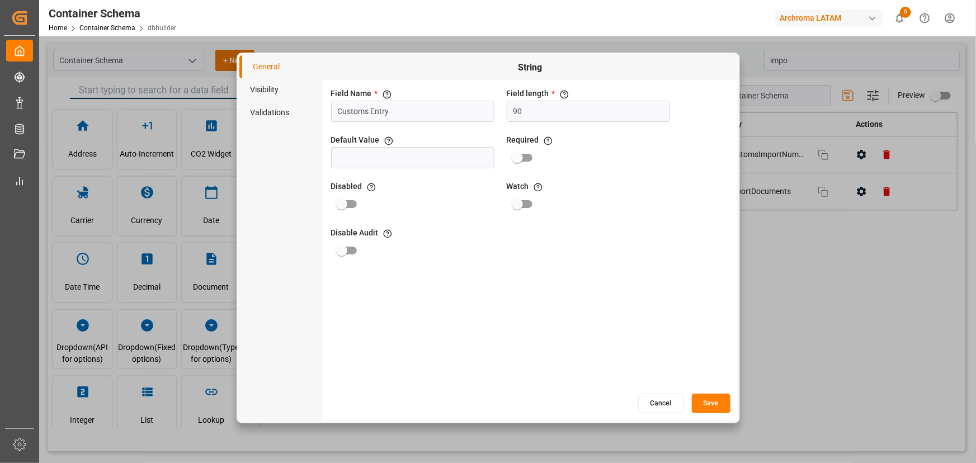
click at [656, 403] on button "Cancel" at bounding box center [661, 404] width 46 height 20
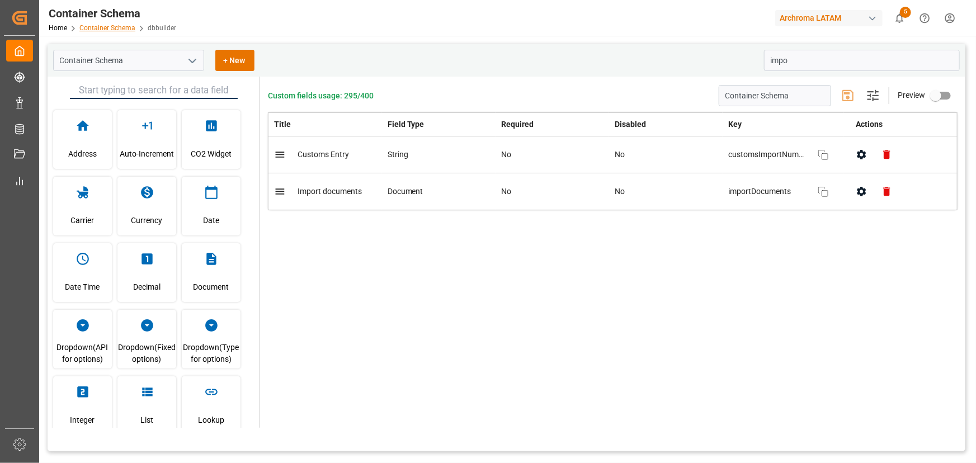
click at [110, 31] on link "Container Schema" at bounding box center [107, 28] width 56 height 8
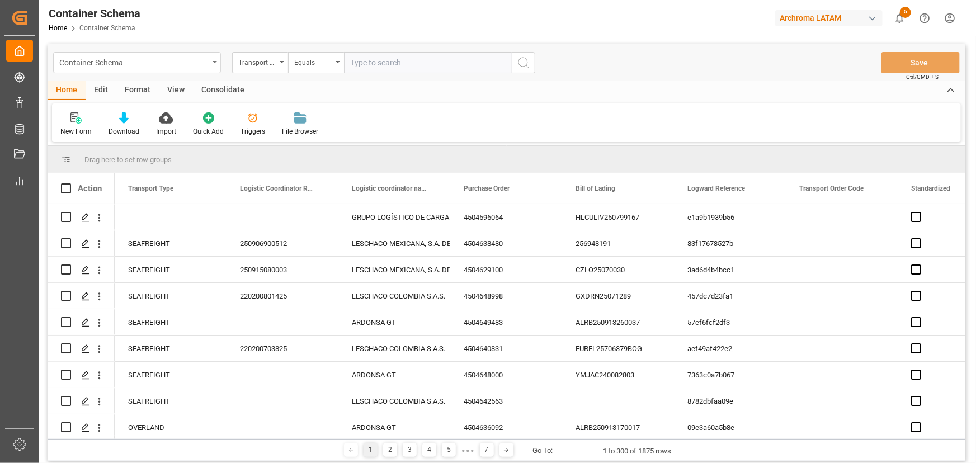
click at [199, 65] on div "Container Schema" at bounding box center [133, 62] width 149 height 14
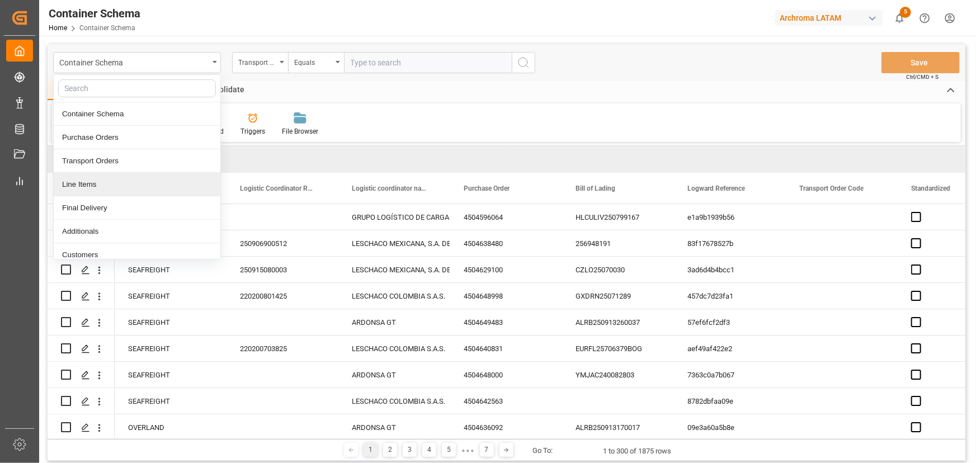
click at [115, 182] on div "Line Items" at bounding box center [137, 184] width 167 height 23
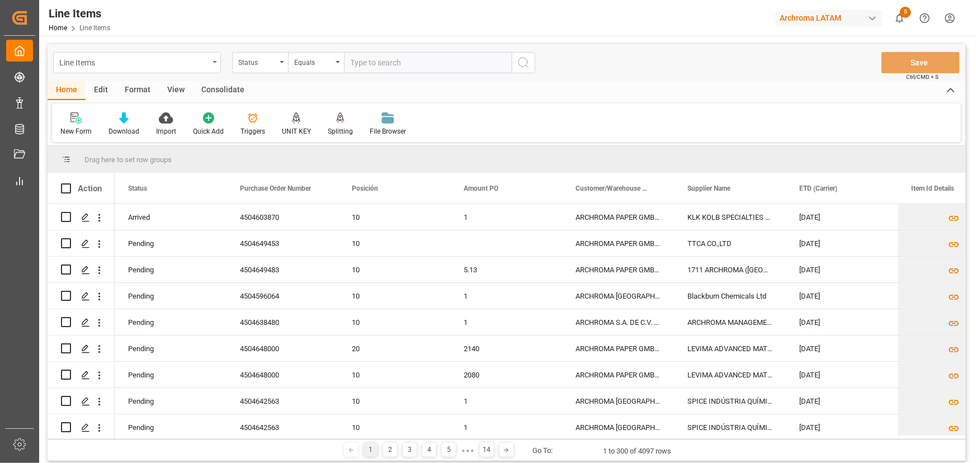
click at [195, 59] on div "Line Items" at bounding box center [133, 62] width 149 height 14
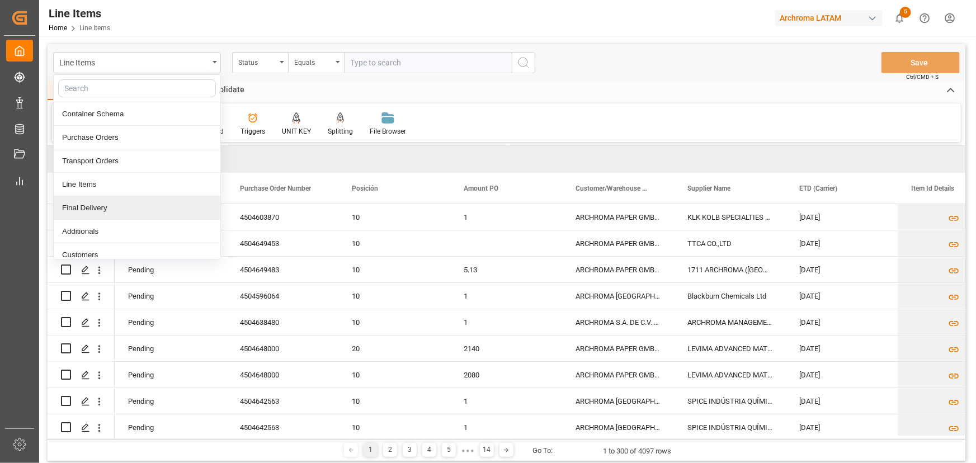
click at [106, 209] on div "Final Delivery" at bounding box center [137, 207] width 167 height 23
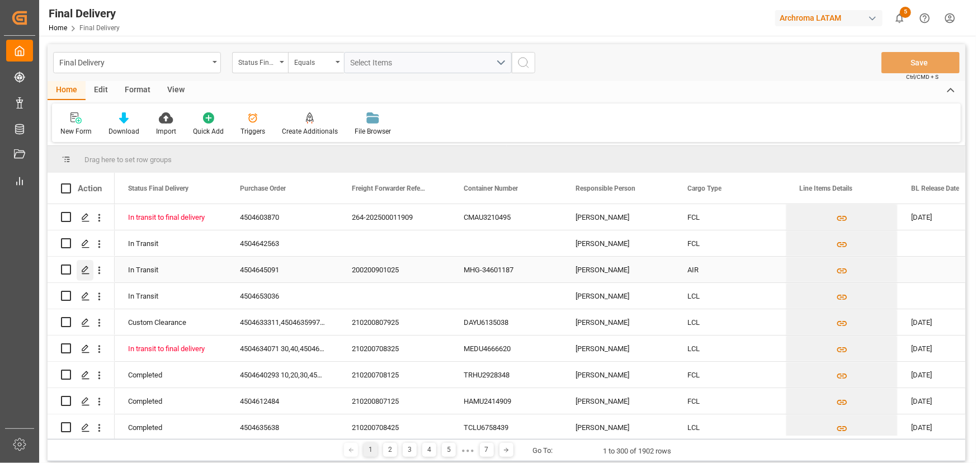
click at [89, 278] on div "Press SPACE to select this row." at bounding box center [85, 270] width 17 height 21
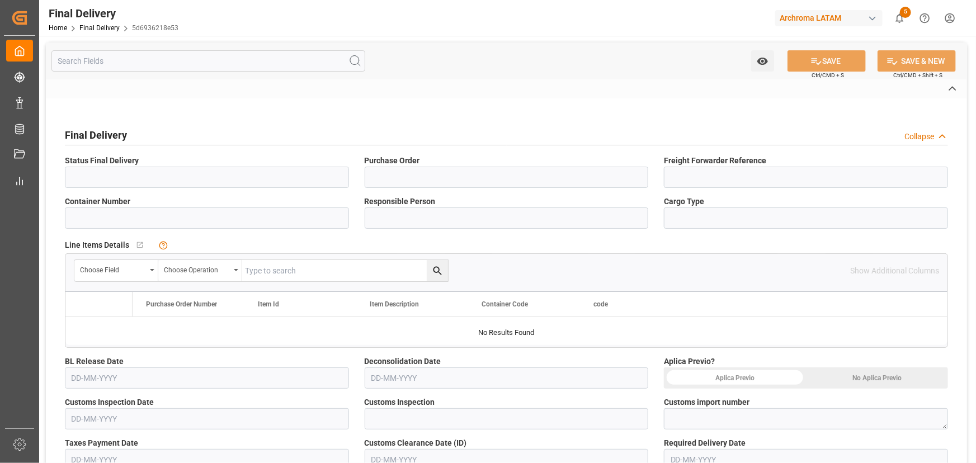
type input "In Transit"
type input "4504645091"
type input "200200901025"
type input "MHG-34601187"
type input "[PERSON_NAME]"
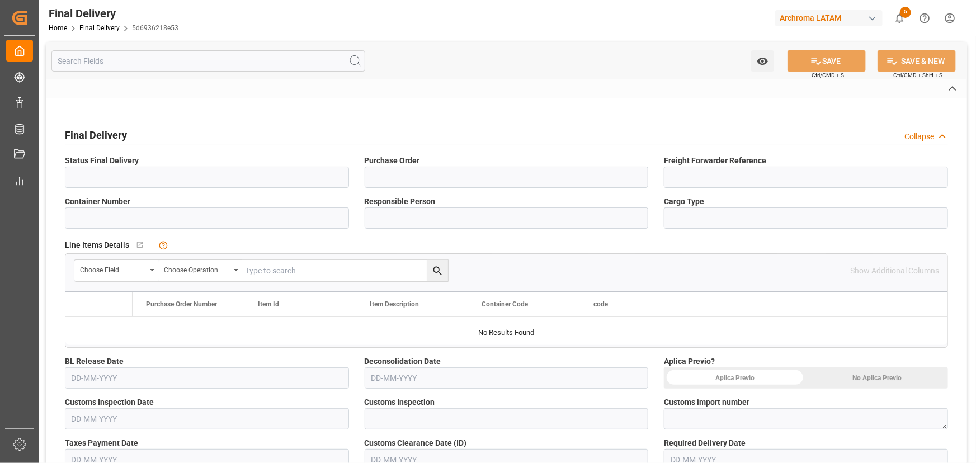
type input "AIR"
type input "ARCHROMA [GEOGRAPHIC_DATA] S.A.S"
type input "Not Assigned"
type input "5d6936218e53"
type input "TEXTIL"
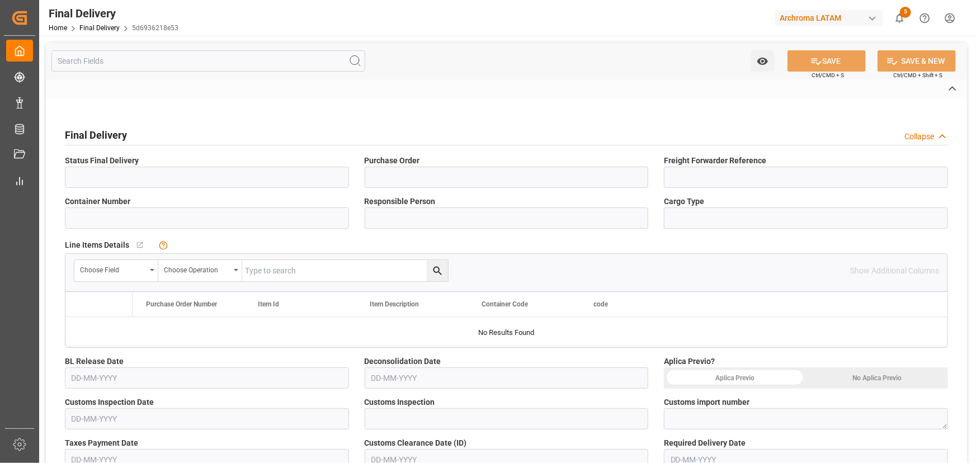
type input "326f2d50e47a"
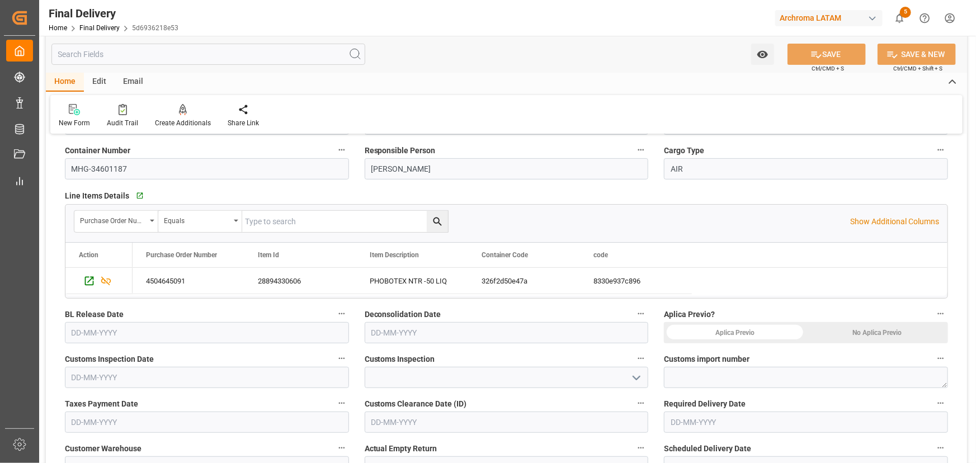
scroll to position [203, 0]
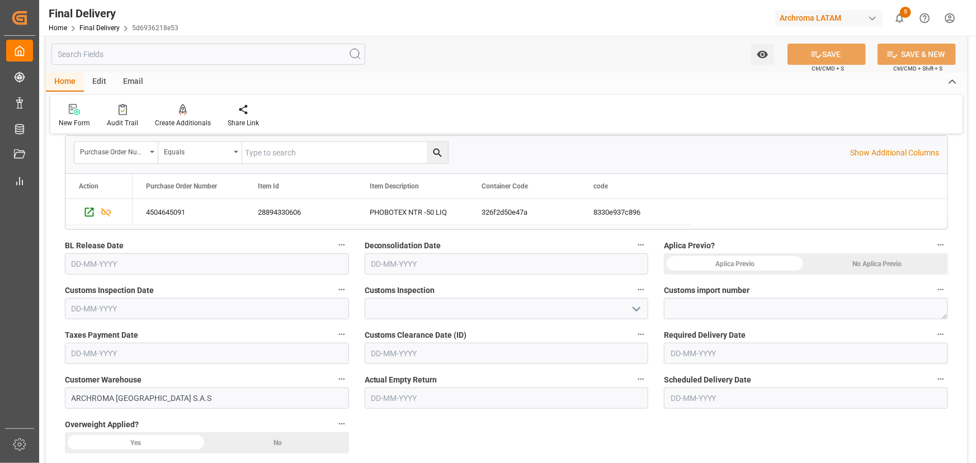
click at [185, 52] on input "text" at bounding box center [208, 54] width 314 height 21
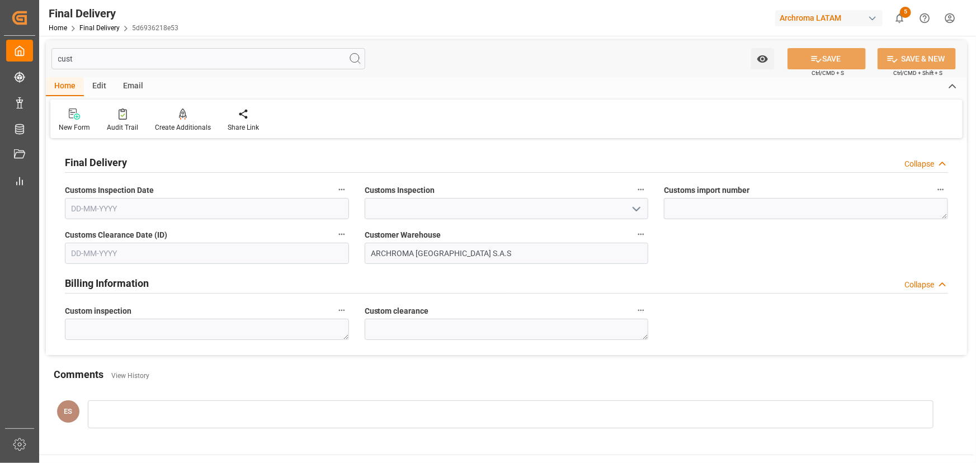
scroll to position [0, 0]
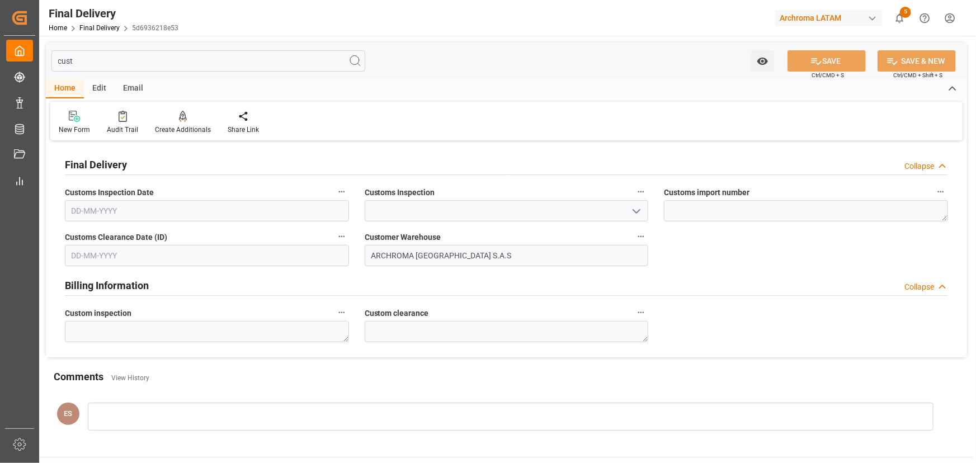
type input "cust"
click at [743, 204] on textarea at bounding box center [806, 210] width 284 height 21
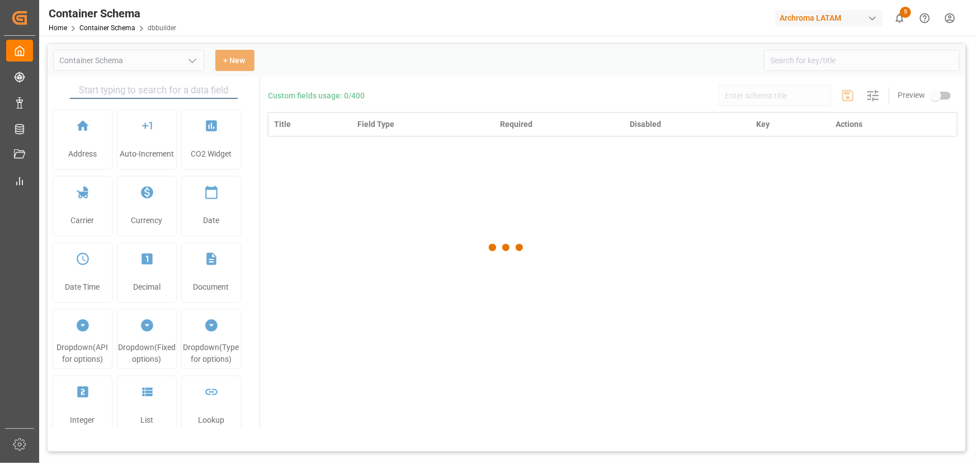
type input "Container Schema"
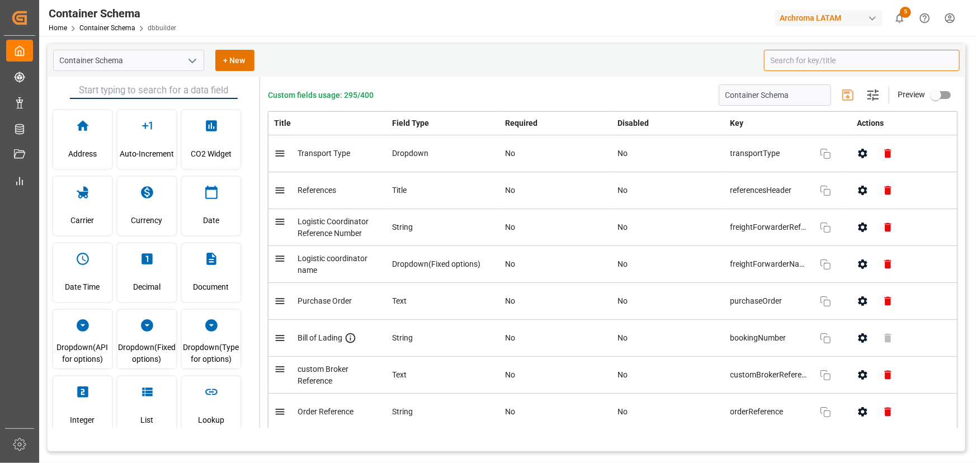
click at [794, 58] on input at bounding box center [862, 60] width 196 height 21
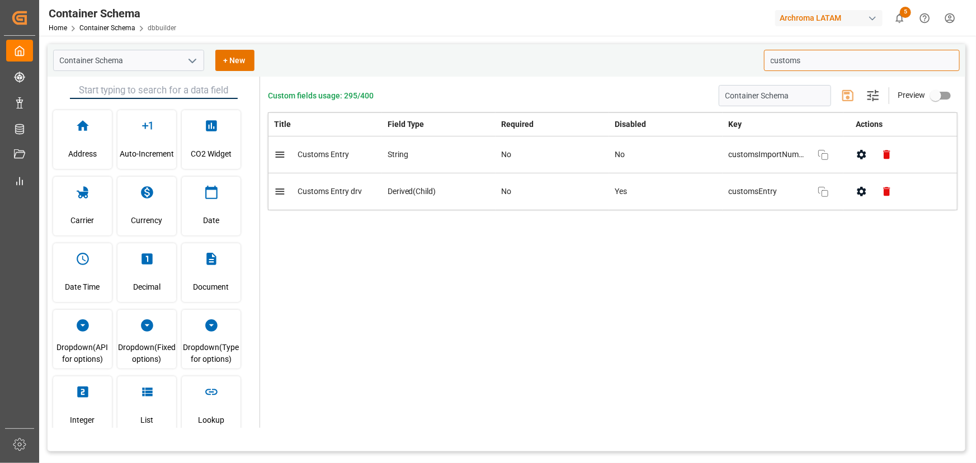
type input "customs"
click at [186, 63] on icon "open menu" at bounding box center [192, 60] width 13 height 13
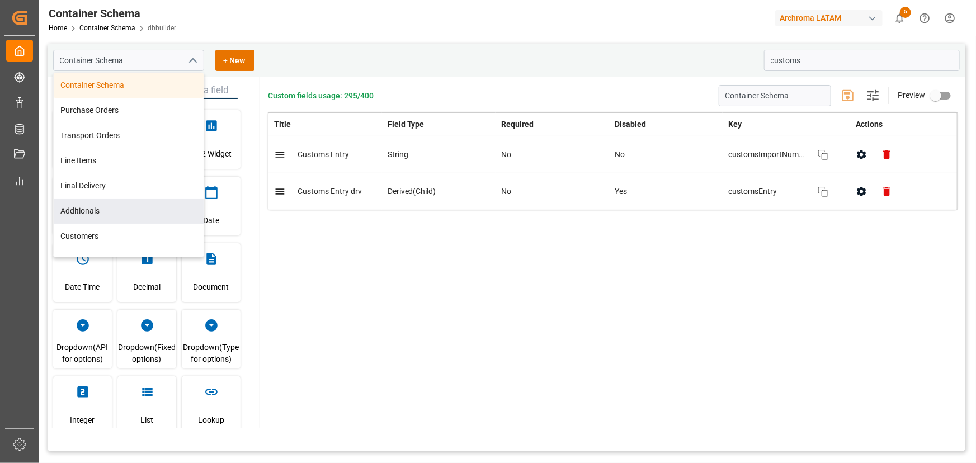
click at [496, 296] on div "Custom fields usage: 295/400 Container Schema Settings Preview Title Field Type…" at bounding box center [612, 252] width 705 height 351
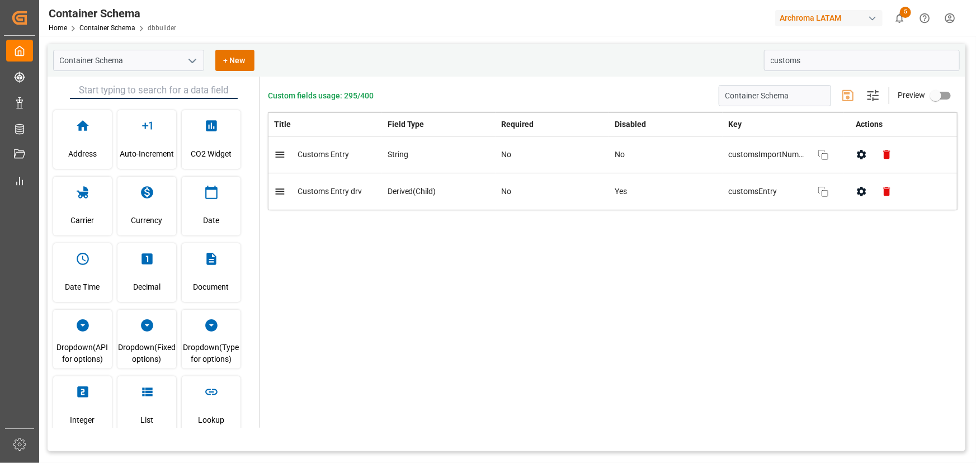
click at [190, 56] on icon "open menu" at bounding box center [192, 60] width 13 height 13
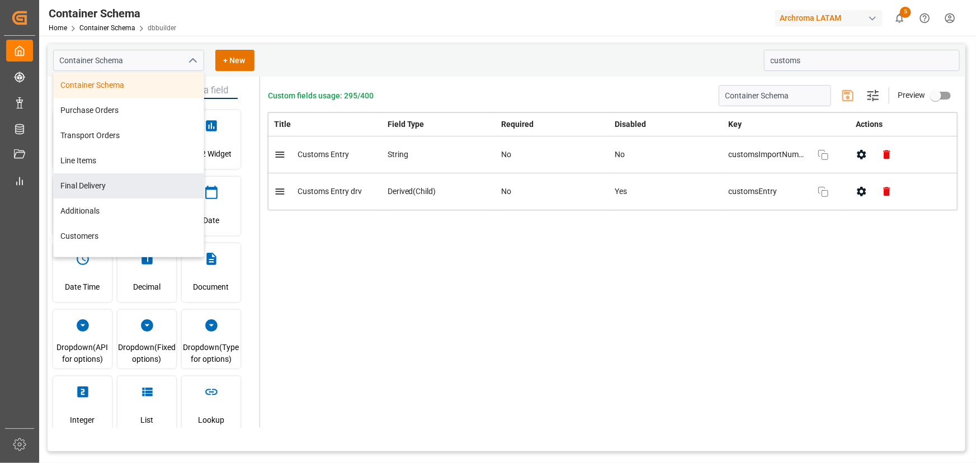
click at [122, 190] on div "Final Delivery" at bounding box center [129, 185] width 150 height 25
type input "Final Delivery"
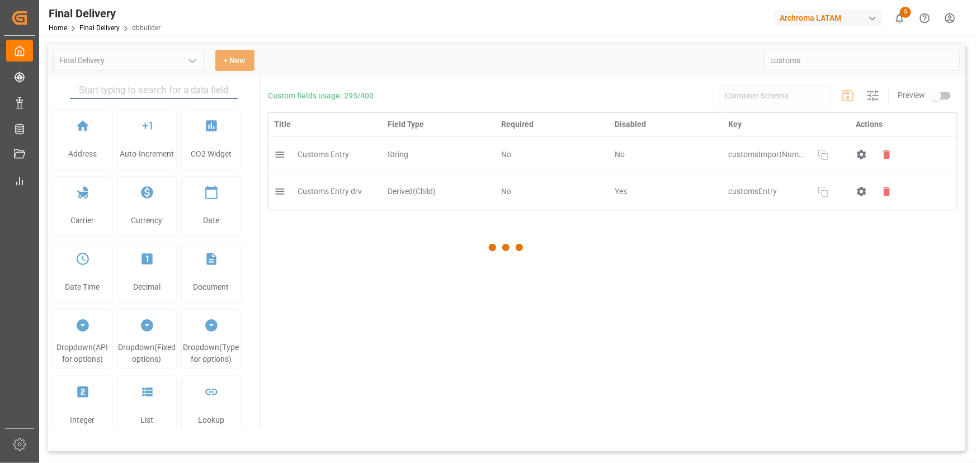
type input "Final Delivery"
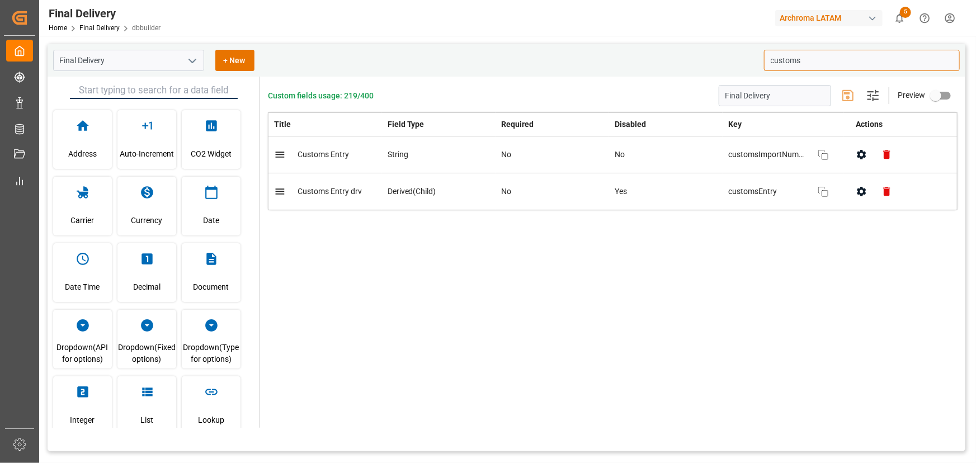
click at [821, 60] on input "customs" at bounding box center [862, 60] width 196 height 21
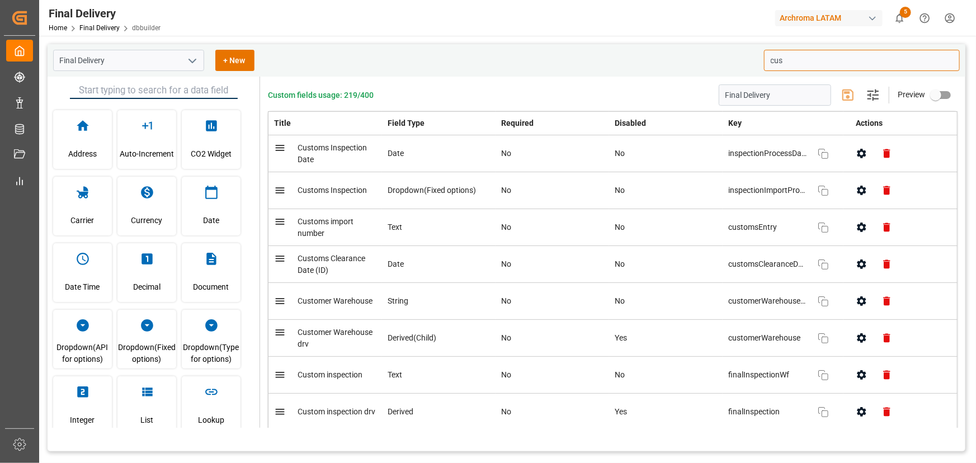
type input "cus"
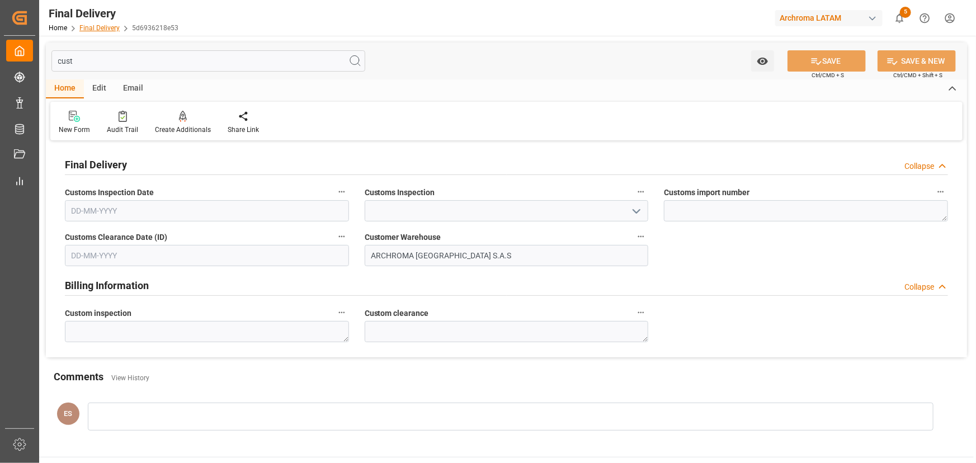
click at [91, 30] on link "Final Delivery" at bounding box center [99, 28] width 40 height 8
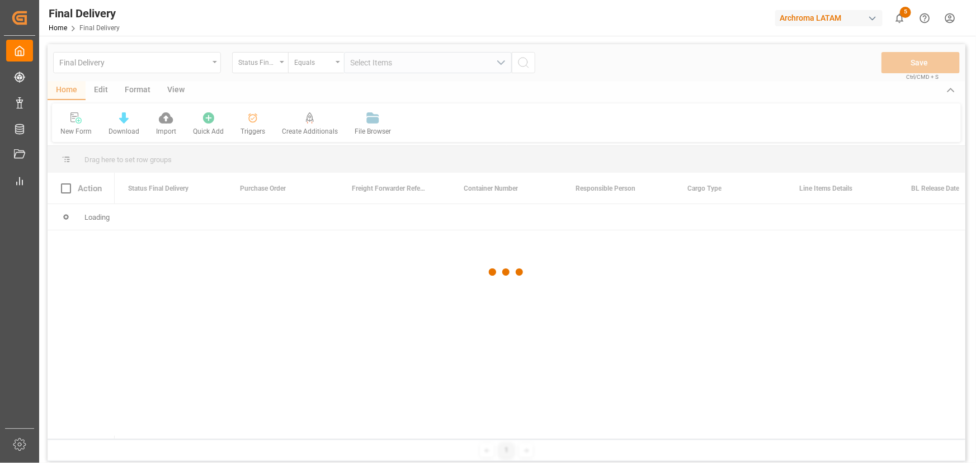
click at [196, 67] on div at bounding box center [507, 272] width 918 height 456
click at [206, 63] on div at bounding box center [507, 272] width 918 height 456
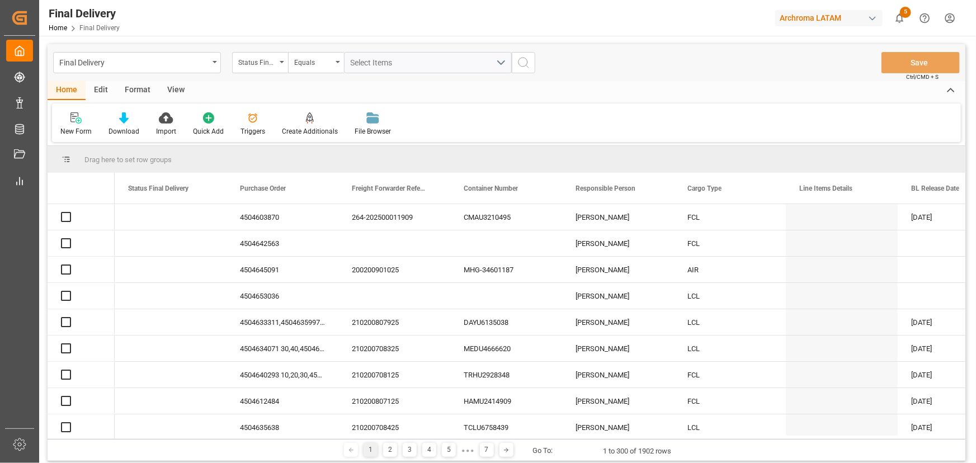
click at [214, 63] on div "Final Delivery" at bounding box center [137, 62] width 168 height 21
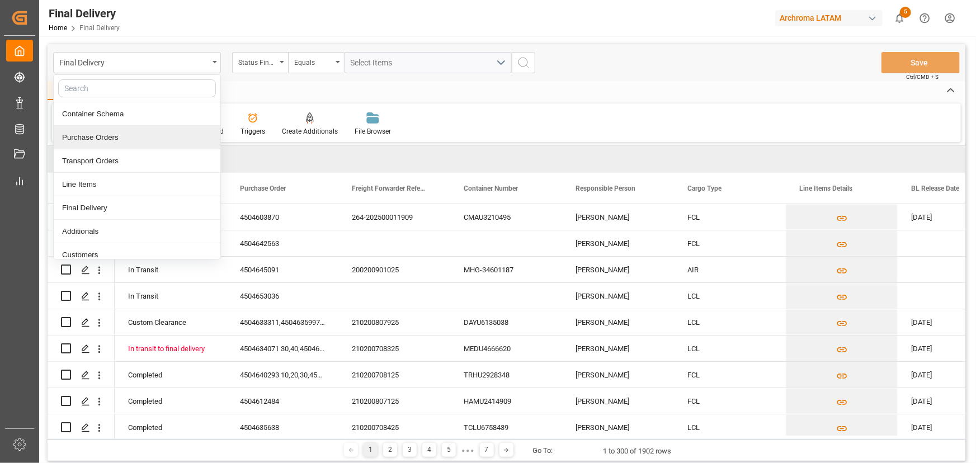
click at [105, 128] on div "Purchase Orders" at bounding box center [137, 137] width 167 height 23
